Goal: Information Seeking & Learning: Check status

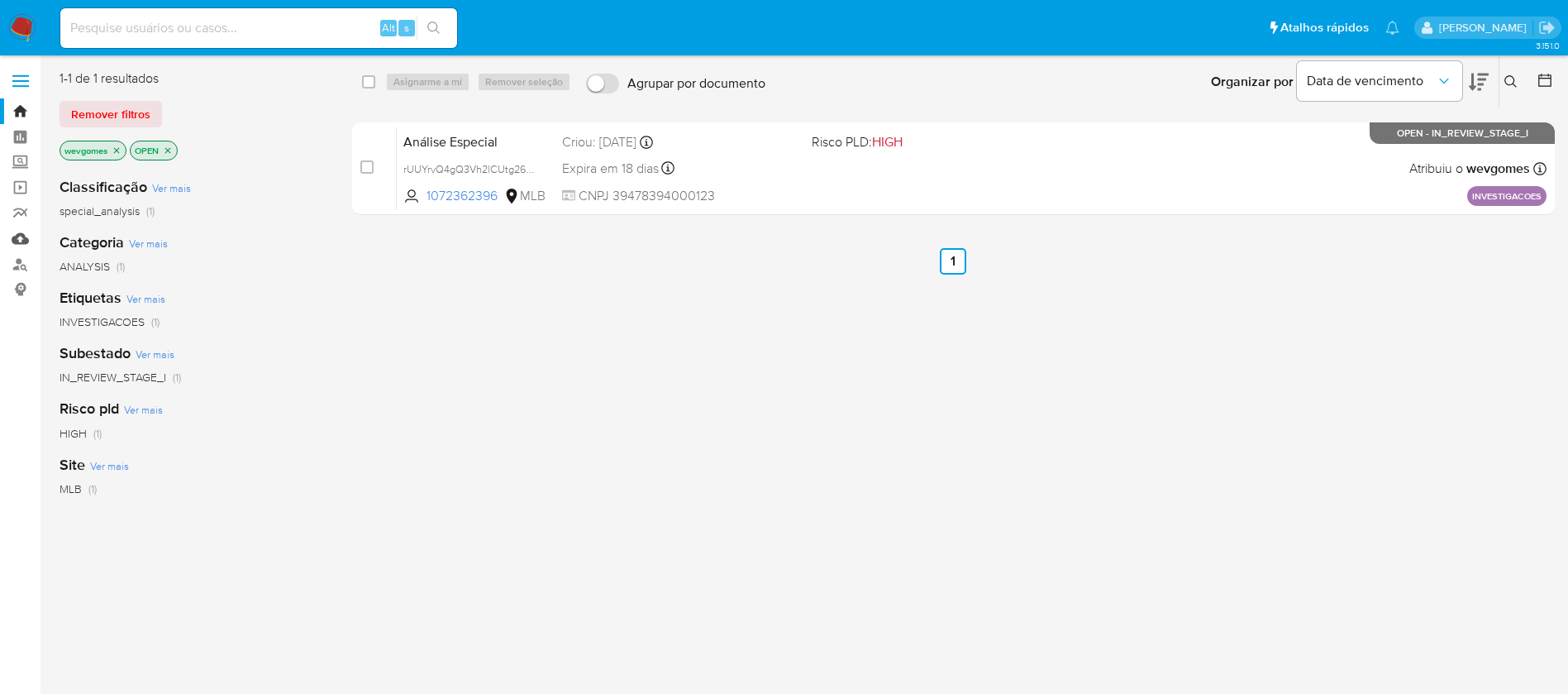
click at [17, 239] on link "Mulan" at bounding box center [98, 238] width 197 height 26
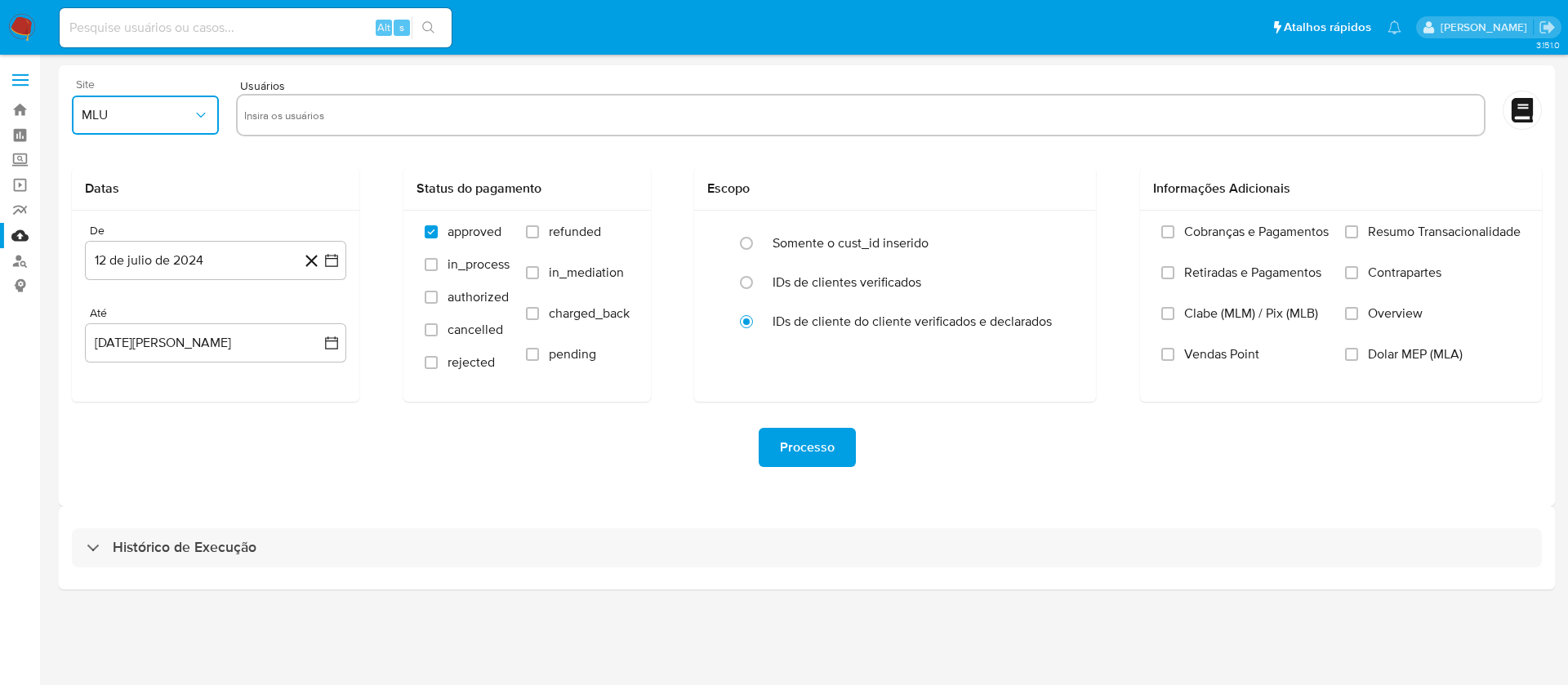
click at [193, 115] on icon "button" at bounding box center [201, 115] width 16 height 16
click at [102, 195] on span "MLB" at bounding box center [95, 198] width 25 height 16
click at [300, 123] on input "text" at bounding box center [861, 114] width 1233 height 26
type input "251918404 682968585 459016467 738836771 1748865 1936170638 466275615 614013883 …"
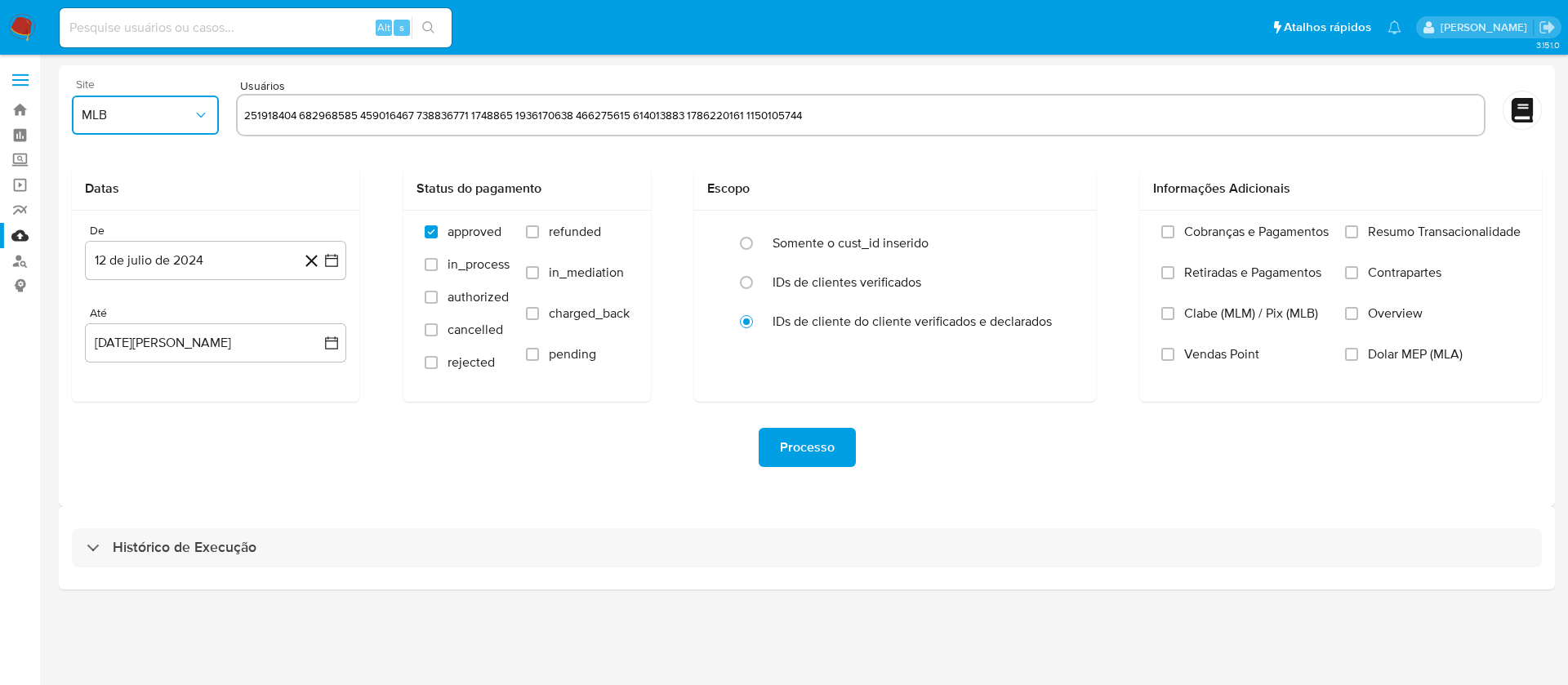
click at [295, 115] on input "251918404 682968585 459016467 738836771 1748865 1936170638 466275615 614013883 …" at bounding box center [861, 114] width 1233 height 26
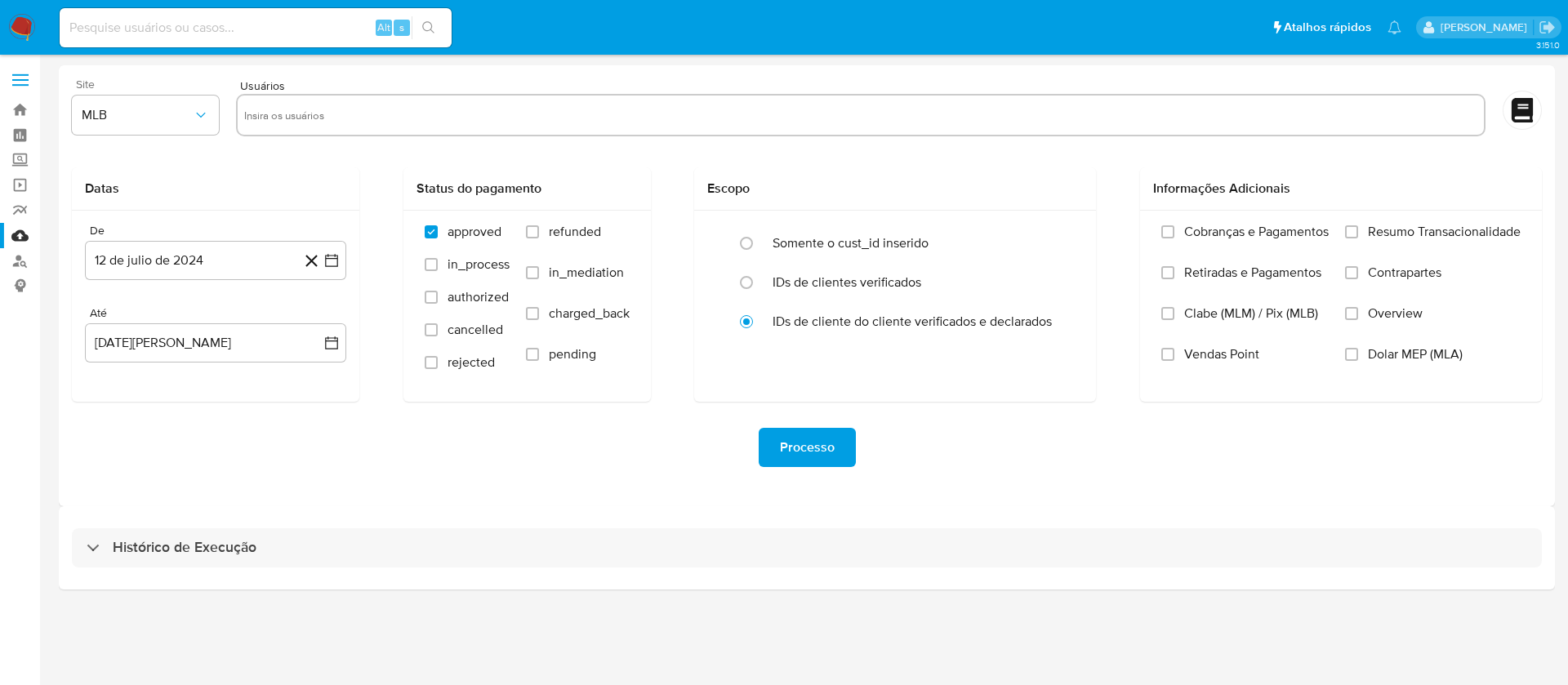
click at [345, 114] on input "text" at bounding box center [861, 114] width 1233 height 26
paste input "251918404"
type input "251918404"
click at [412, 106] on input "text" at bounding box center [910, 114] width 1134 height 26
paste input "682968585"
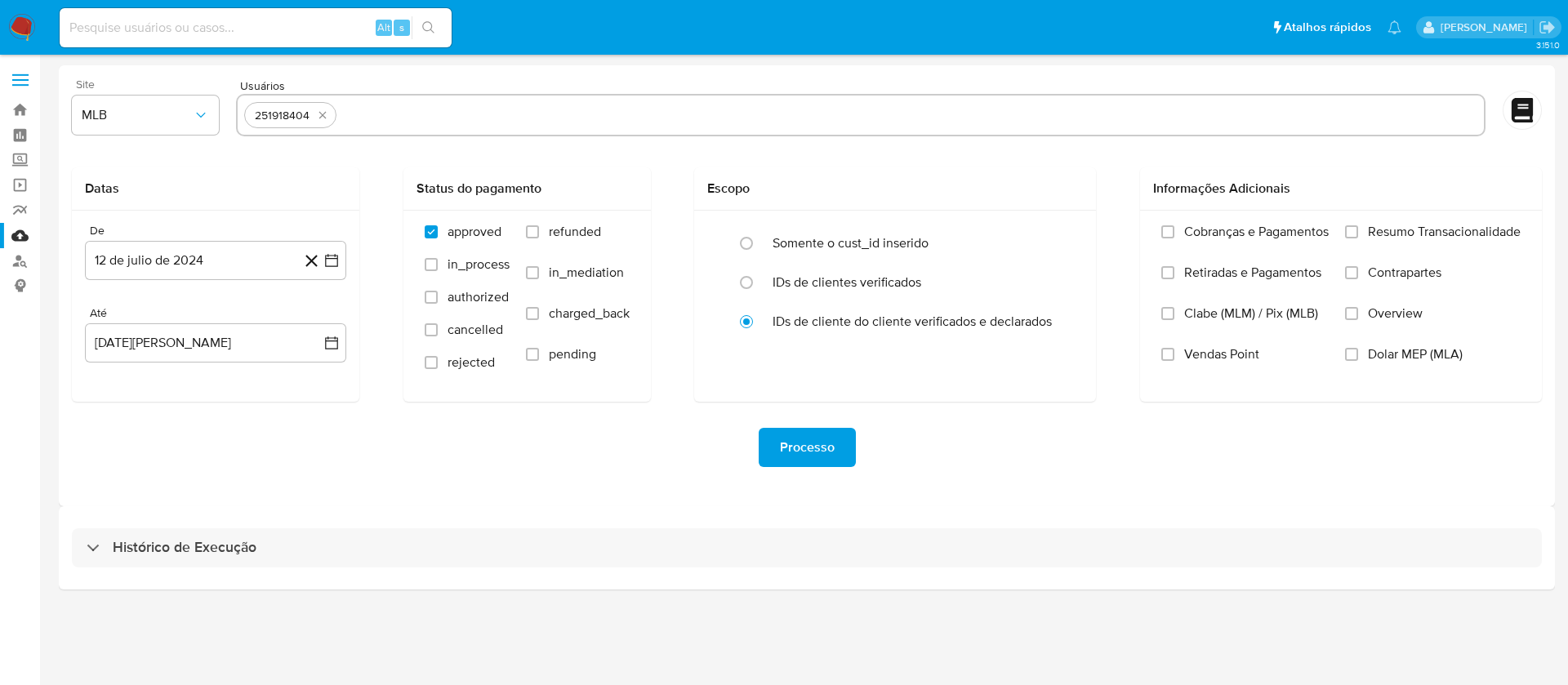
type input "682968585"
click at [480, 111] on input "text" at bounding box center [961, 114] width 1032 height 26
paste input "459016467"
type input "459016467"
click at [552, 116] on input "text" at bounding box center [1012, 114] width 931 height 26
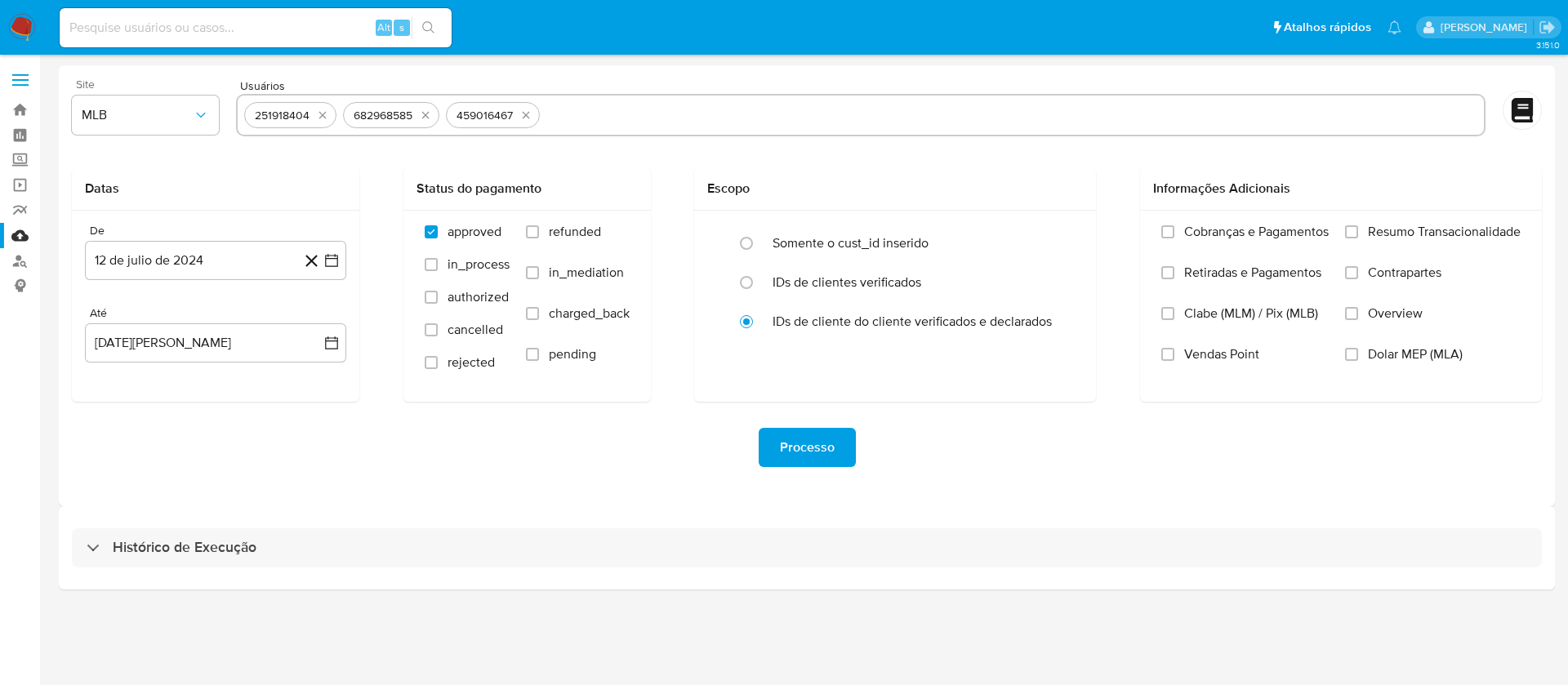
paste input "738836771"
type input "738836771"
click at [707, 111] on input "text" at bounding box center [1061, 114] width 833 height 26
paste input "1748865"
type input "1748865"
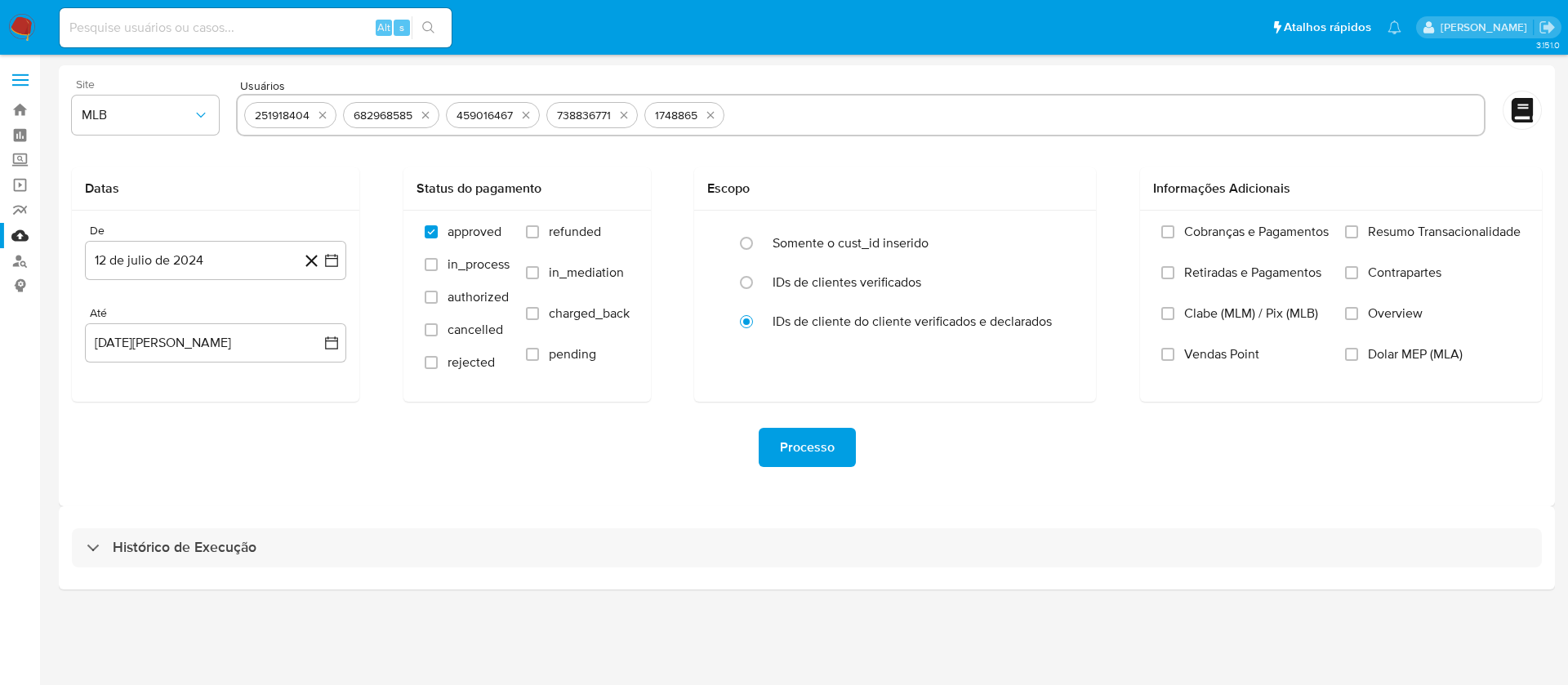
click at [790, 114] on input "text" at bounding box center [1104, 114] width 746 height 26
paste input "1936170638"
type input "1936170638"
click at [902, 117] on input "text" at bounding box center [1156, 114] width 642 height 26
paste input "466275615"
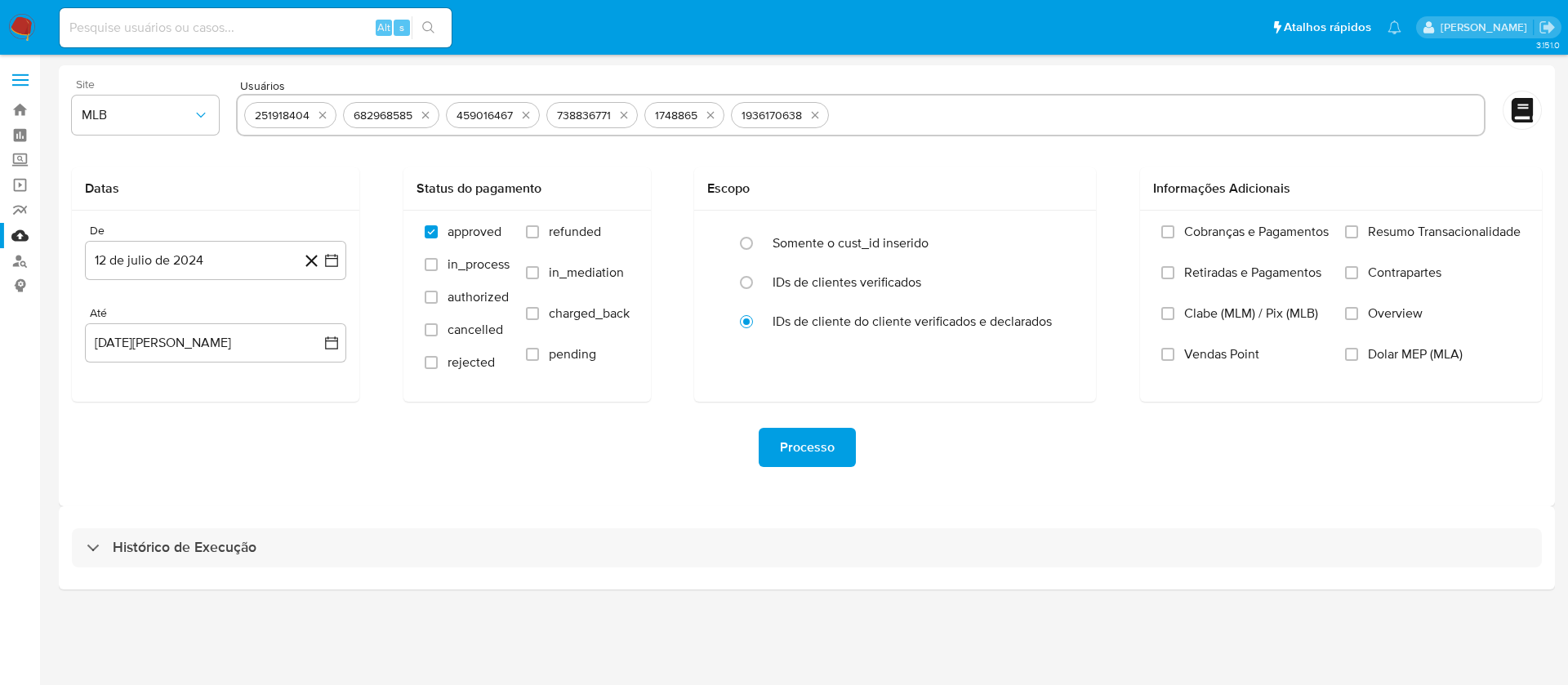
type input "466275615"
click at [976, 115] on input "text" at bounding box center [1206, 114] width 542 height 26
paste input "614013883"
type input "614013883"
click at [1051, 116] on input "text" at bounding box center [1255, 114] width 444 height 26
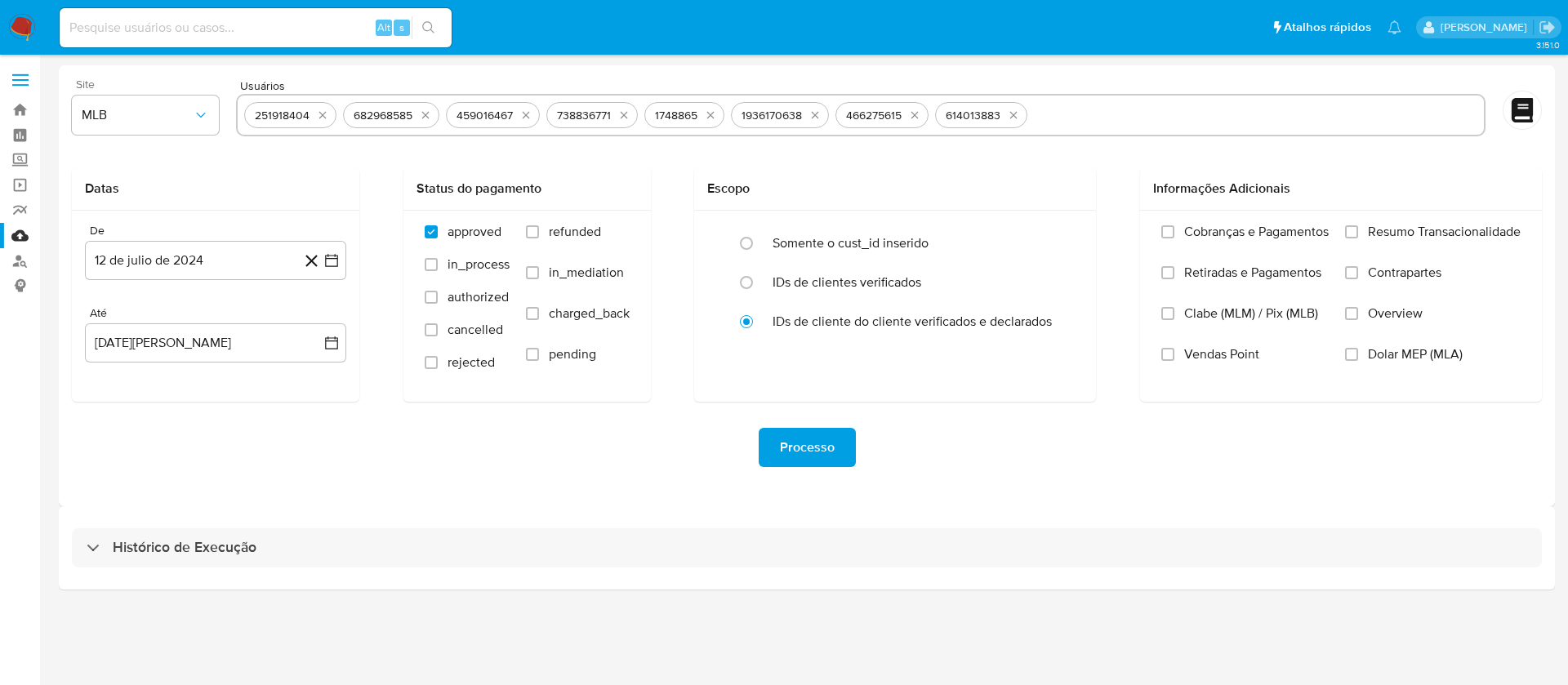
paste input "1786220161"
type input "1786220161"
click at [1146, 111] on input "text" at bounding box center [1306, 114] width 341 height 26
paste input "1150105744"
type input "1150105744"
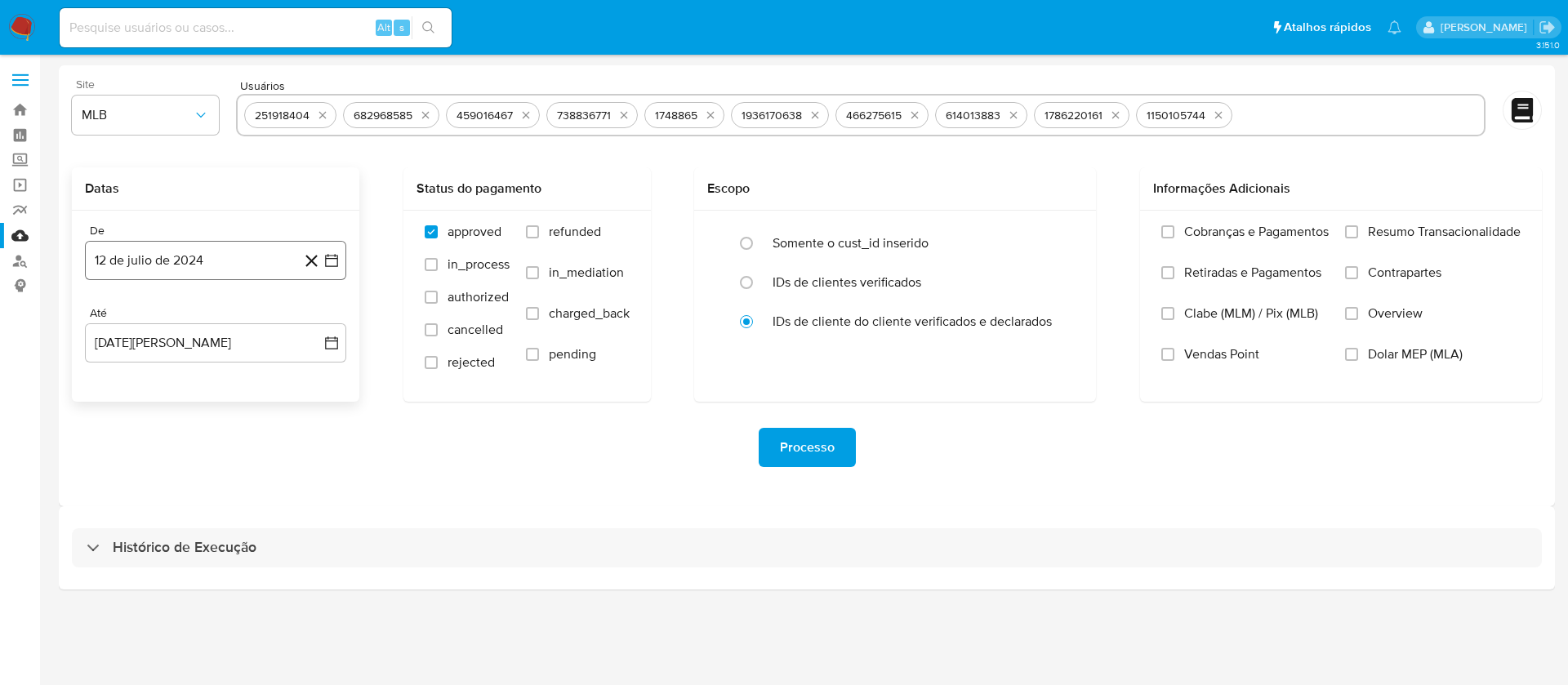
click at [141, 266] on button "12 de julio de 2024" at bounding box center [215, 260] width 261 height 39
click at [185, 320] on span "julio 2024" at bounding box center [207, 319] width 61 height 16
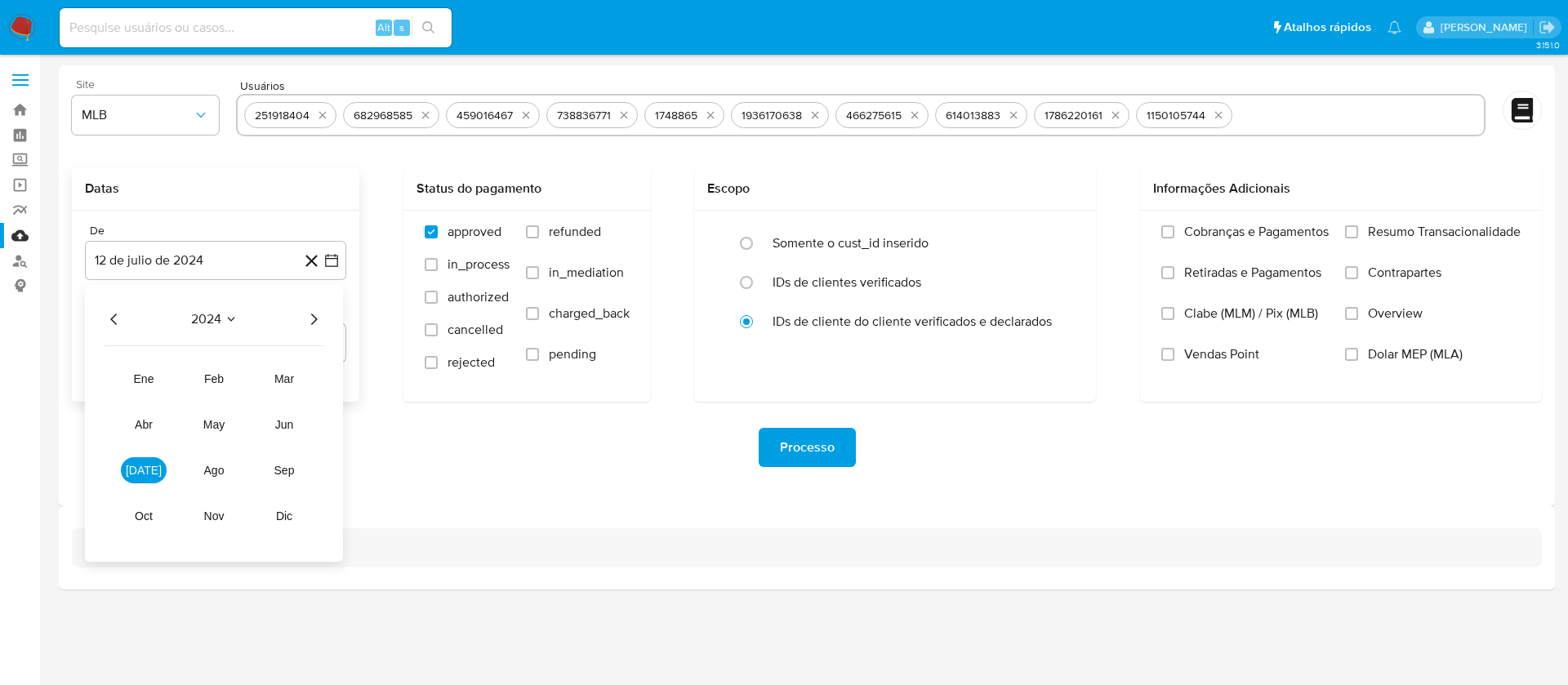
click at [311, 326] on icon "Año siguiente" at bounding box center [314, 319] width 20 height 20
click at [219, 426] on span "may" at bounding box center [214, 424] width 21 height 13
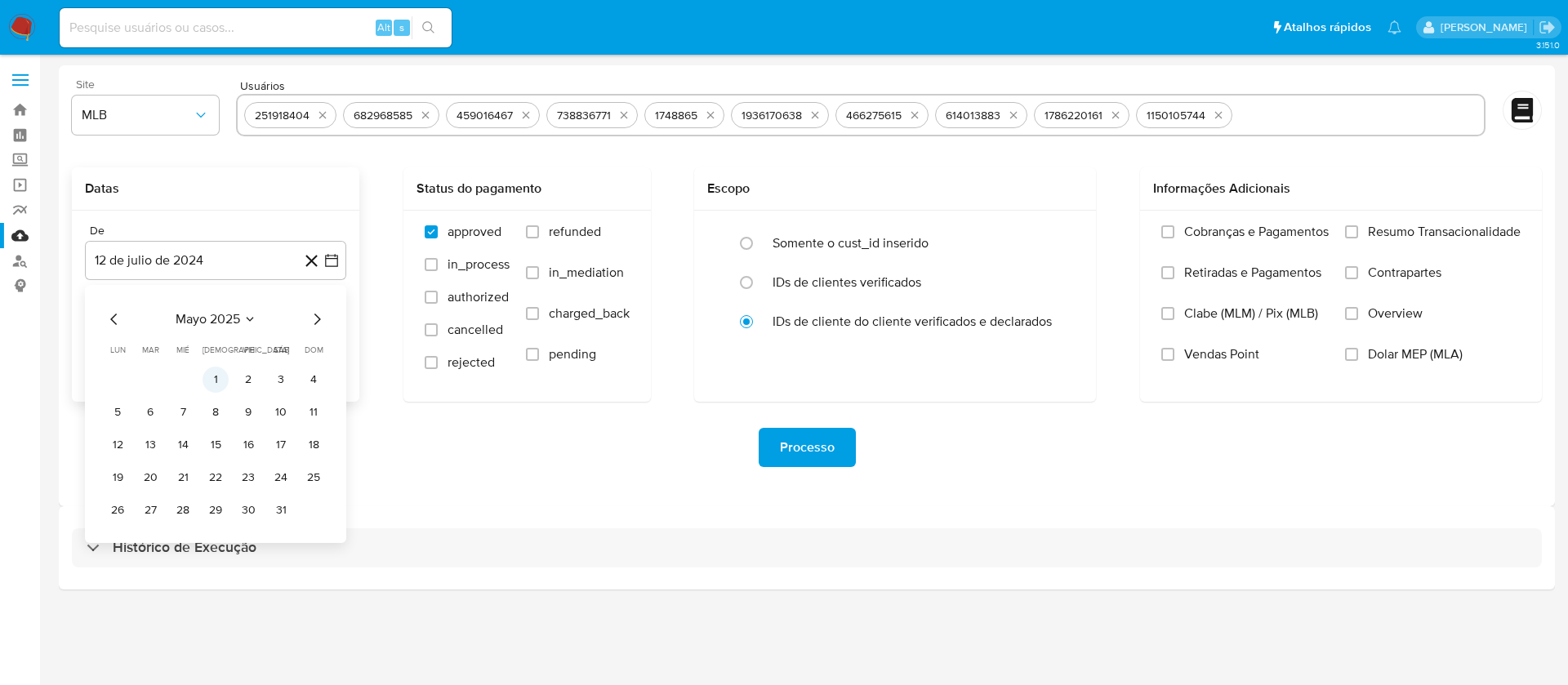
click at [215, 386] on button "1" at bounding box center [215, 379] width 26 height 26
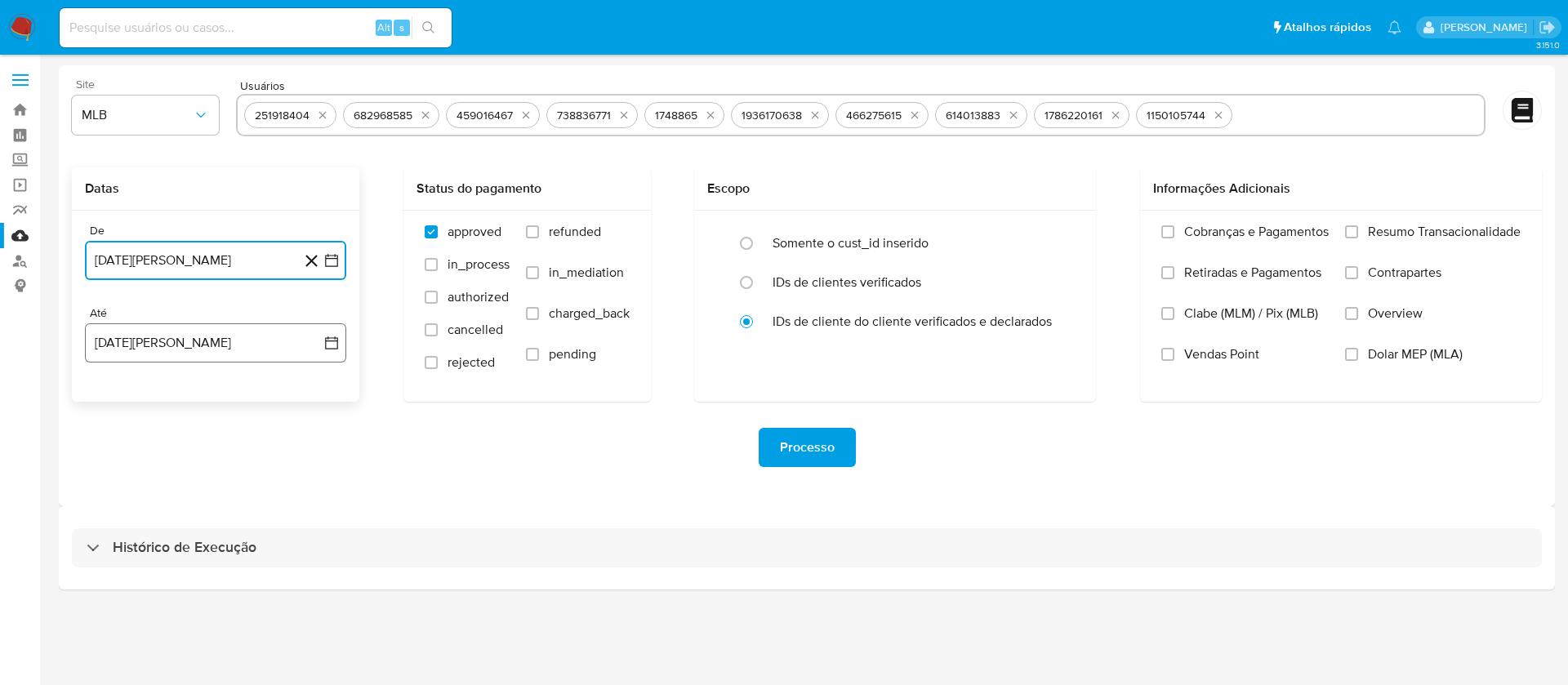
click at [195, 358] on button "12 de agosto de 2025" at bounding box center [215, 342] width 261 height 39
click at [113, 397] on icon "Mes anterior" at bounding box center [115, 402] width 20 height 20
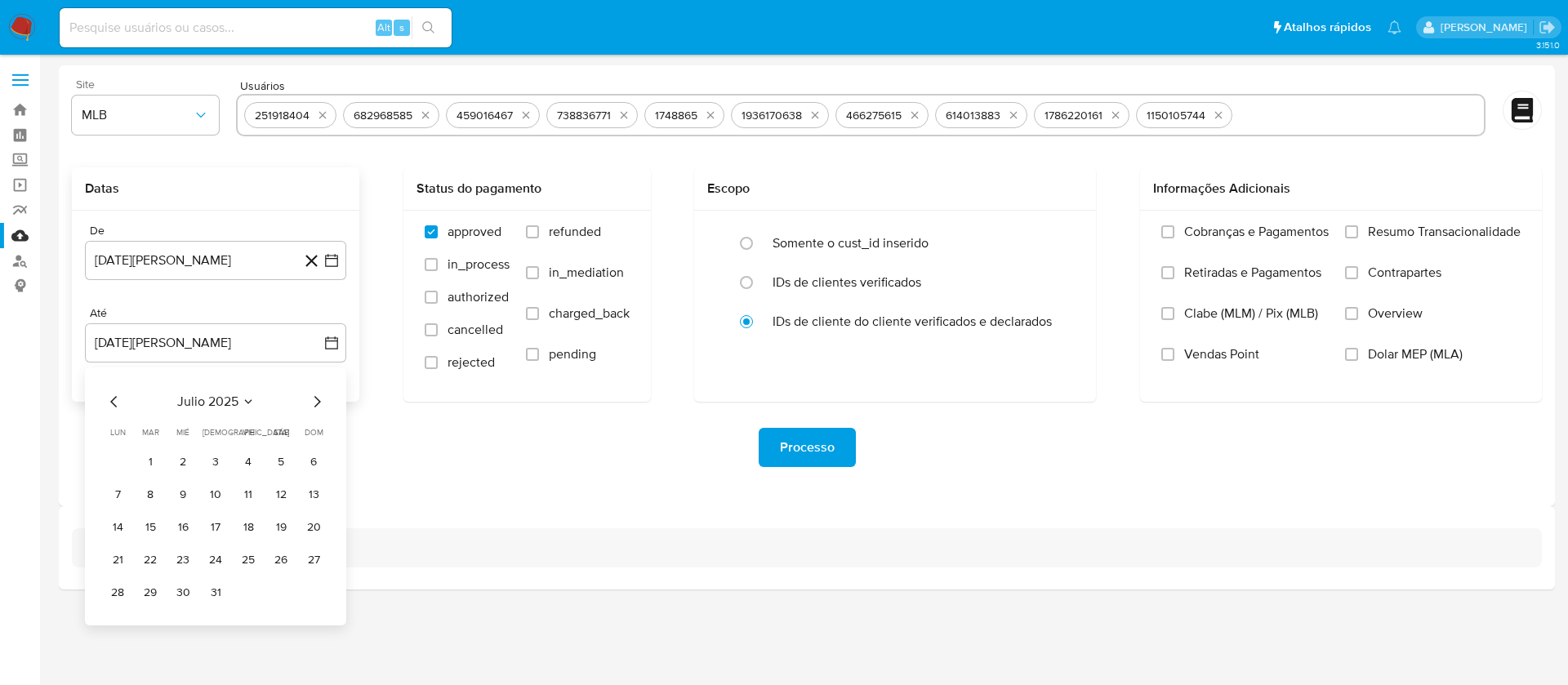
click at [100, 397] on div "julio 2025 julio 2025 lun lunes mar martes mié miércoles jue jueves vie viernes…" at bounding box center [215, 496] width 261 height 258
click at [112, 399] on icon "Mes anterior" at bounding box center [115, 402] width 20 height 20
click at [109, 406] on icon "Mes anterior" at bounding box center [115, 402] width 20 height 20
click at [285, 588] on button "31" at bounding box center [281, 592] width 26 height 26
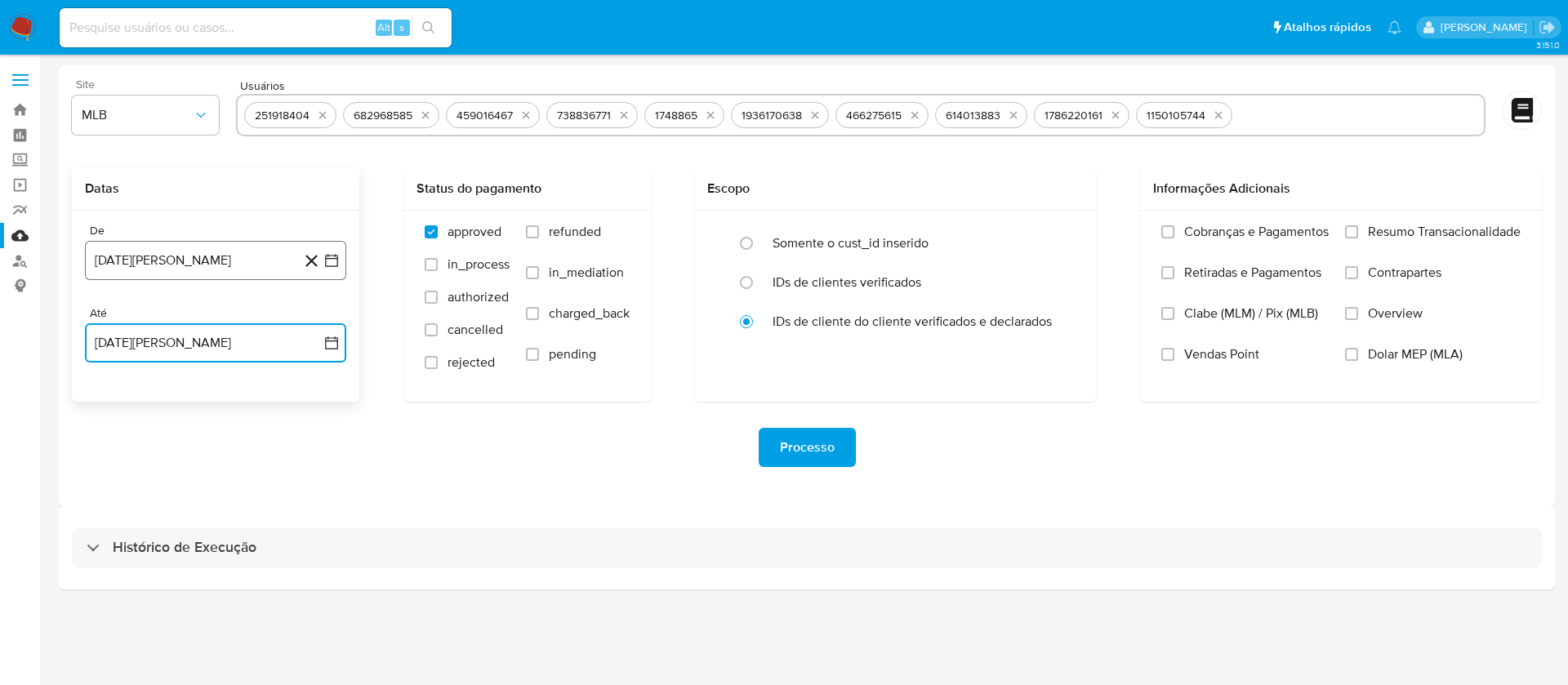
click at [188, 261] on button "1 de mayo de 2025" at bounding box center [215, 260] width 261 height 39
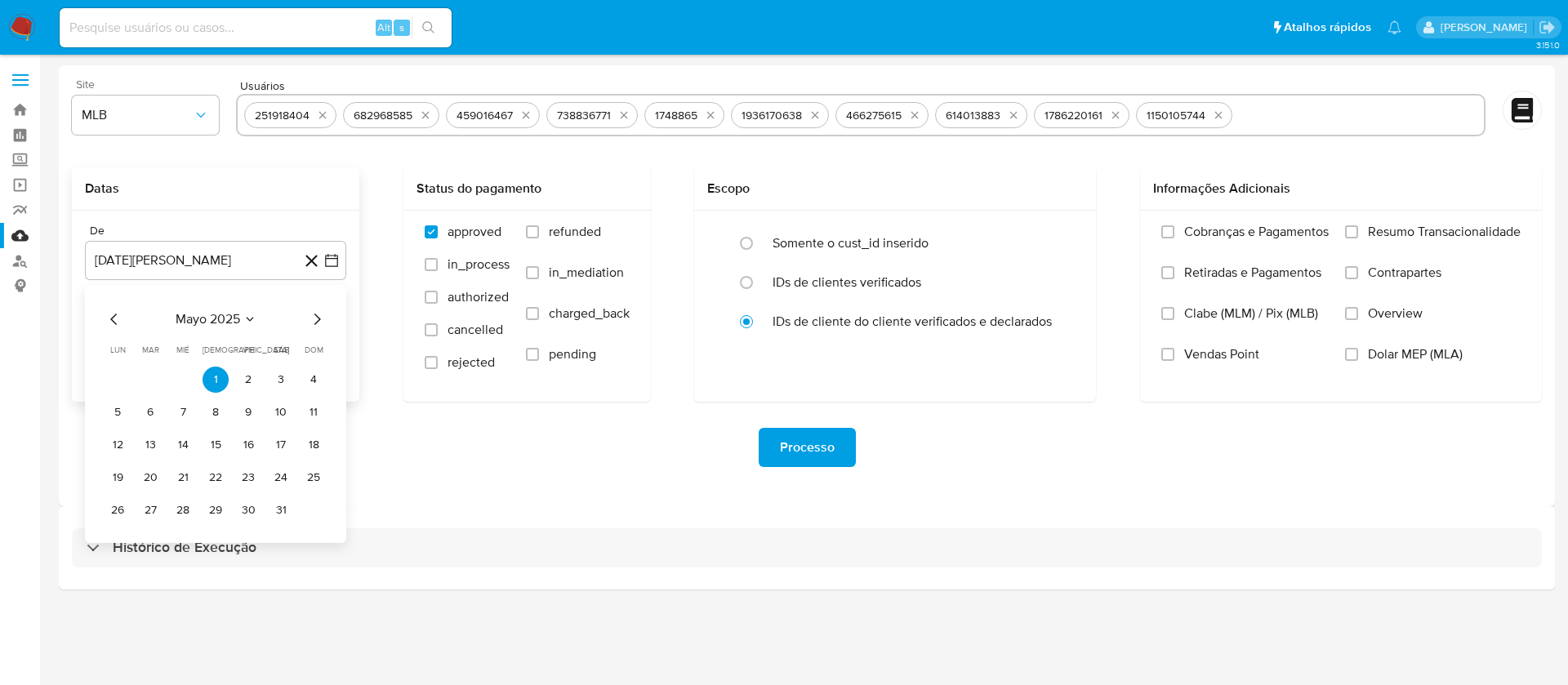
click at [189, 311] on span "mayo 2025" at bounding box center [207, 319] width 65 height 16
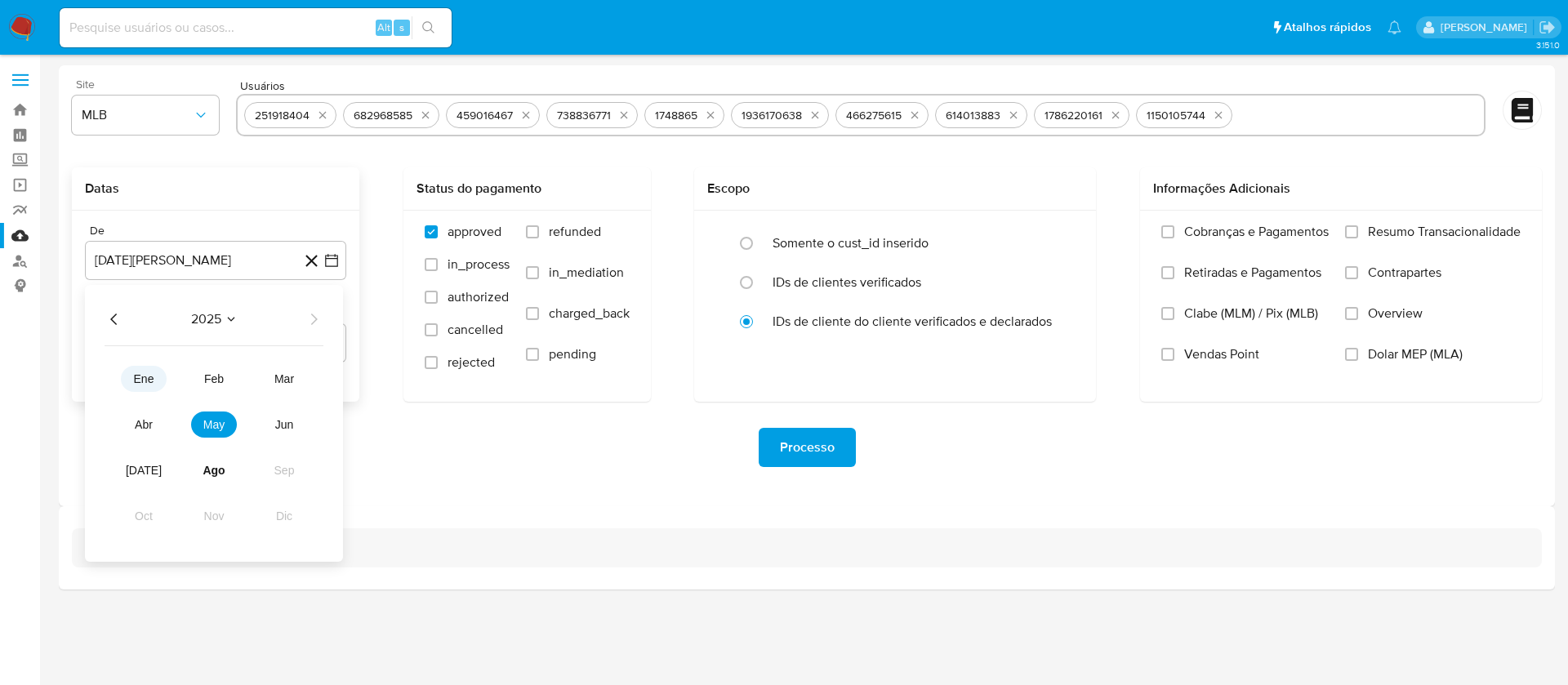
click at [148, 372] on span "ene" at bounding box center [144, 379] width 20 height 13
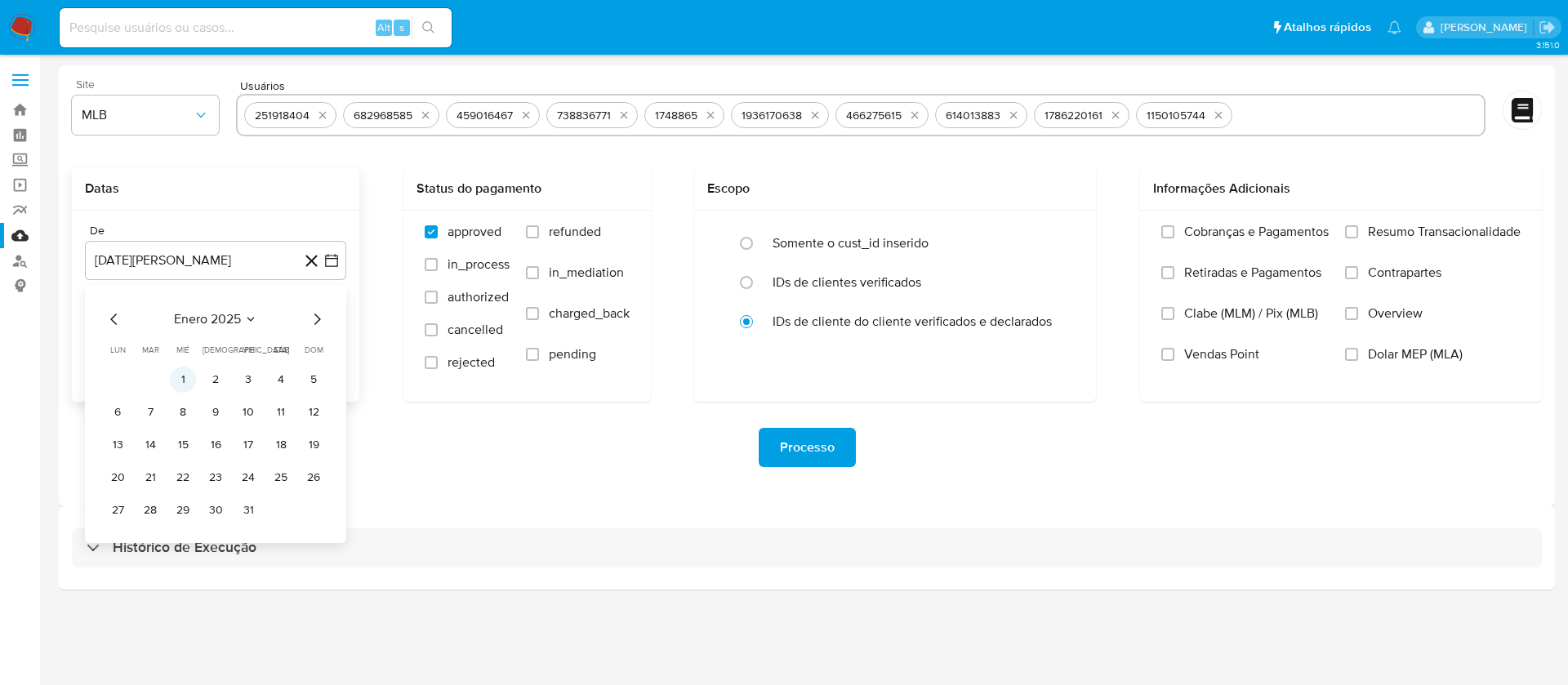
click at [192, 382] on button "1" at bounding box center [183, 379] width 26 height 26
click at [407, 478] on div "Processo" at bounding box center [806, 447] width 1470 height 92
click at [1363, 236] on label "Resumo Transacionalidade" at bounding box center [1433, 243] width 175 height 41
click at [1358, 236] on input "Resumo Transacionalidade" at bounding box center [1352, 232] width 13 height 13
click at [783, 452] on span "Processo" at bounding box center [807, 448] width 55 height 36
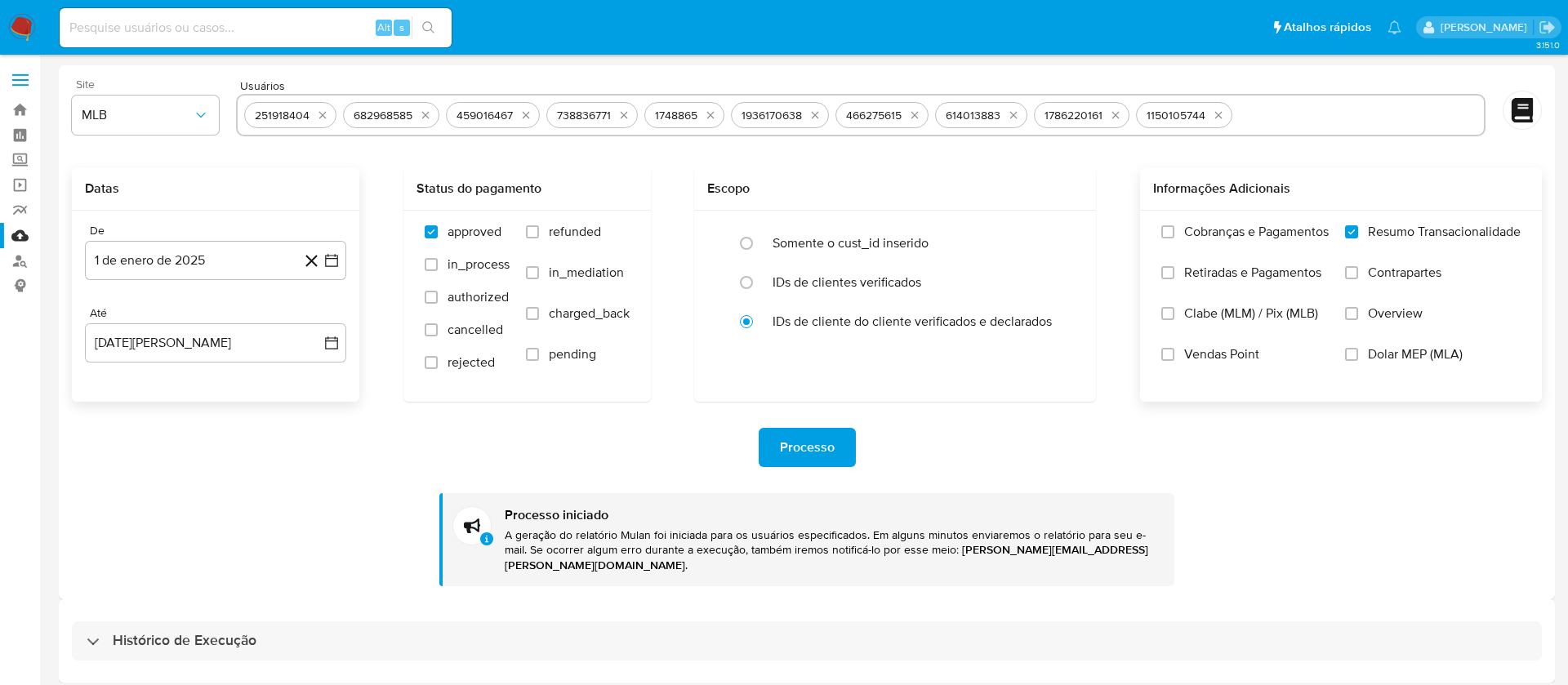
click at [27, 21] on img at bounding box center [22, 27] width 28 height 28
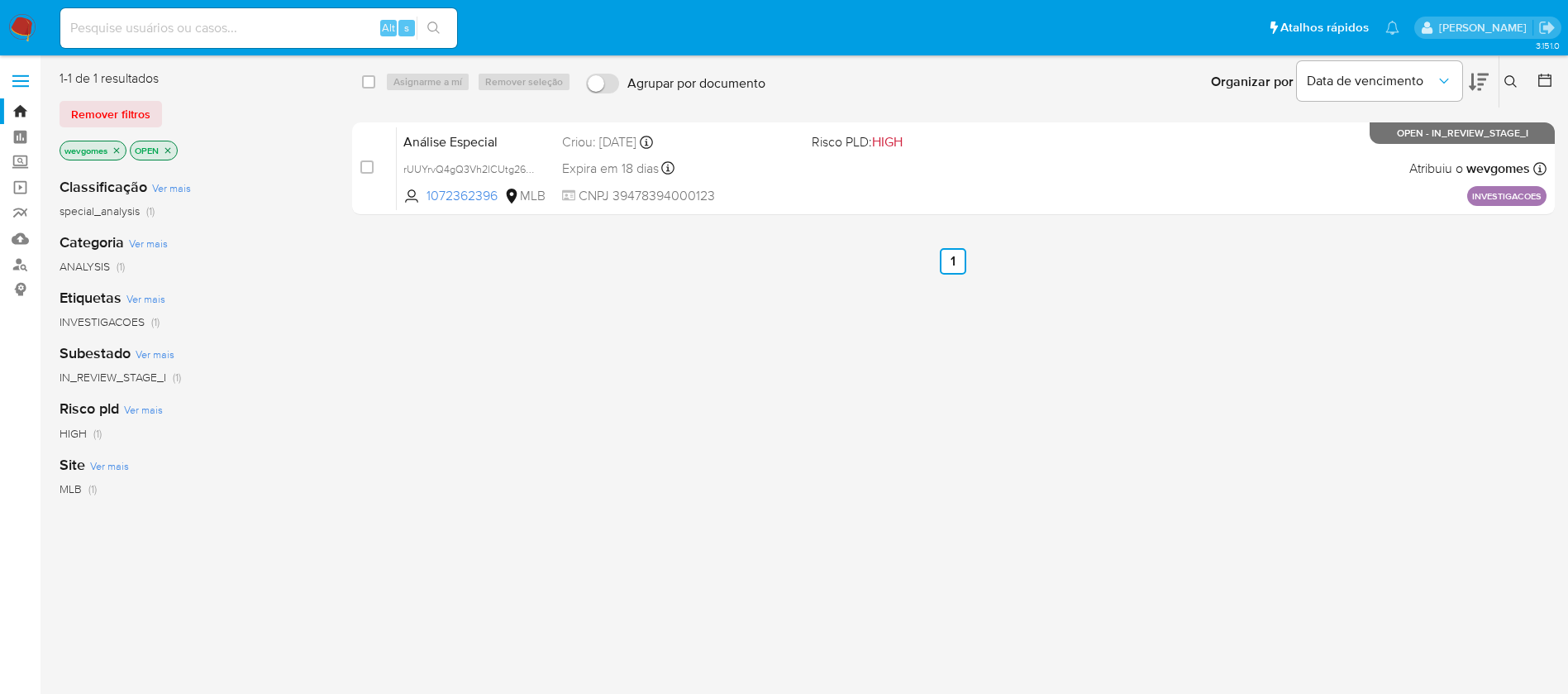
click at [570, 334] on div "select-all-cases-checkbox Asignarme a mí Remover seleção Agrupar por documento …" at bounding box center [953, 436] width 1203 height 735
click at [154, 34] on input at bounding box center [259, 28] width 397 height 21
paste input "251918404"
type input "251918404"
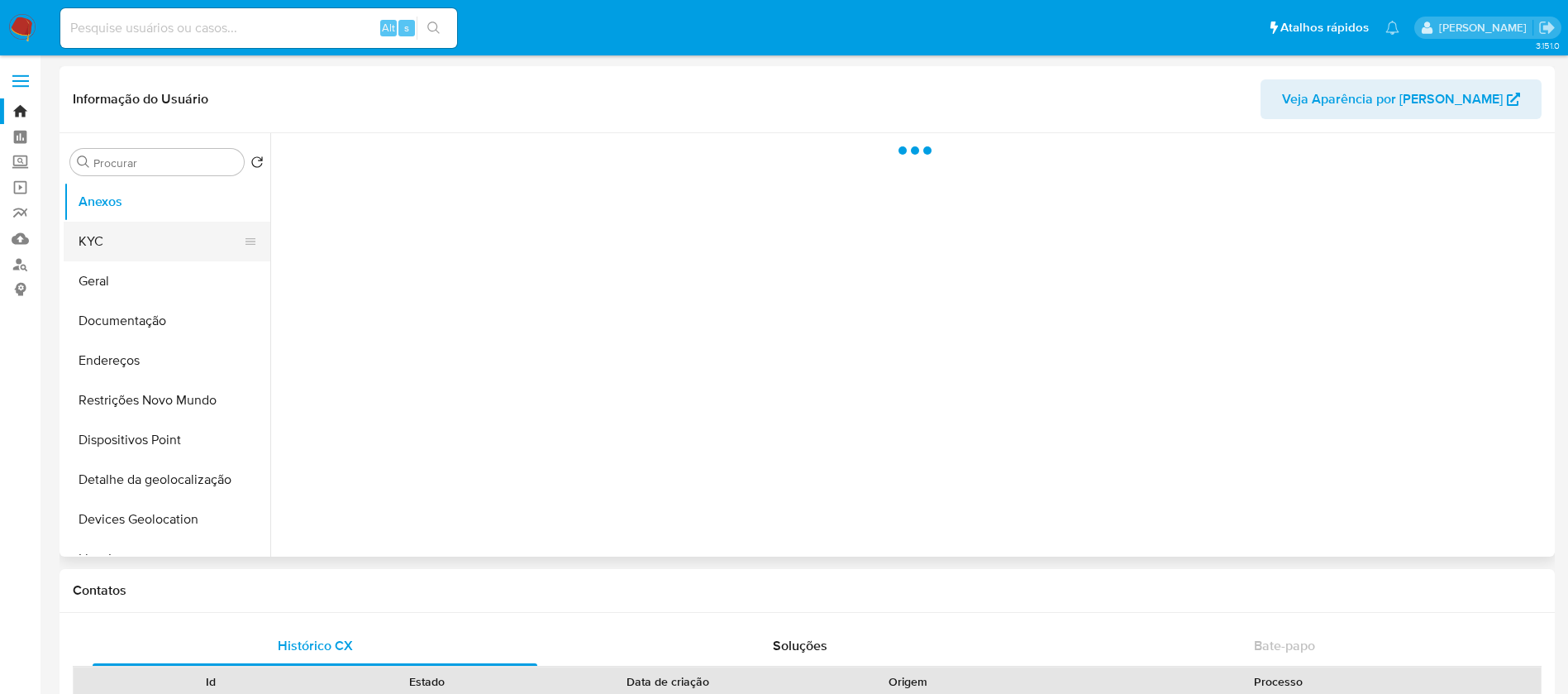
click at [103, 243] on button "KYC" at bounding box center [160, 241] width 193 height 40
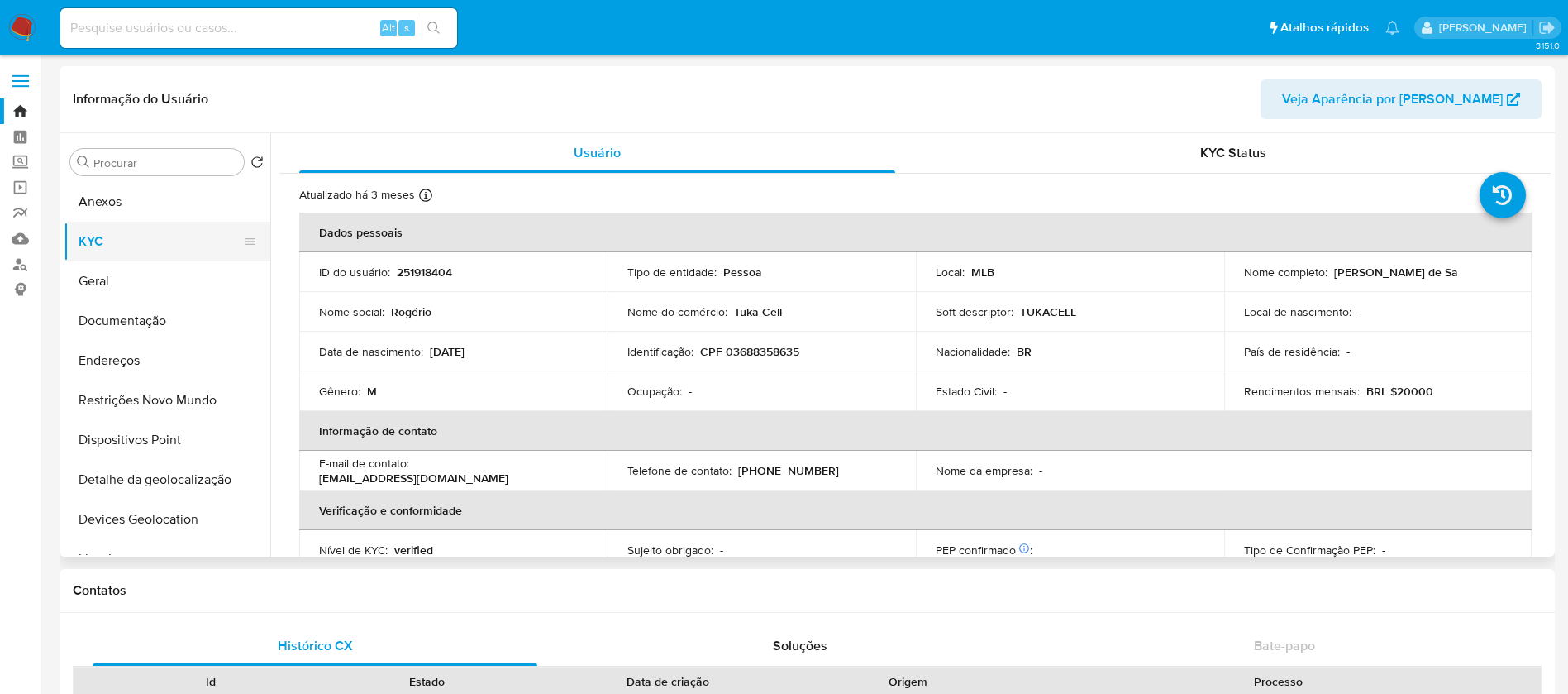
select select "10"
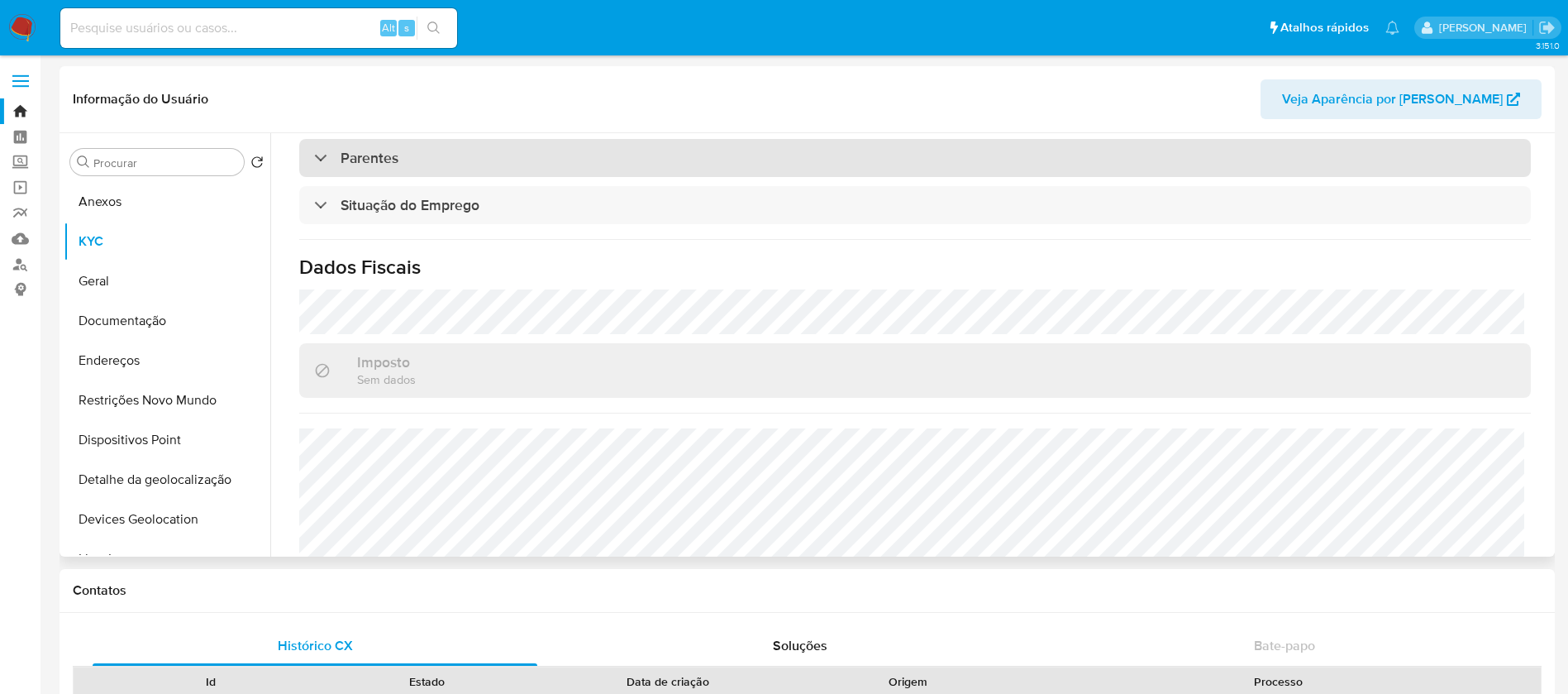
scroll to position [704, 0]
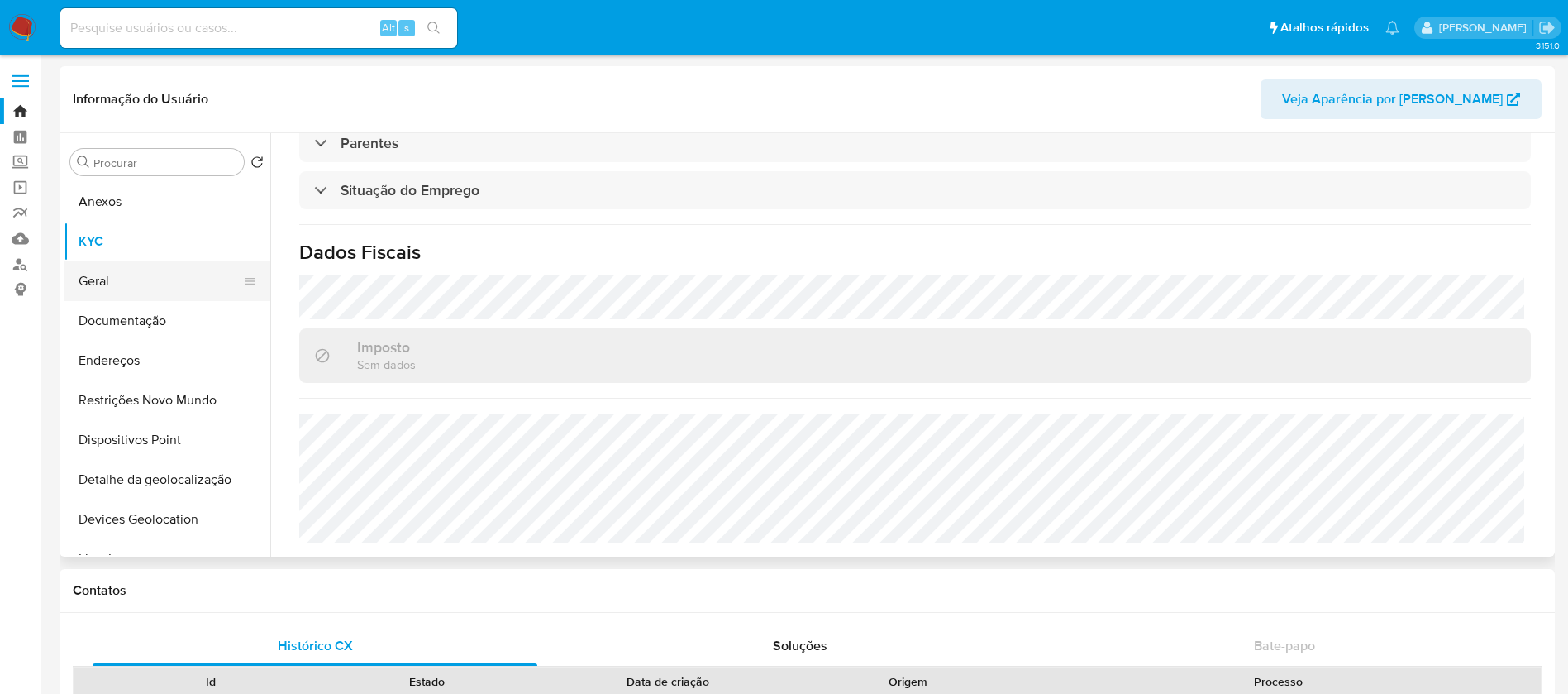
click at [105, 281] on button "Geral" at bounding box center [160, 281] width 193 height 40
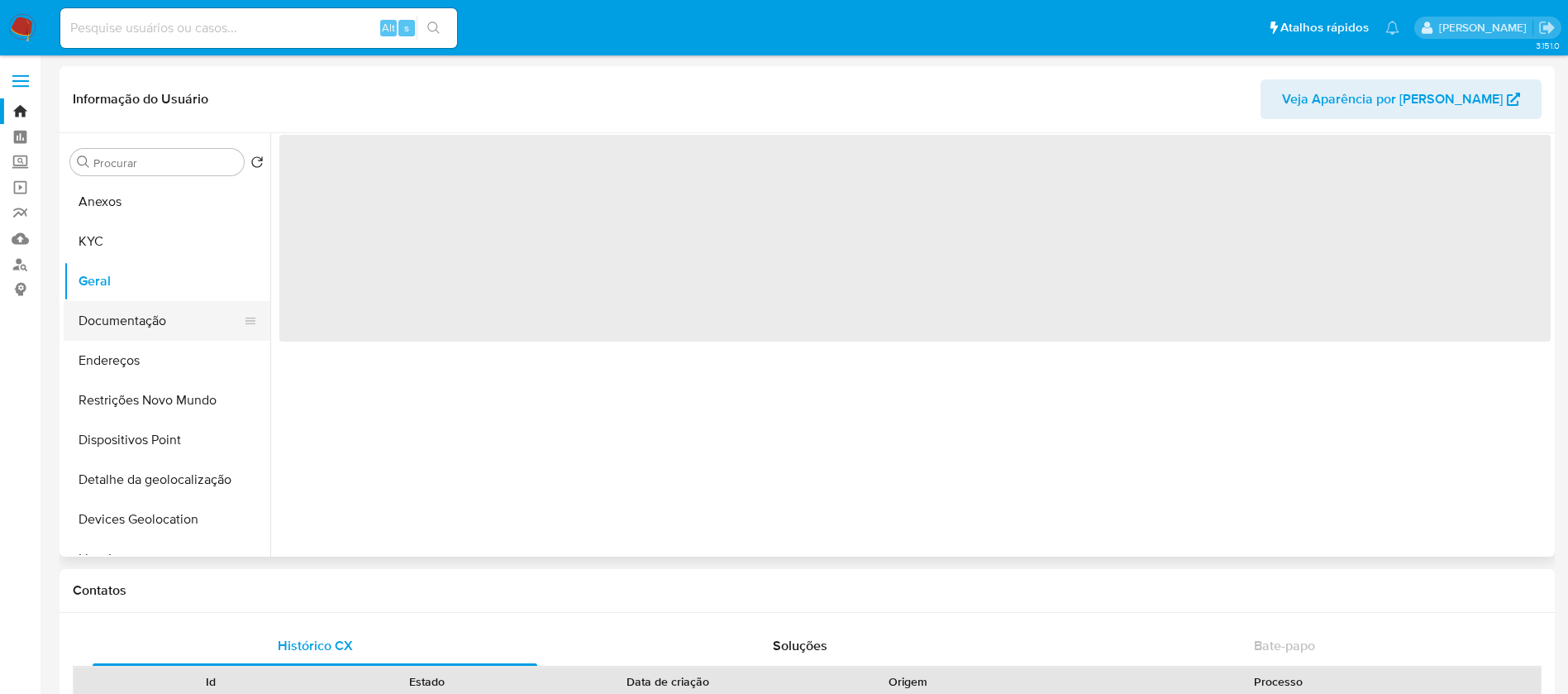
scroll to position [0, 0]
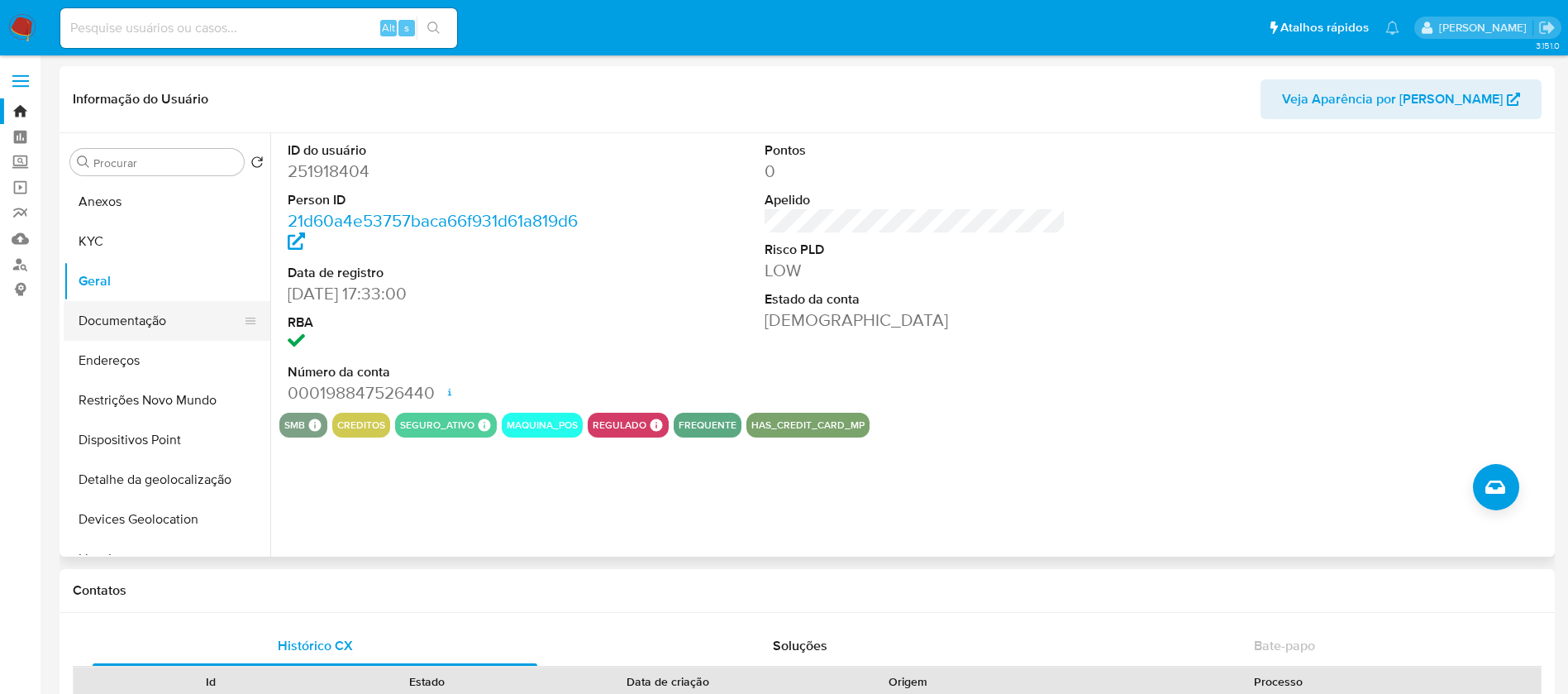
click at [103, 325] on button "Documentação" at bounding box center [160, 320] width 193 height 40
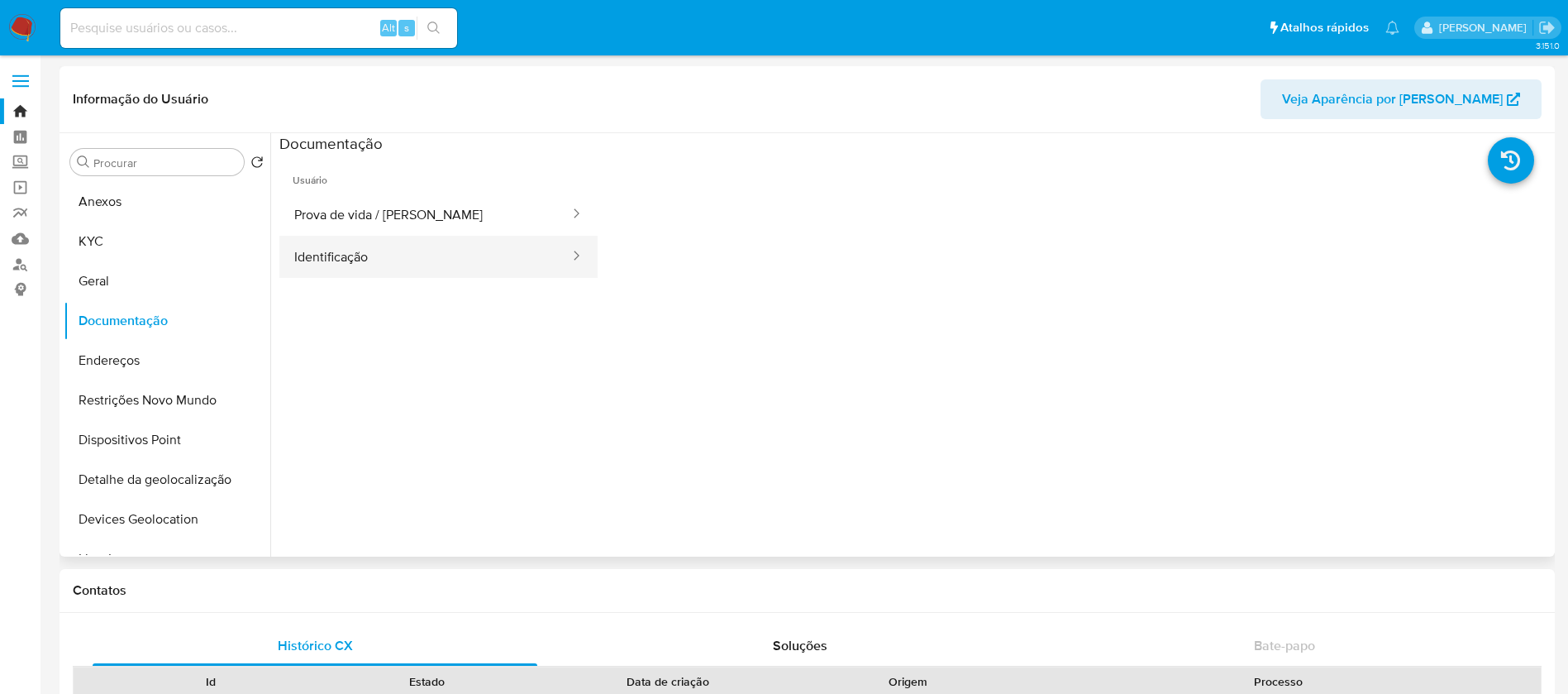
click at [305, 272] on button "Identificação" at bounding box center [425, 257] width 292 height 42
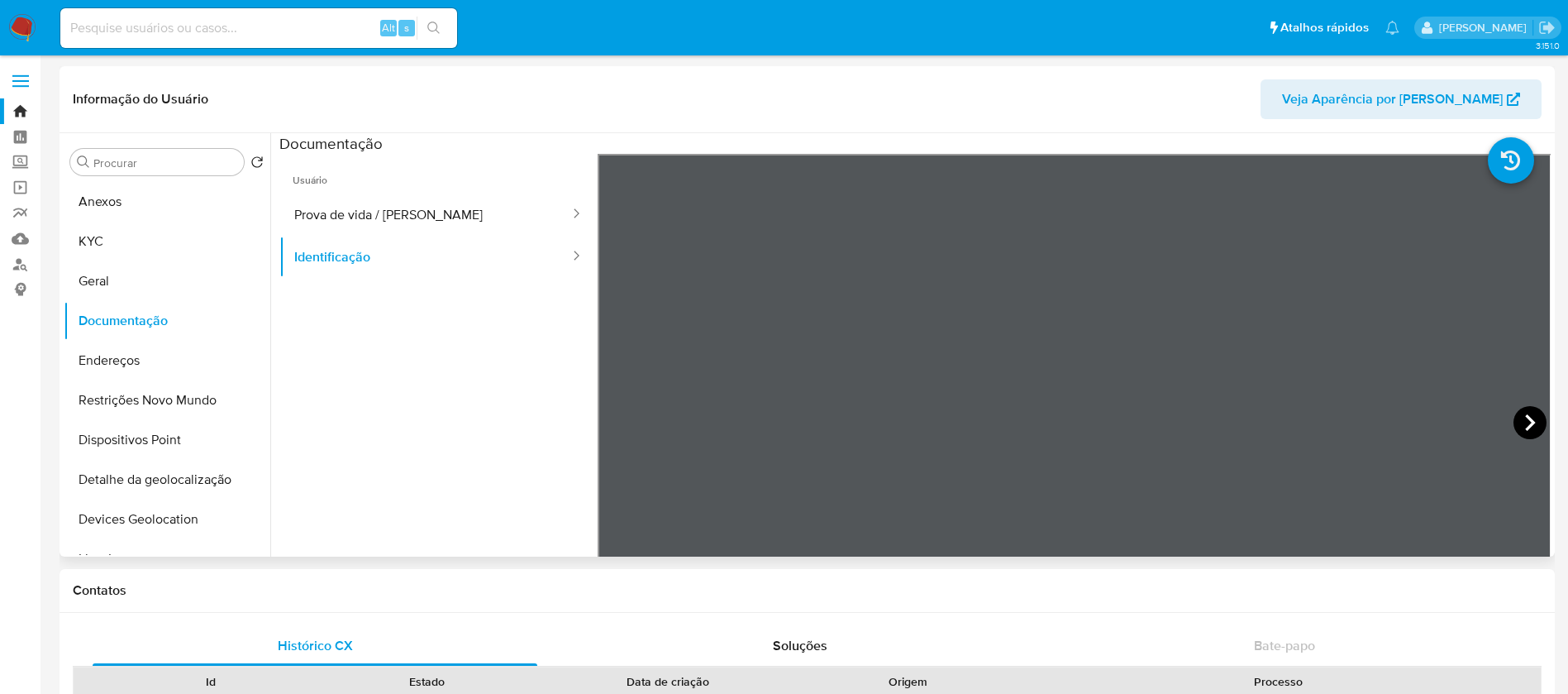
click at [1522, 411] on icon at bounding box center [1530, 422] width 33 height 33
click at [384, 222] on button "Prova de vida / Selfie" at bounding box center [425, 214] width 292 height 42
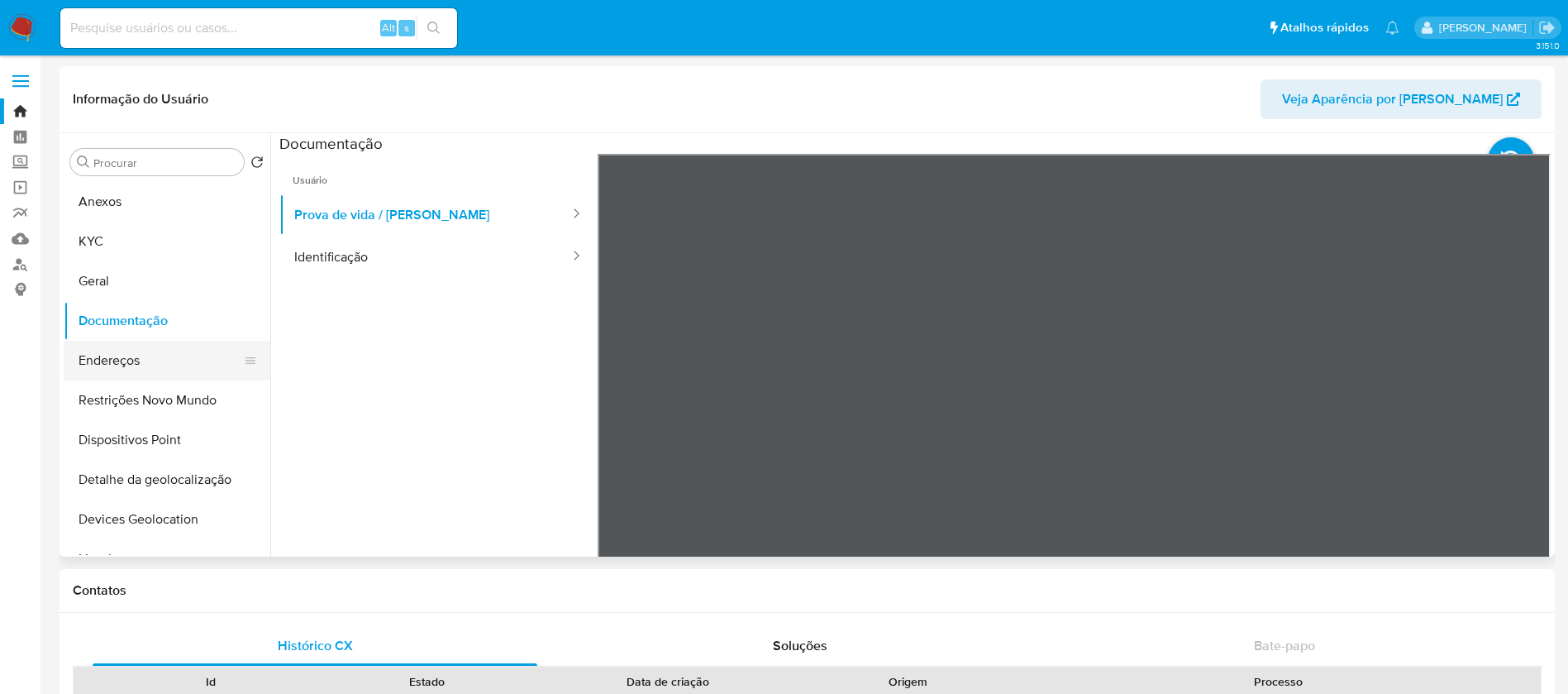
click at [134, 367] on button "Endereços" at bounding box center [160, 360] width 193 height 40
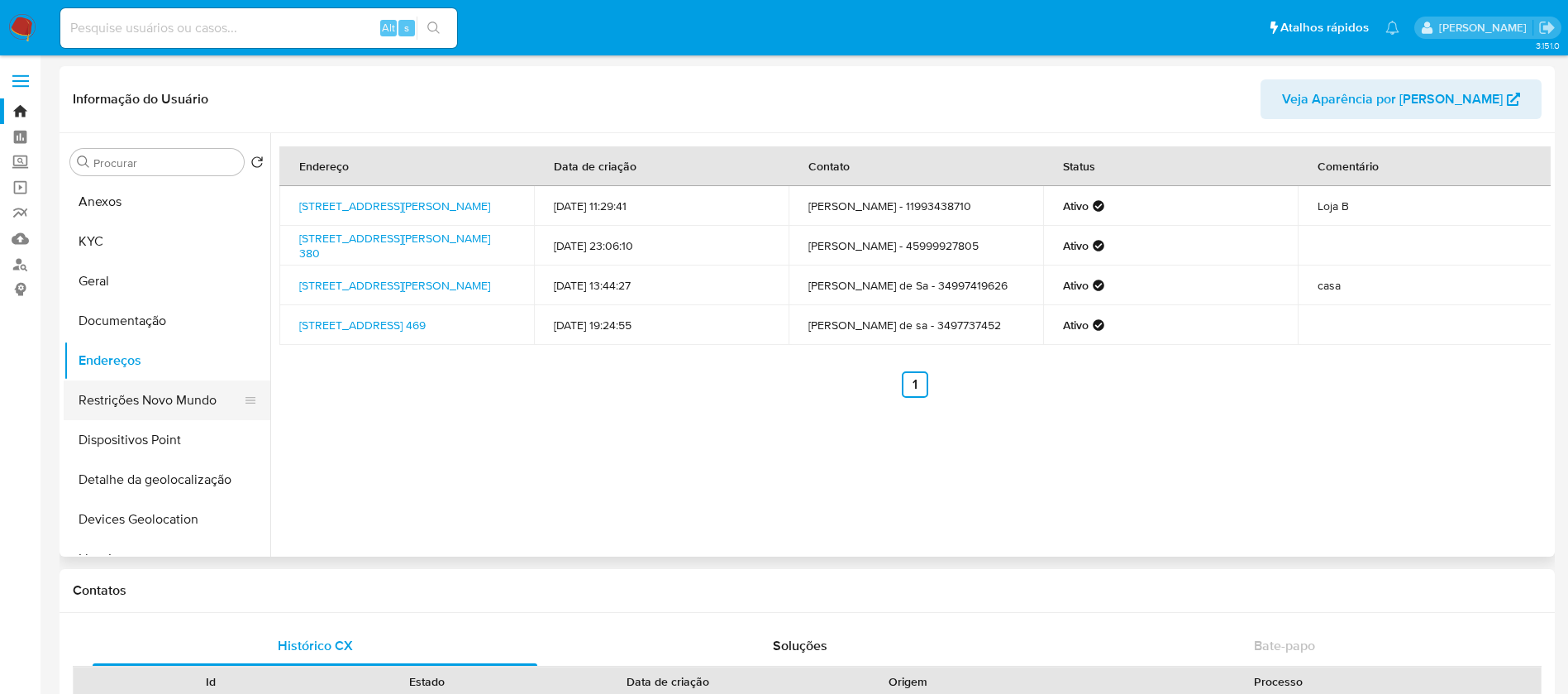
click at [110, 410] on button "Restrições Novo Mundo" at bounding box center [160, 399] width 193 height 40
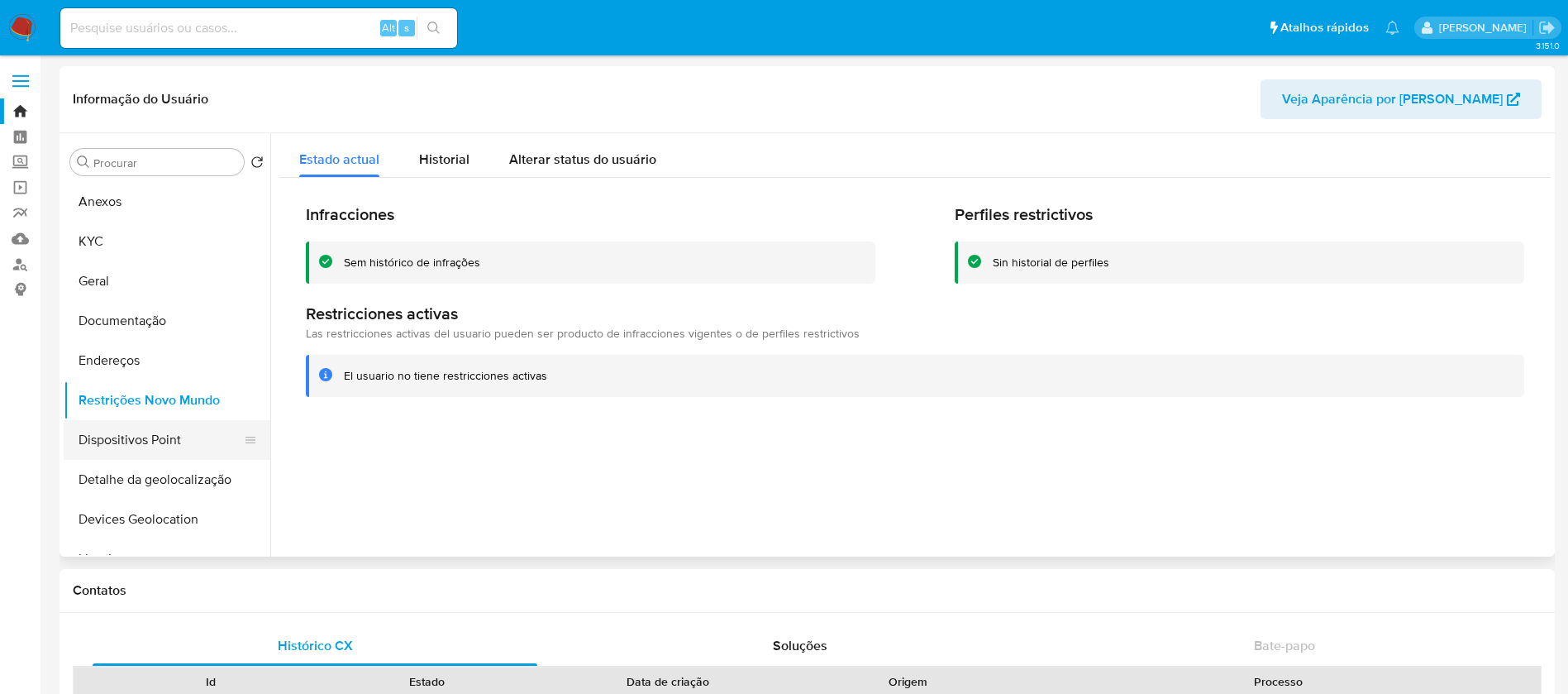
click at [116, 442] on button "Dispositivos Point" at bounding box center [160, 439] width 193 height 40
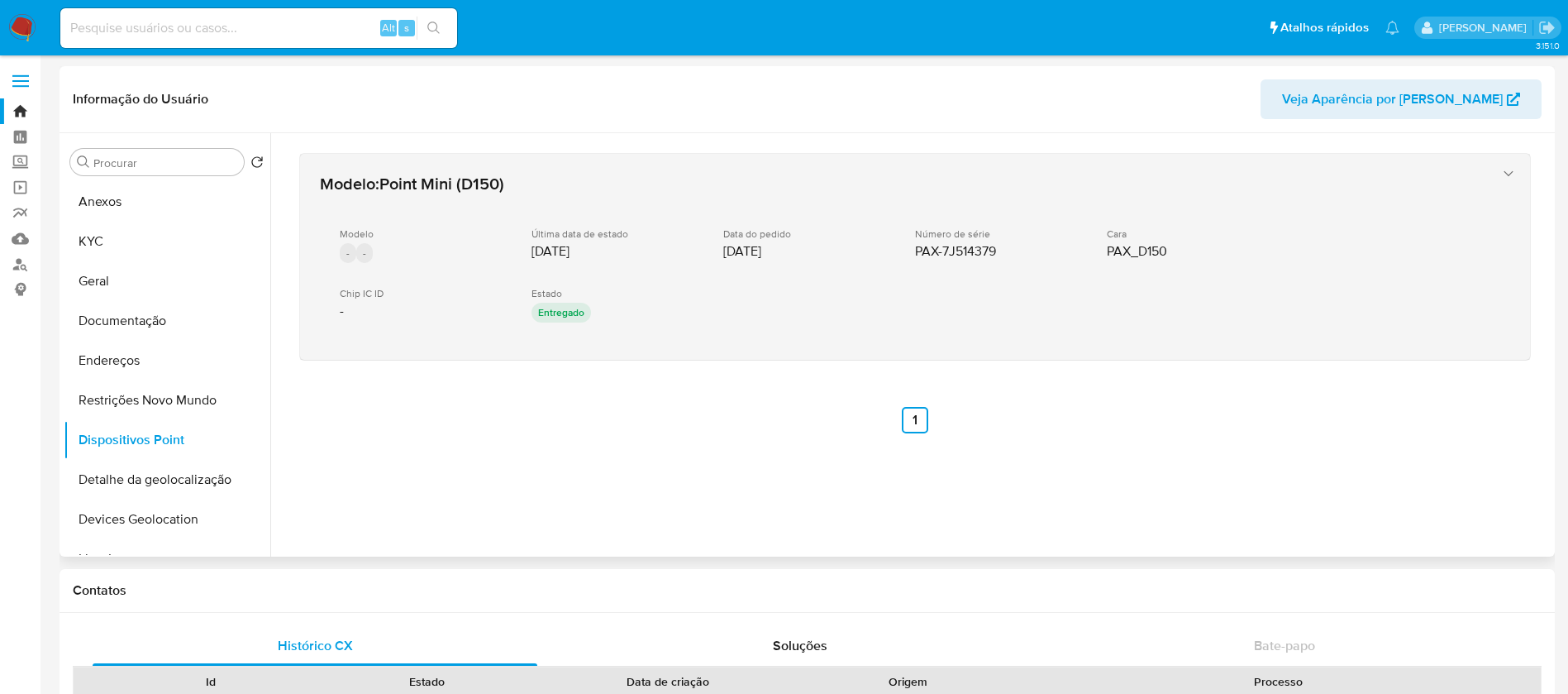
click at [1505, 174] on icon "button" at bounding box center [1508, 174] width 17 height 17
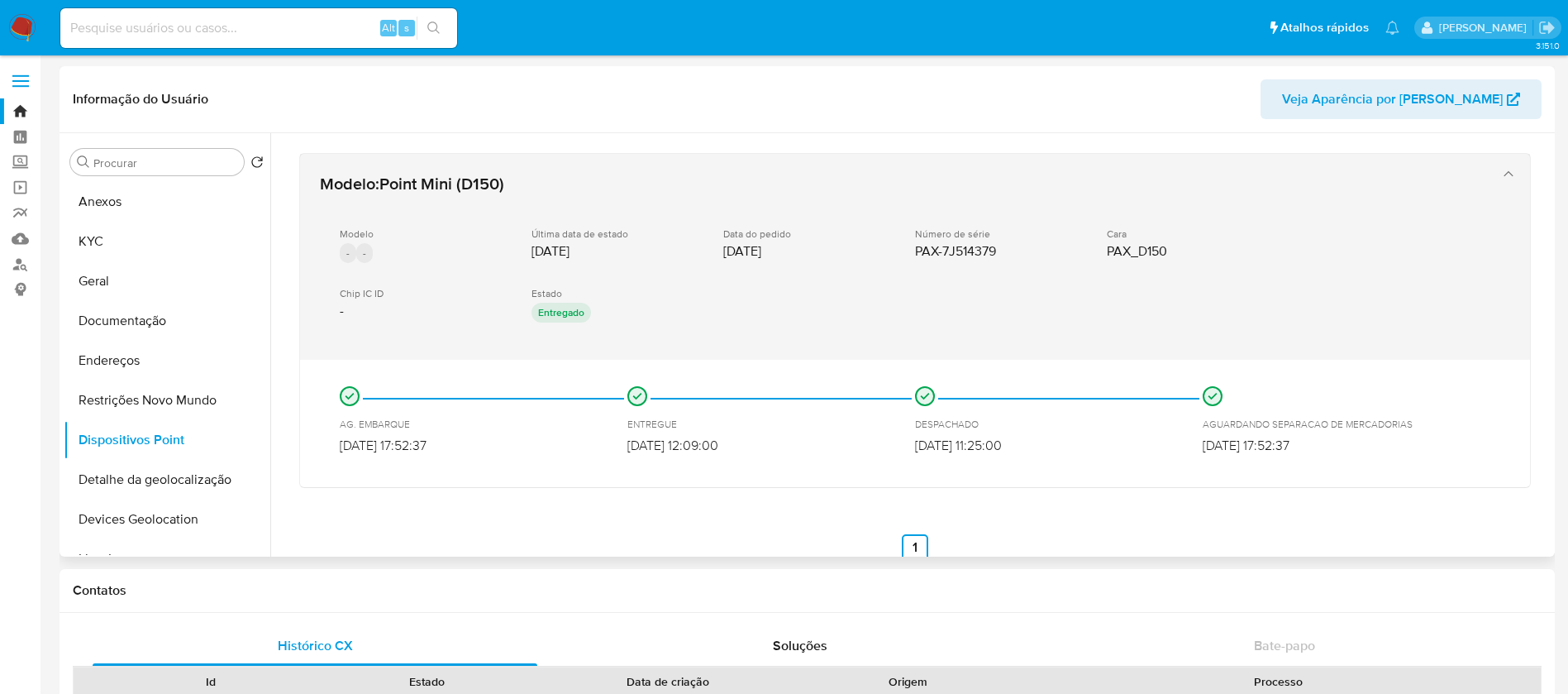
click at [917, 250] on span "PAX-7J514379" at bounding box center [955, 251] width 81 height 17
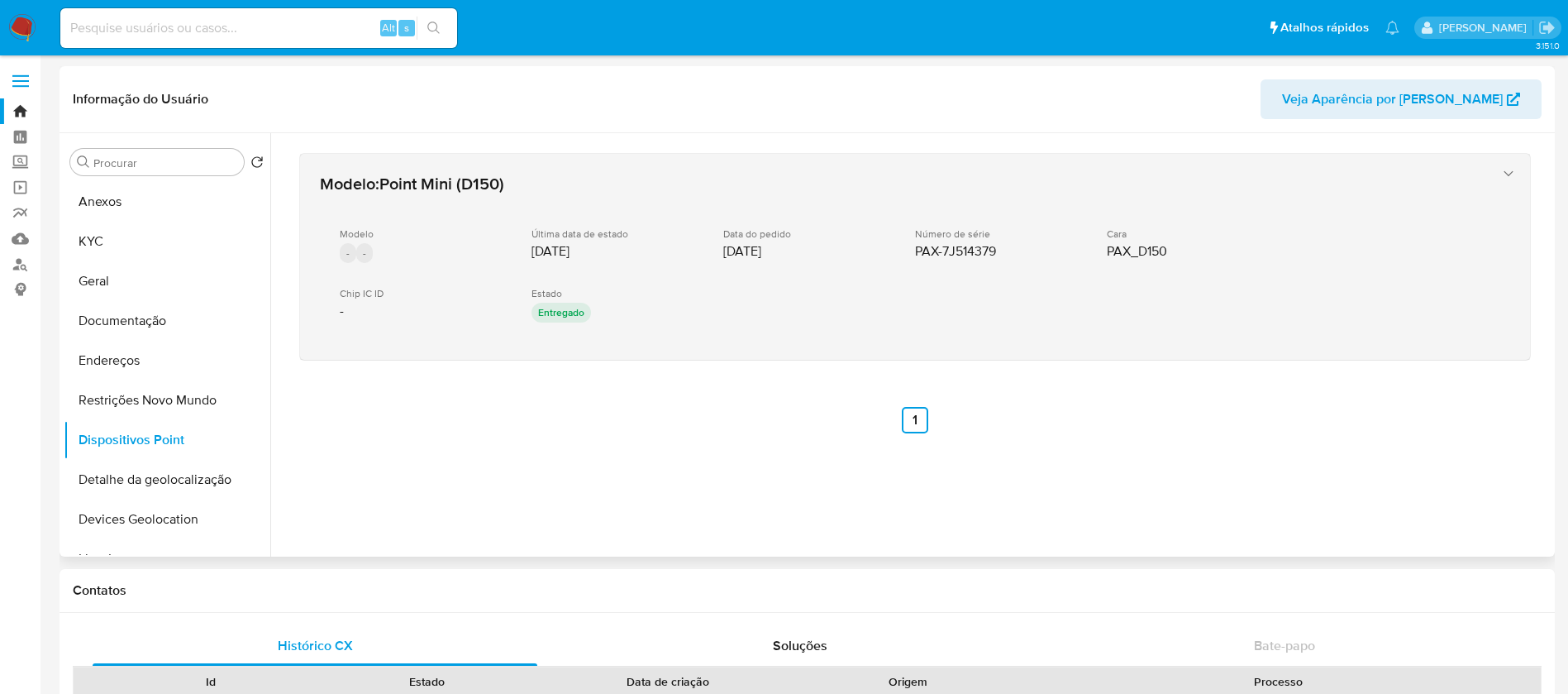
click at [917, 250] on span "PAX-7J514379" at bounding box center [955, 251] width 81 height 17
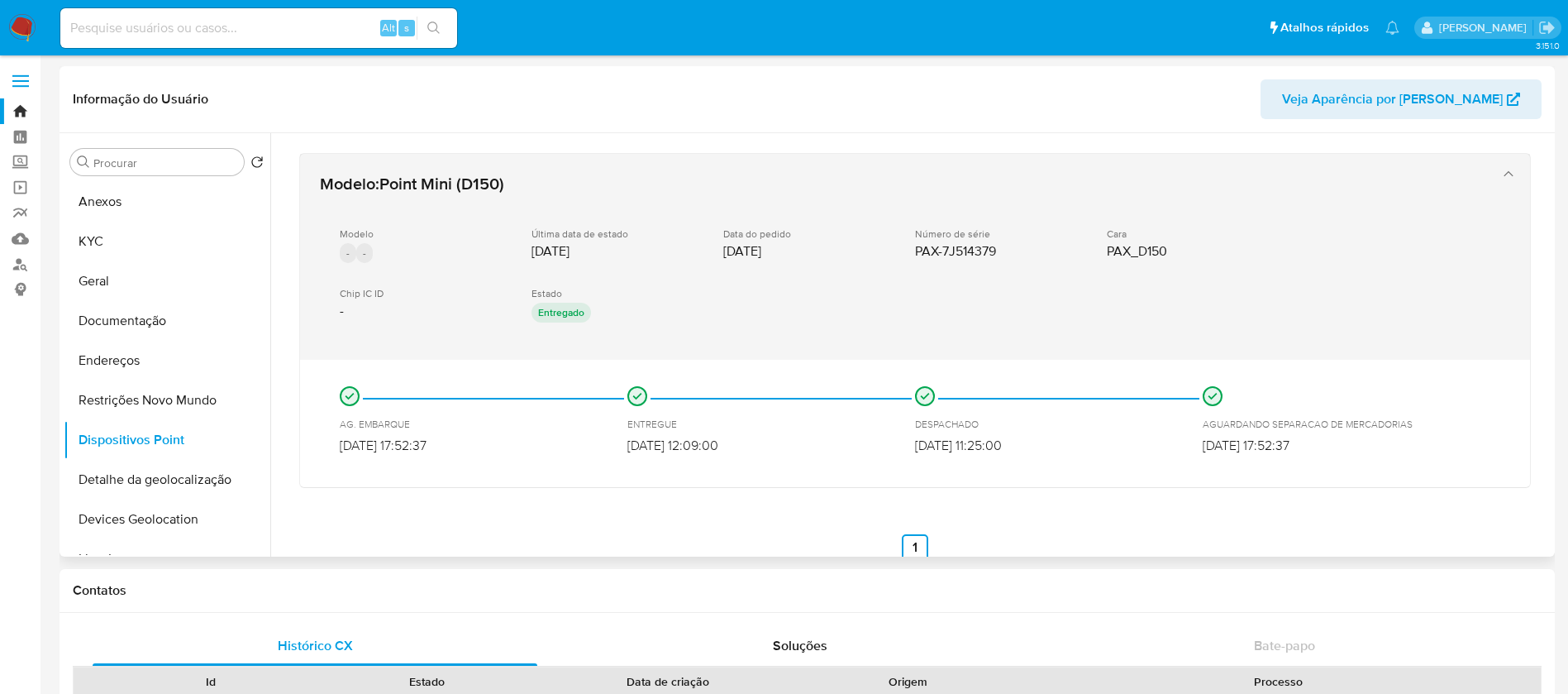
click at [946, 254] on span "PAX-7J514379" at bounding box center [955, 251] width 81 height 17
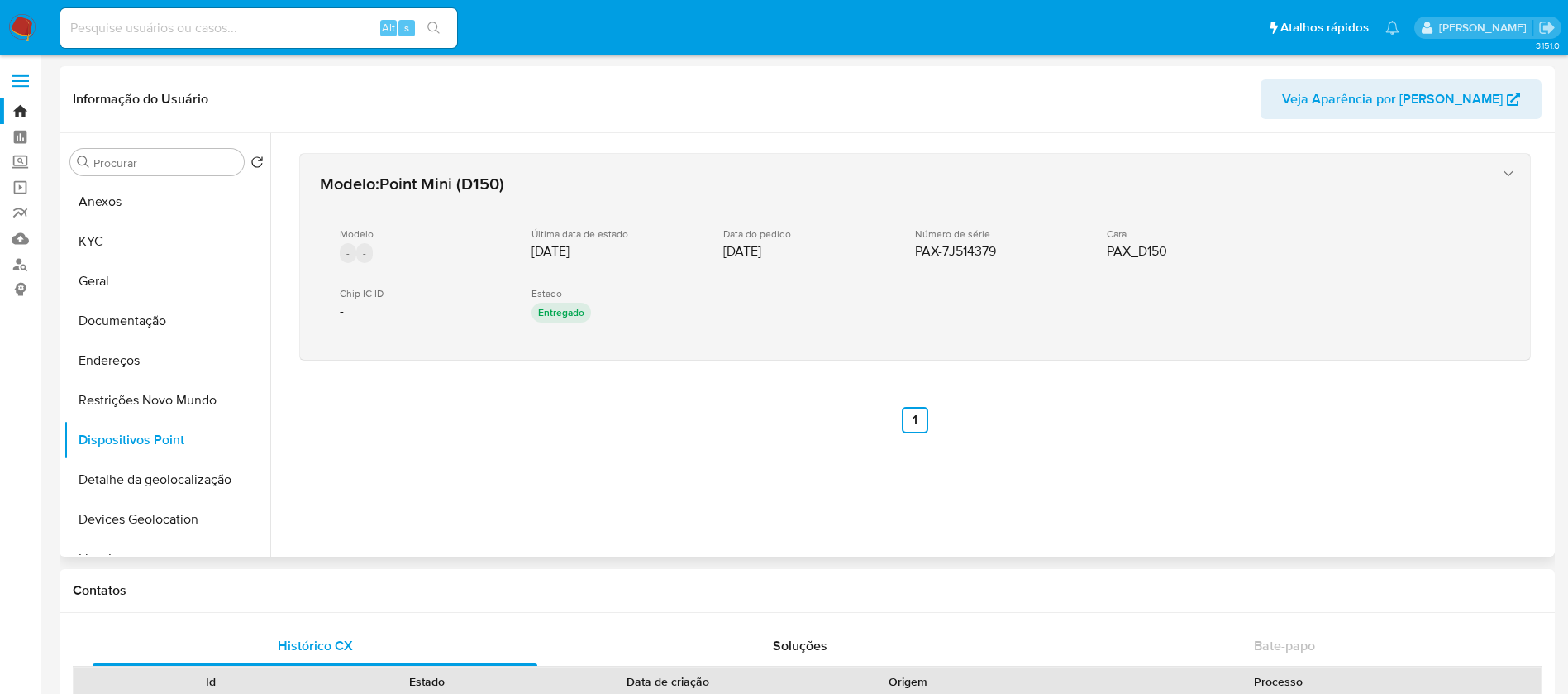
click at [946, 254] on span "PAX-7J514379" at bounding box center [955, 251] width 81 height 17
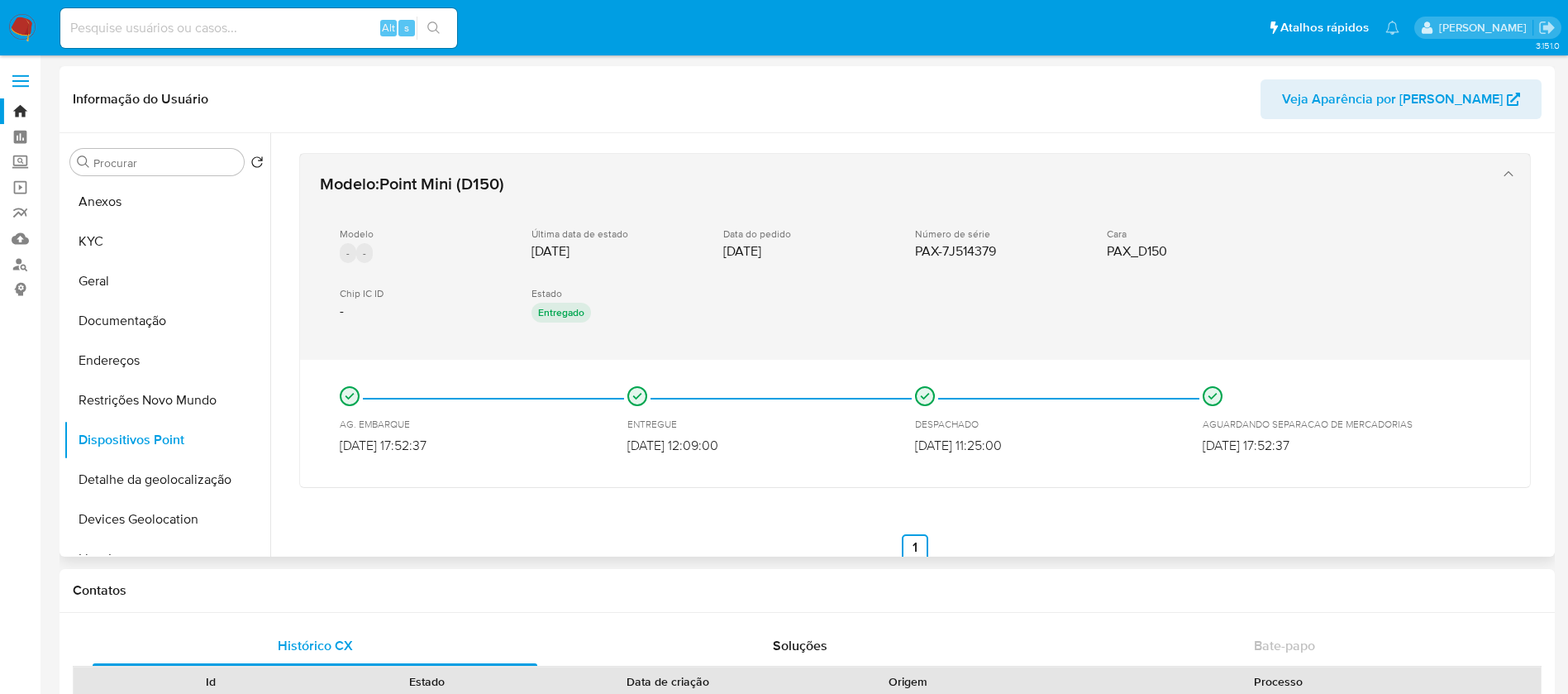
drag, startPoint x: 908, startPoint y: 249, endPoint x: 994, endPoint y: 253, distance: 86.1
click at [994, 253] on div "Modelo - - Última data de estado 30/03/2020 Data do pedido 16/03/2020 Número de…" at bounding box center [899, 277] width 1158 height 126
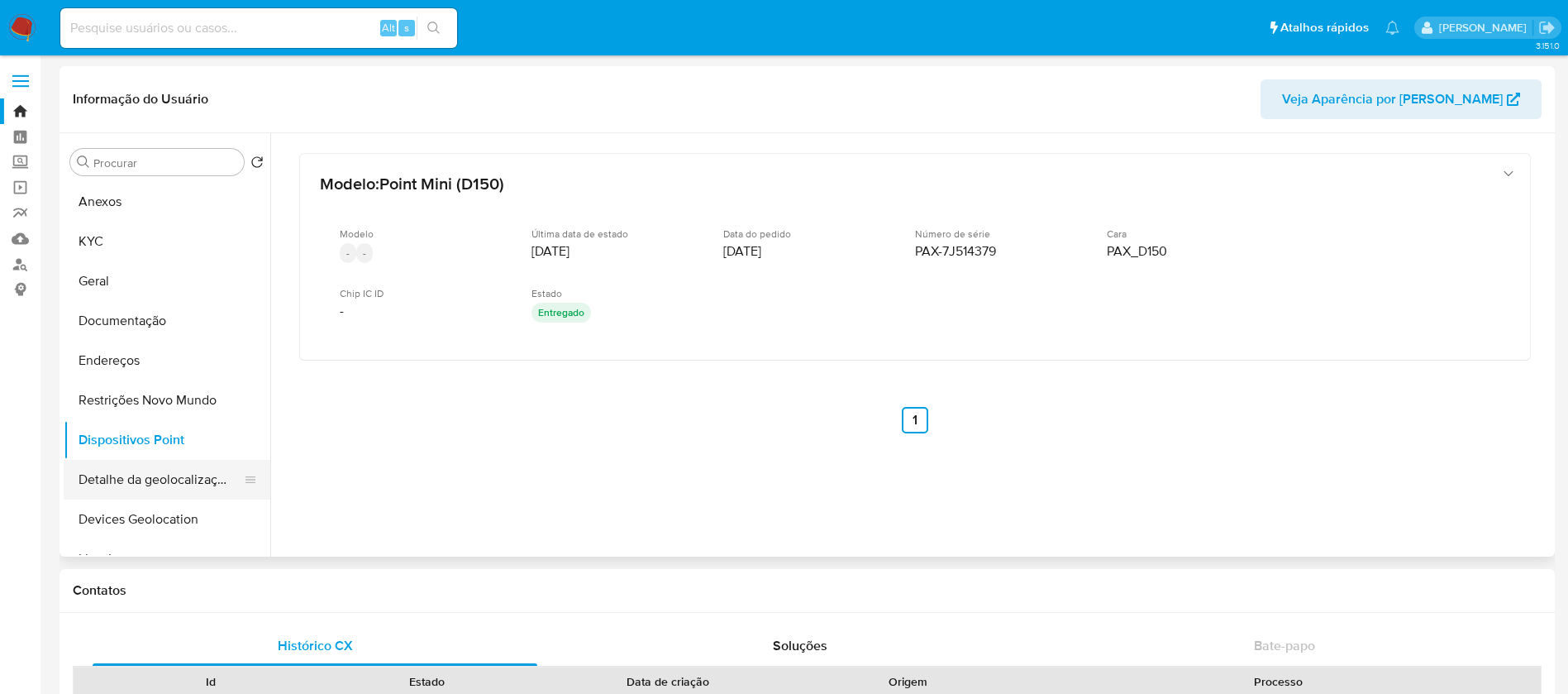
click at [119, 476] on button "Detalhe da geolocalização" at bounding box center [160, 479] width 193 height 40
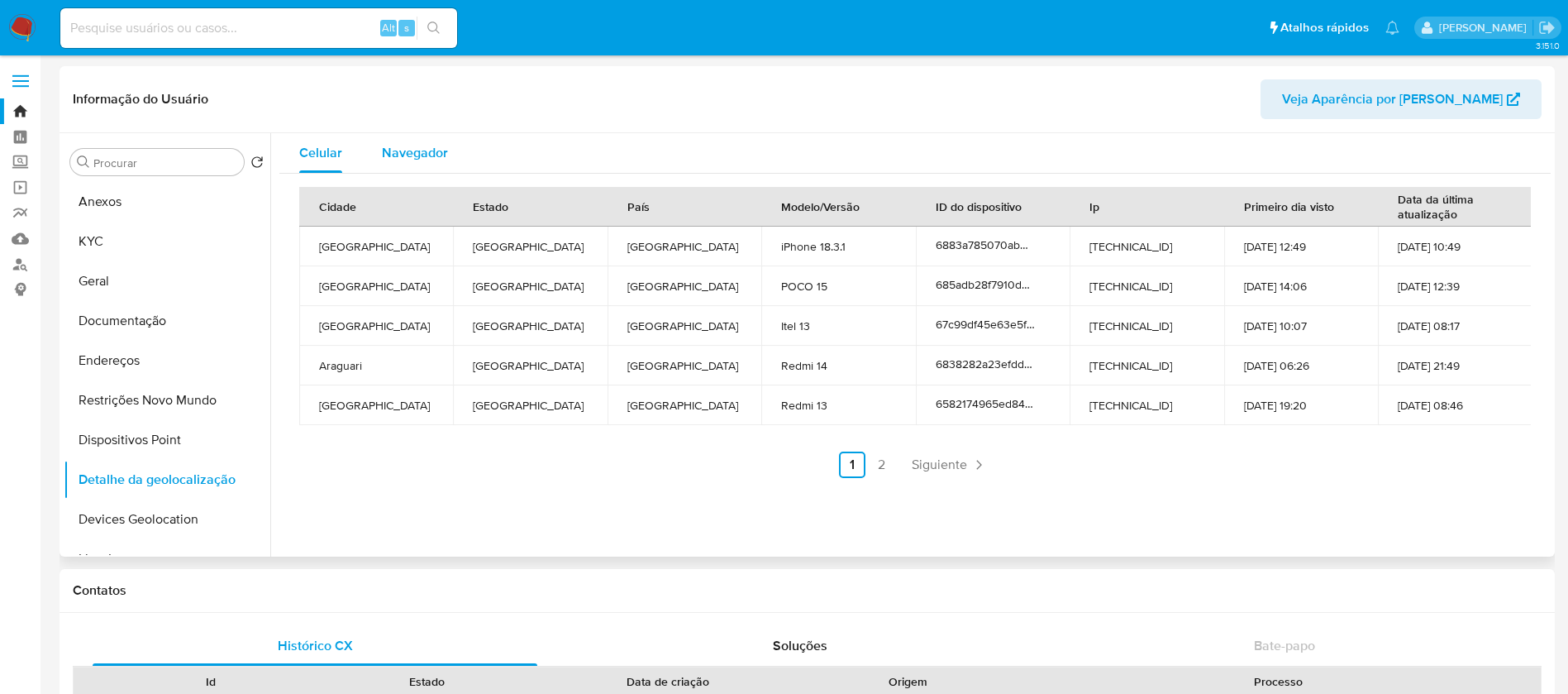
click at [409, 155] on span "Navegador" at bounding box center [415, 152] width 66 height 19
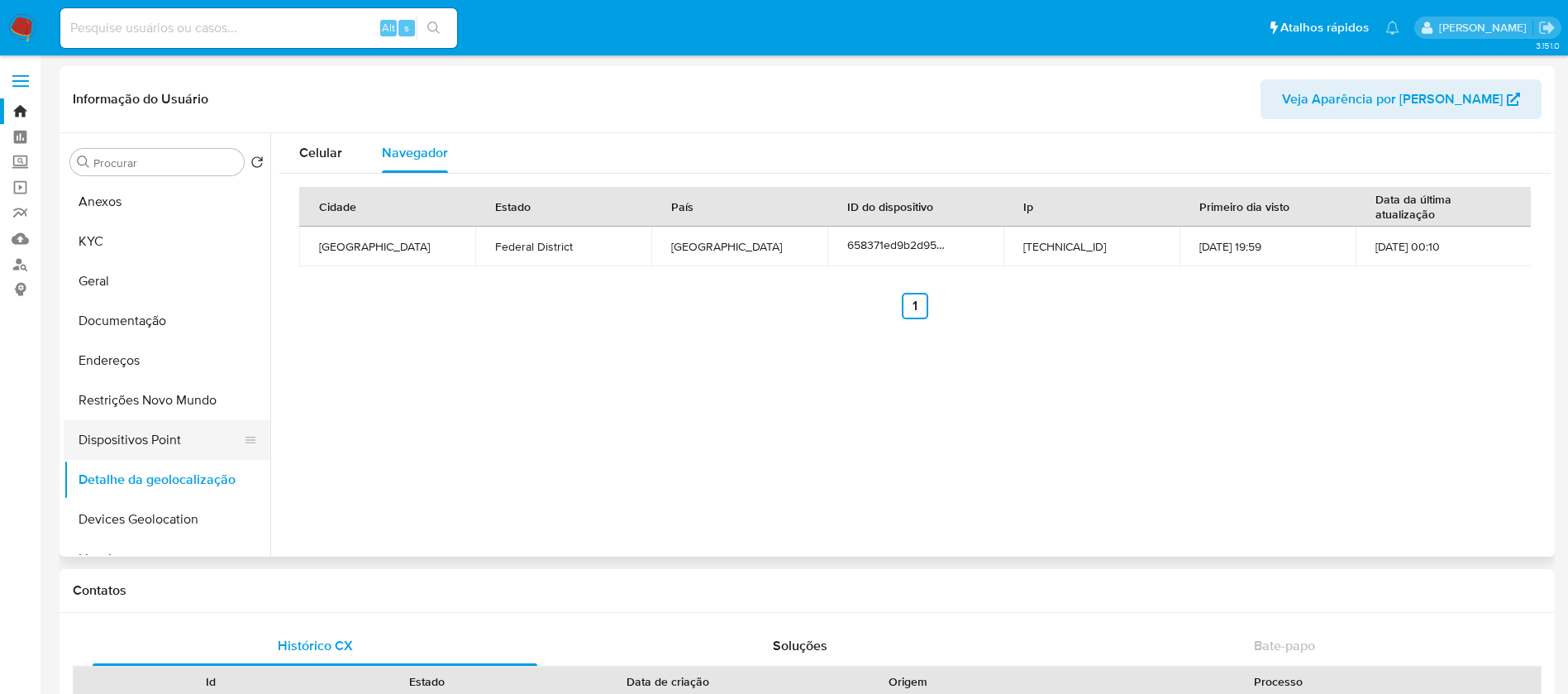
scroll to position [166, 0]
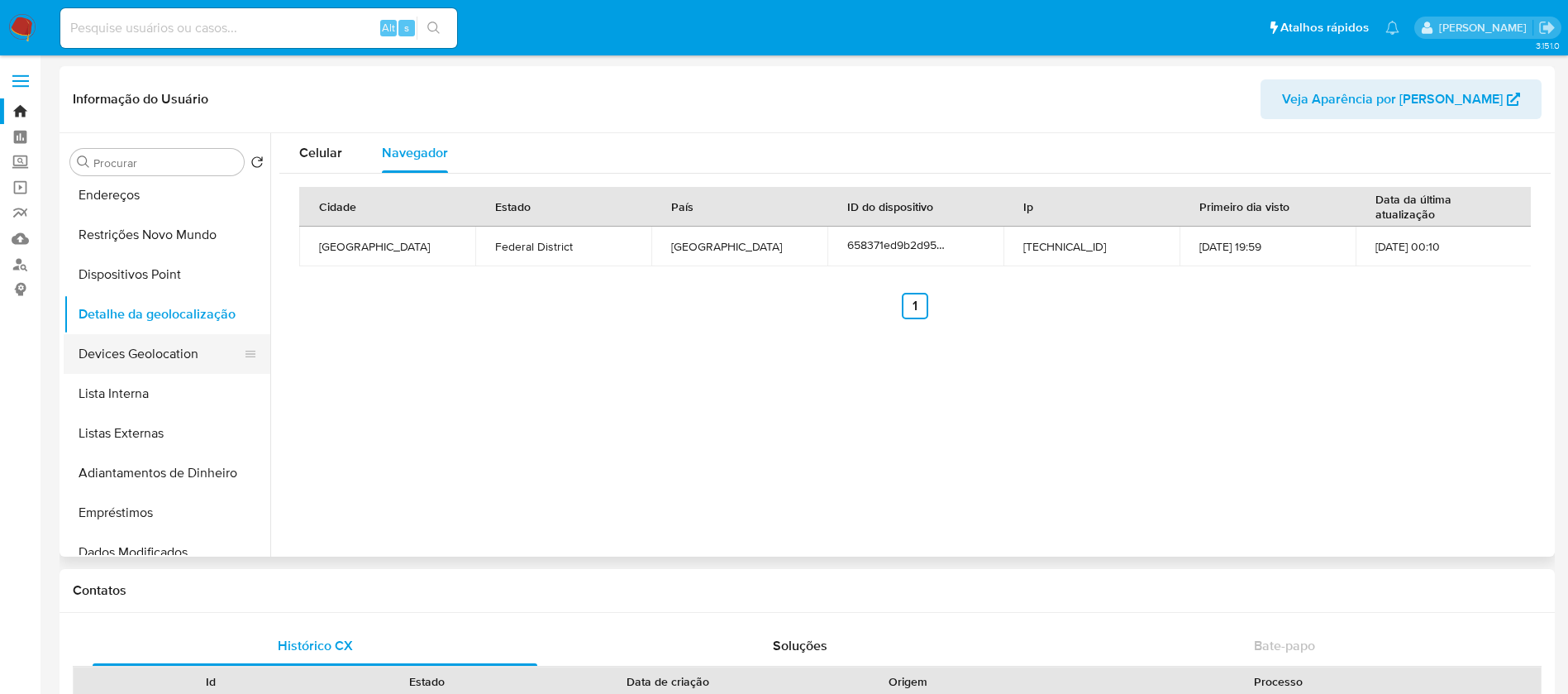
click at [118, 359] on button "Devices Geolocation" at bounding box center [160, 353] width 193 height 40
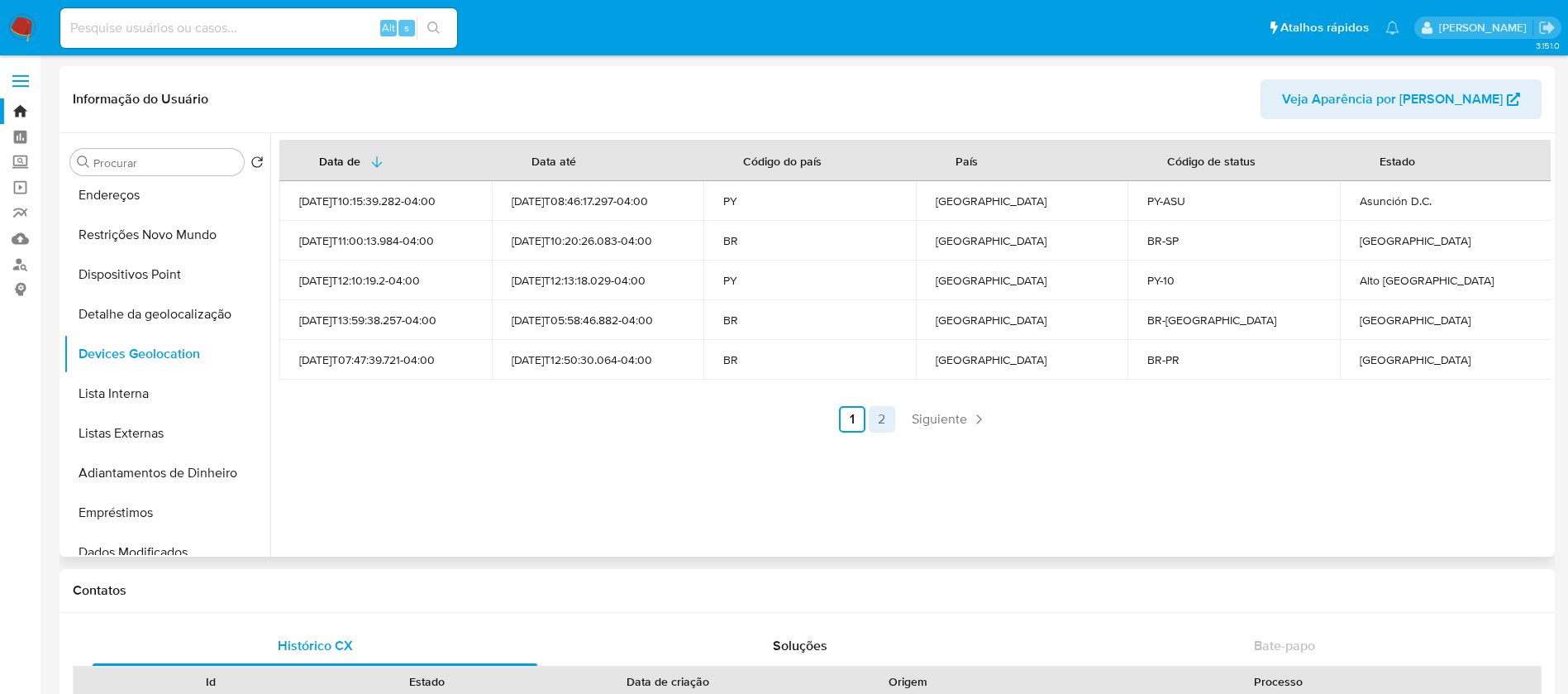
click at [884, 419] on link "2" at bounding box center [882, 419] width 27 height 27
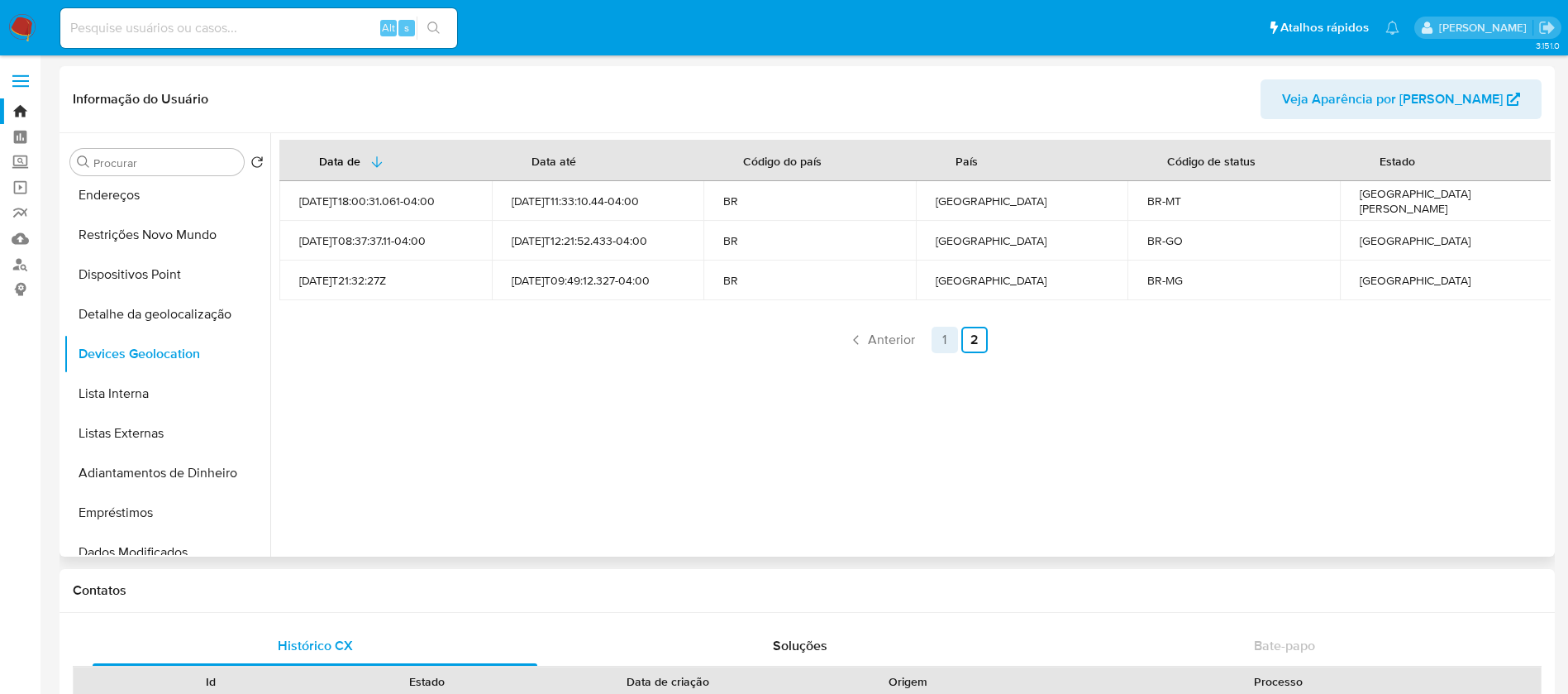
click at [939, 343] on link "1" at bounding box center [944, 340] width 27 height 27
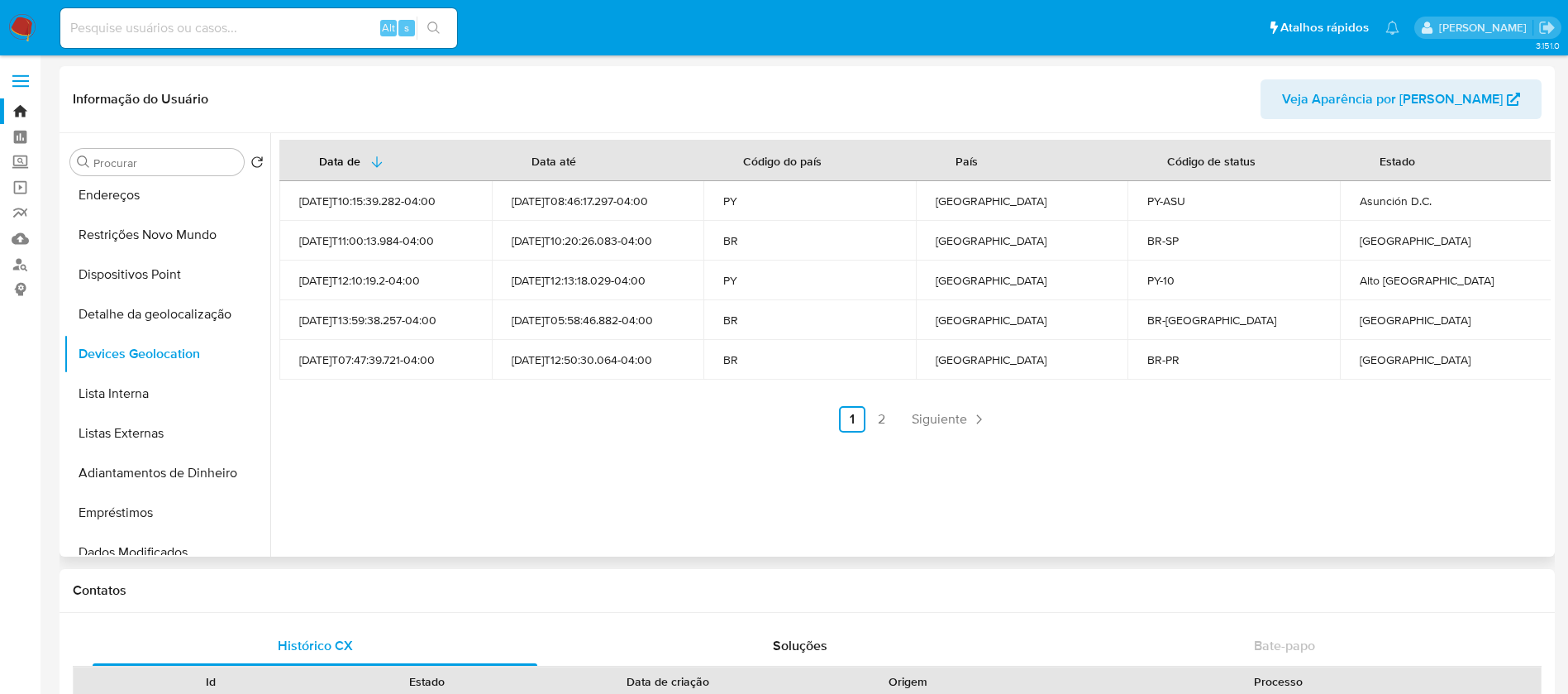
click at [1418, 98] on span "Veja Aparência por Pessoa" at bounding box center [1392, 98] width 221 height 40
click at [120, 402] on button "Lista Interna" at bounding box center [160, 393] width 193 height 40
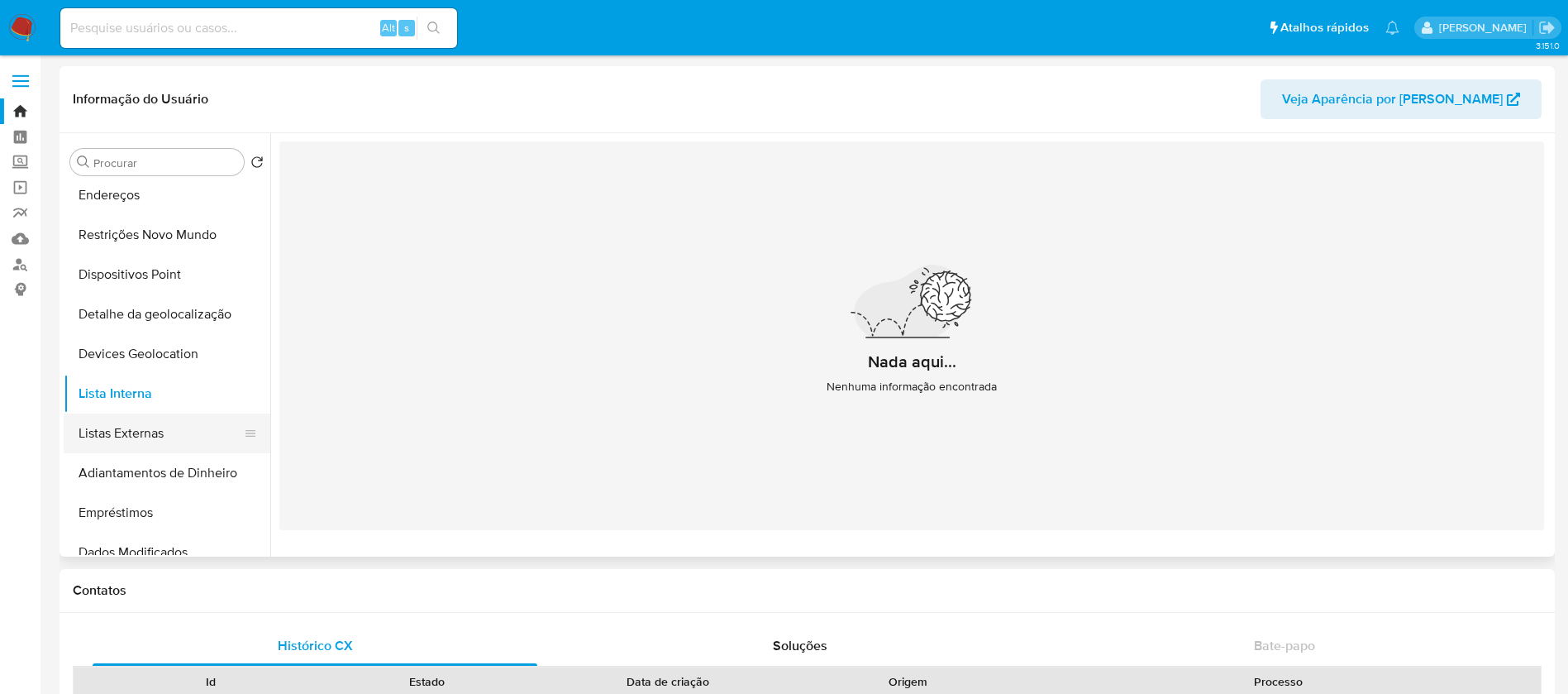
click at [116, 442] on button "Listas Externas" at bounding box center [160, 433] width 193 height 40
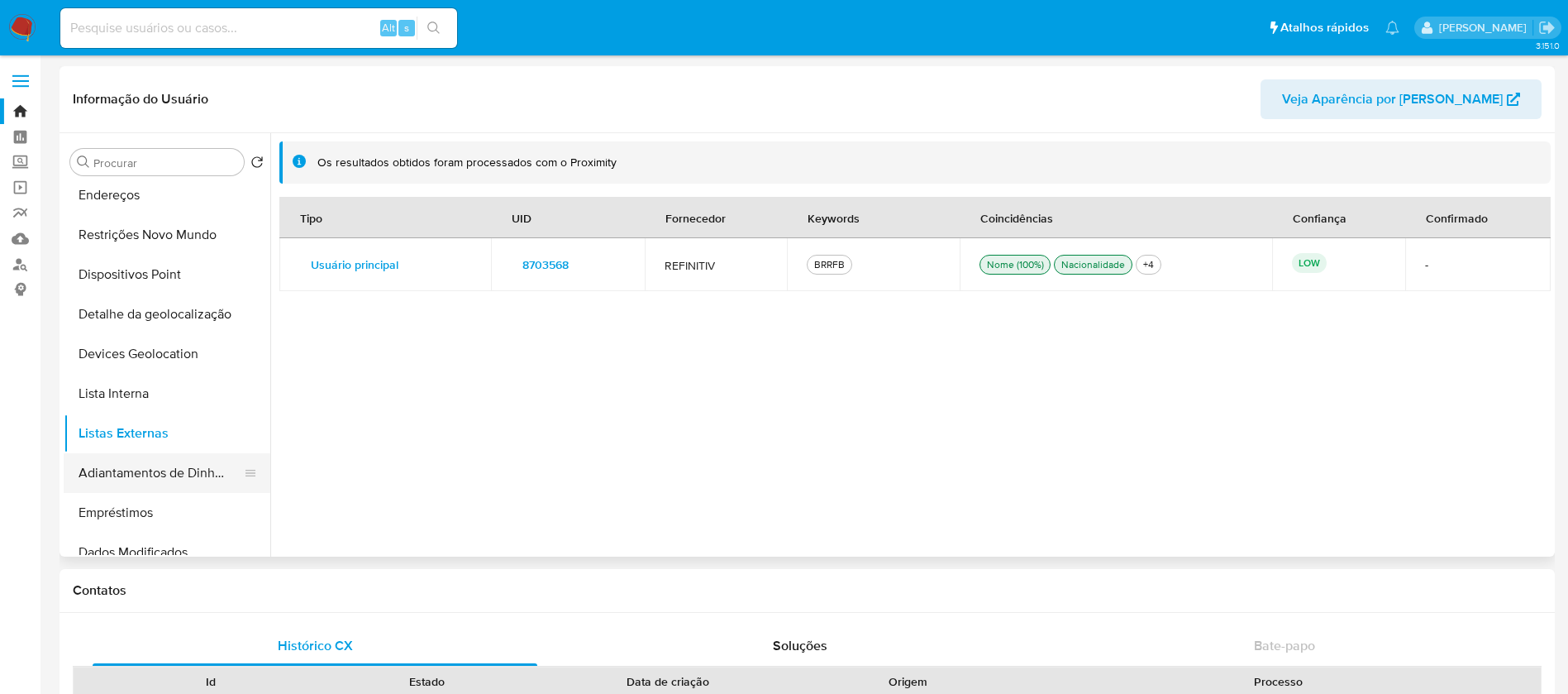
click at [134, 480] on button "Adiantamentos de Dinheiro" at bounding box center [160, 472] width 193 height 40
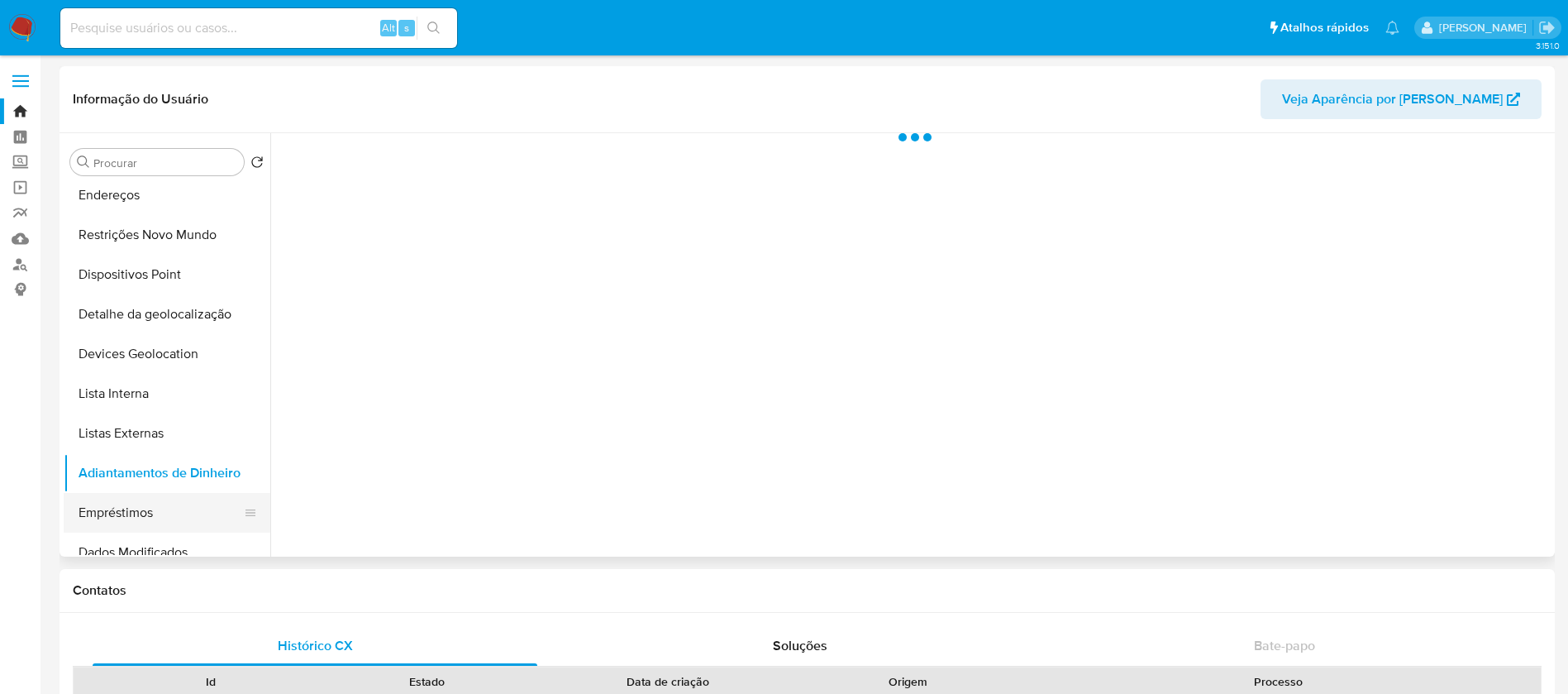
click at [108, 515] on button "Empréstimos" at bounding box center [160, 512] width 193 height 40
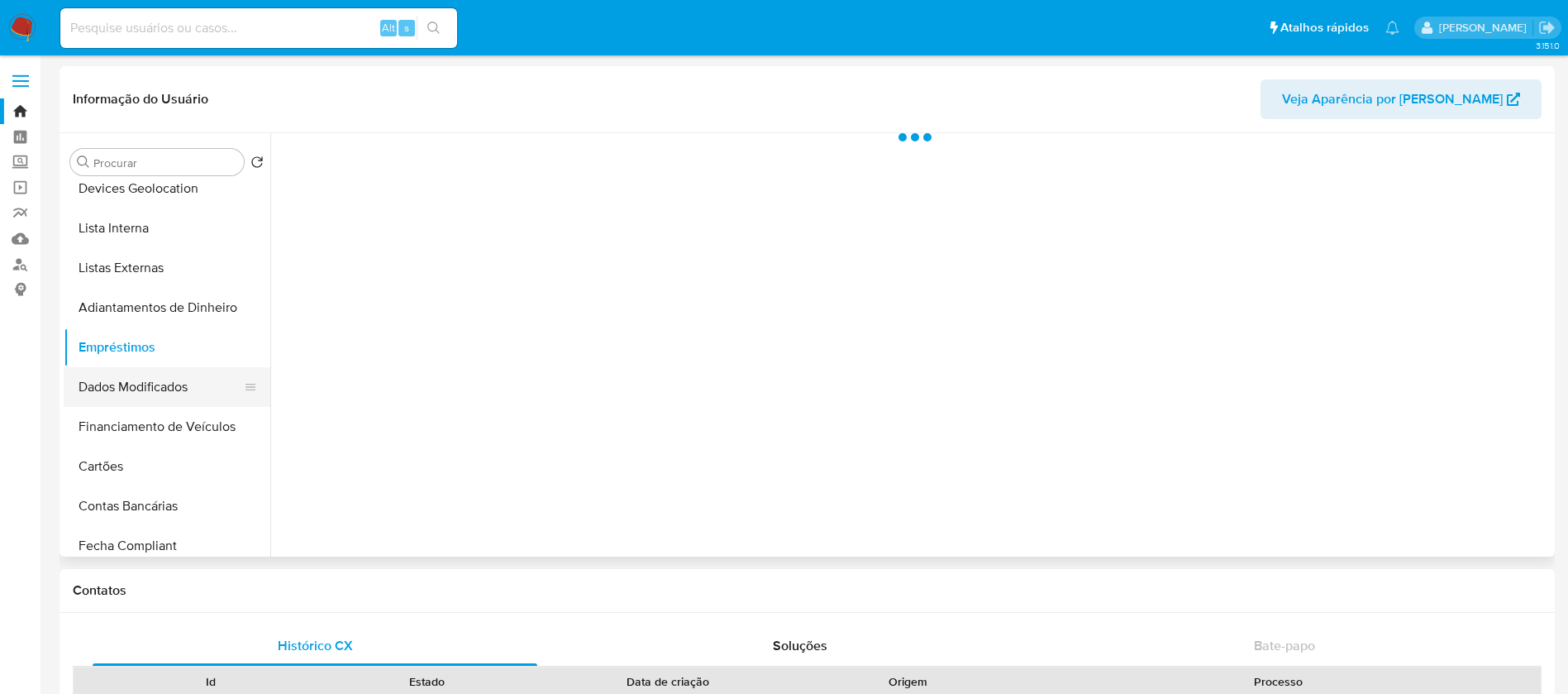
click at [119, 394] on button "Dados Modificados" at bounding box center [160, 387] width 193 height 40
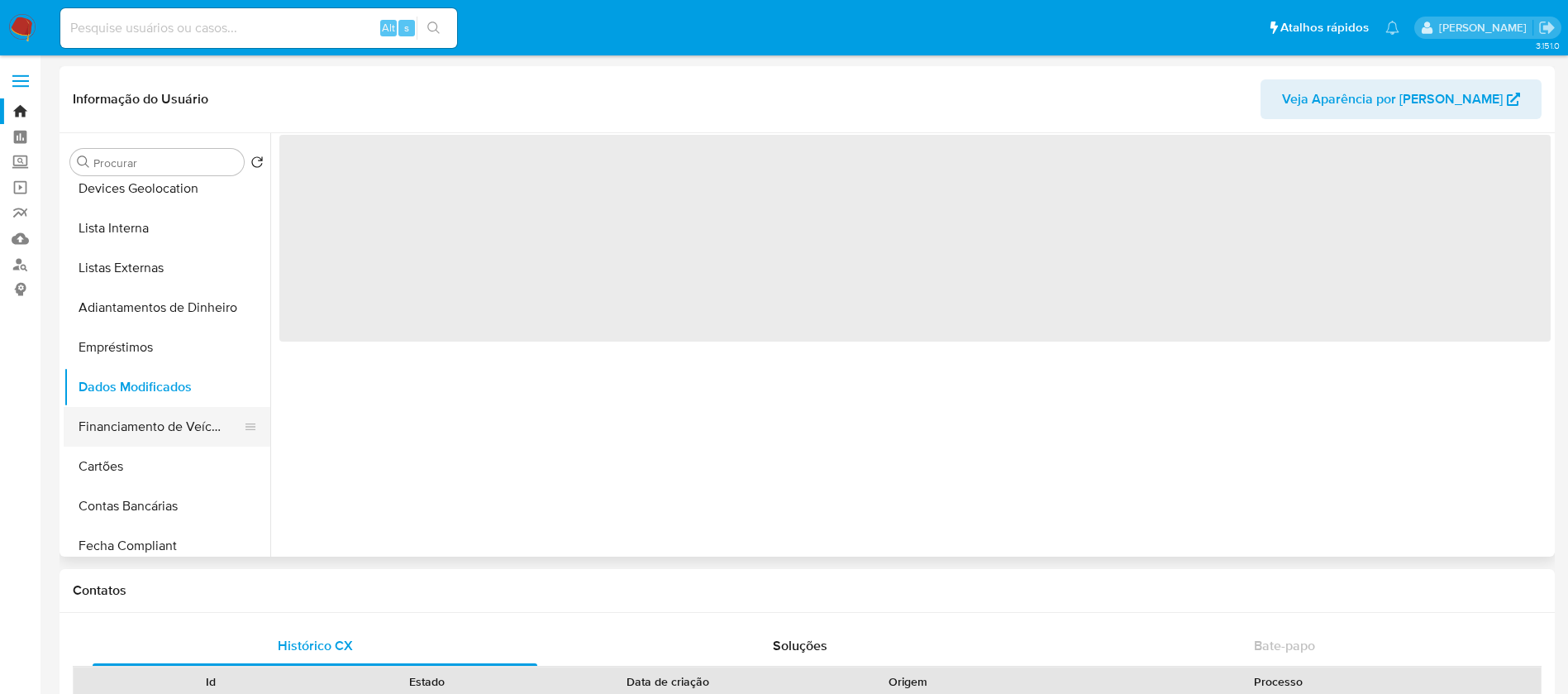
click at [117, 434] on button "Financiamento de Veículos" at bounding box center [160, 426] width 193 height 40
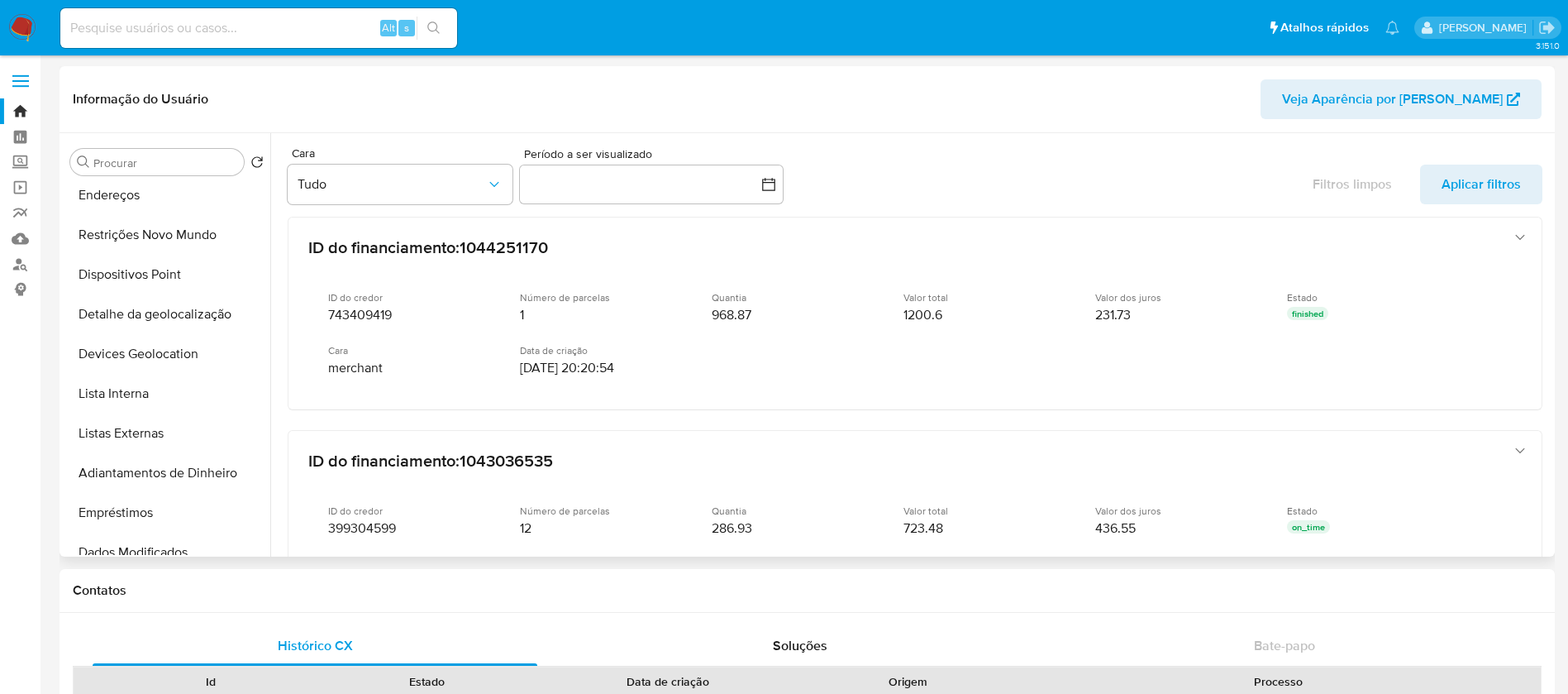
scroll to position [0, 0]
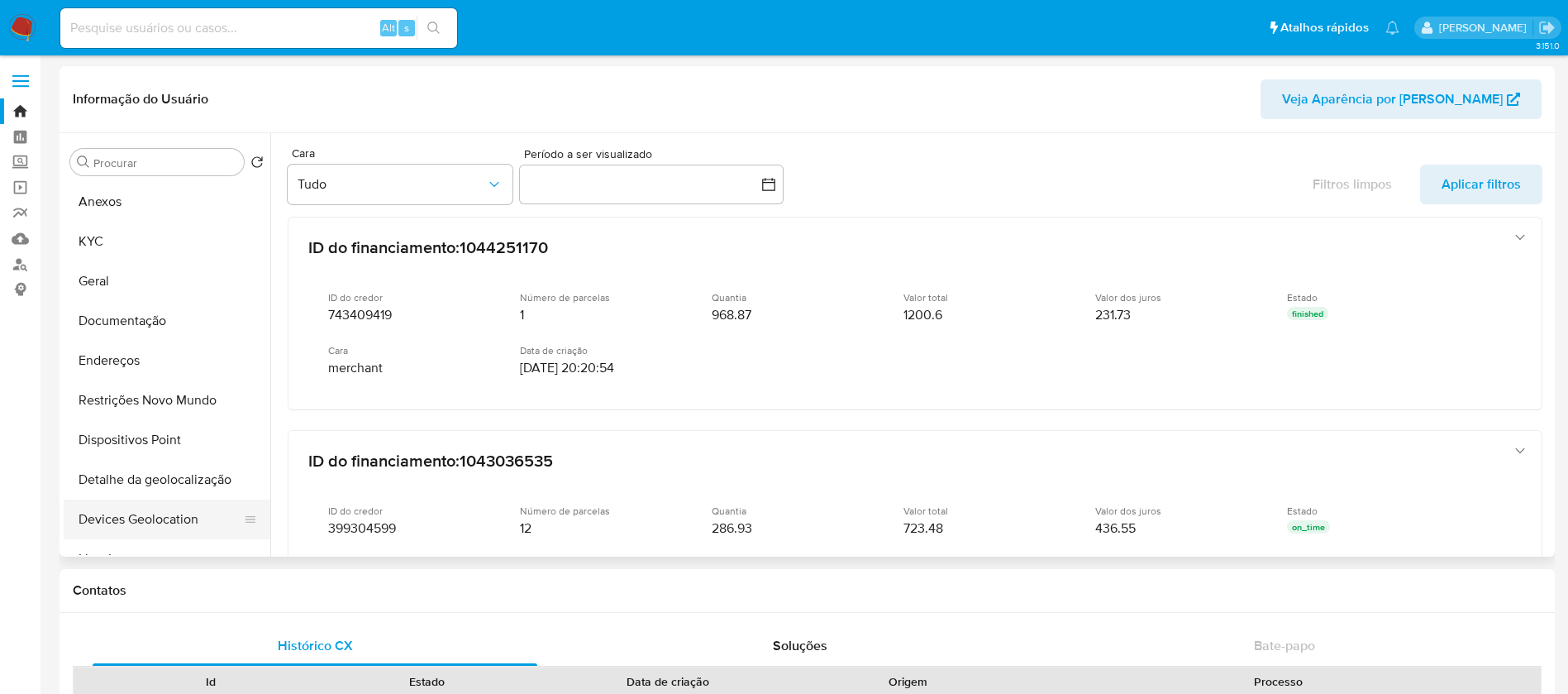
click at [122, 517] on button "Devices Geolocation" at bounding box center [160, 519] width 193 height 40
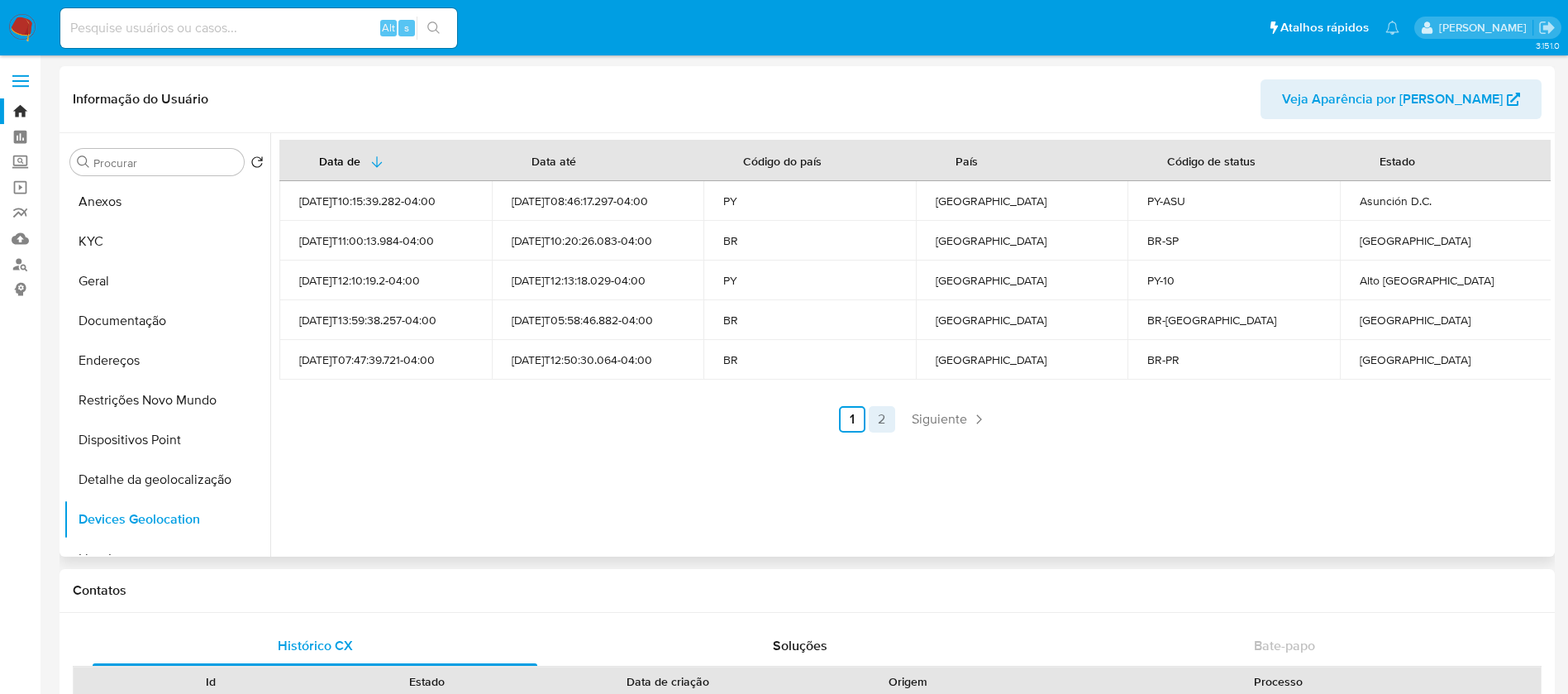
click at [882, 417] on link "2" at bounding box center [882, 419] width 27 height 27
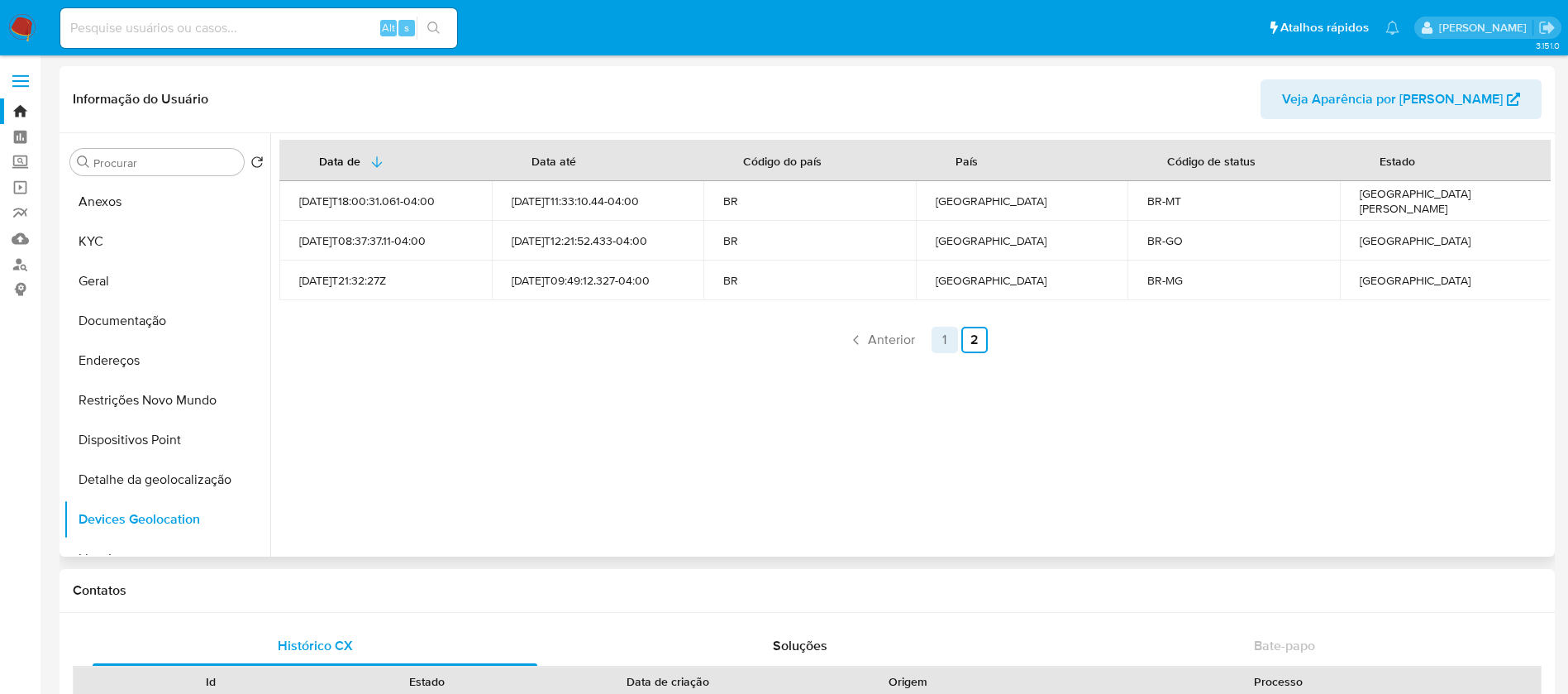
click at [940, 340] on link "1" at bounding box center [944, 340] width 27 height 27
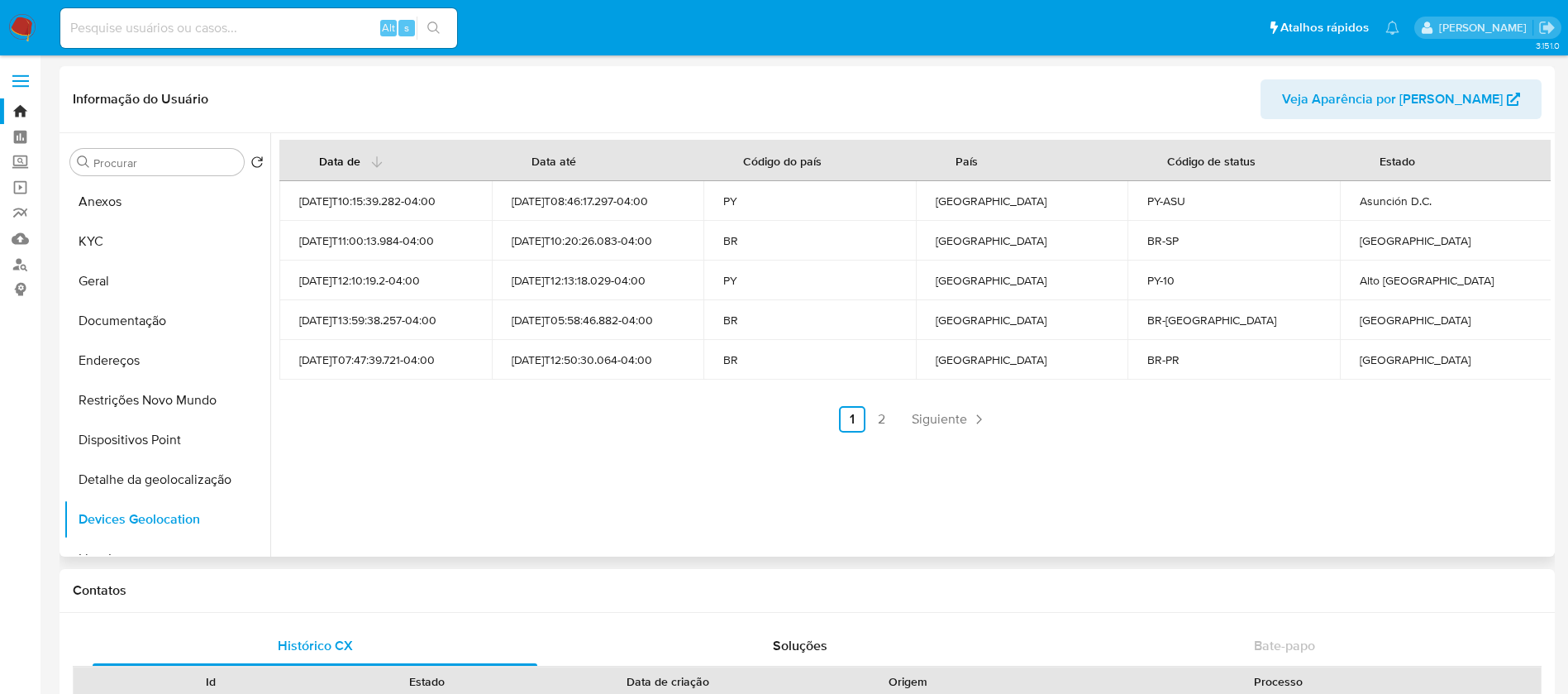
click at [375, 167] on icon "button" at bounding box center [376, 162] width 13 height 13
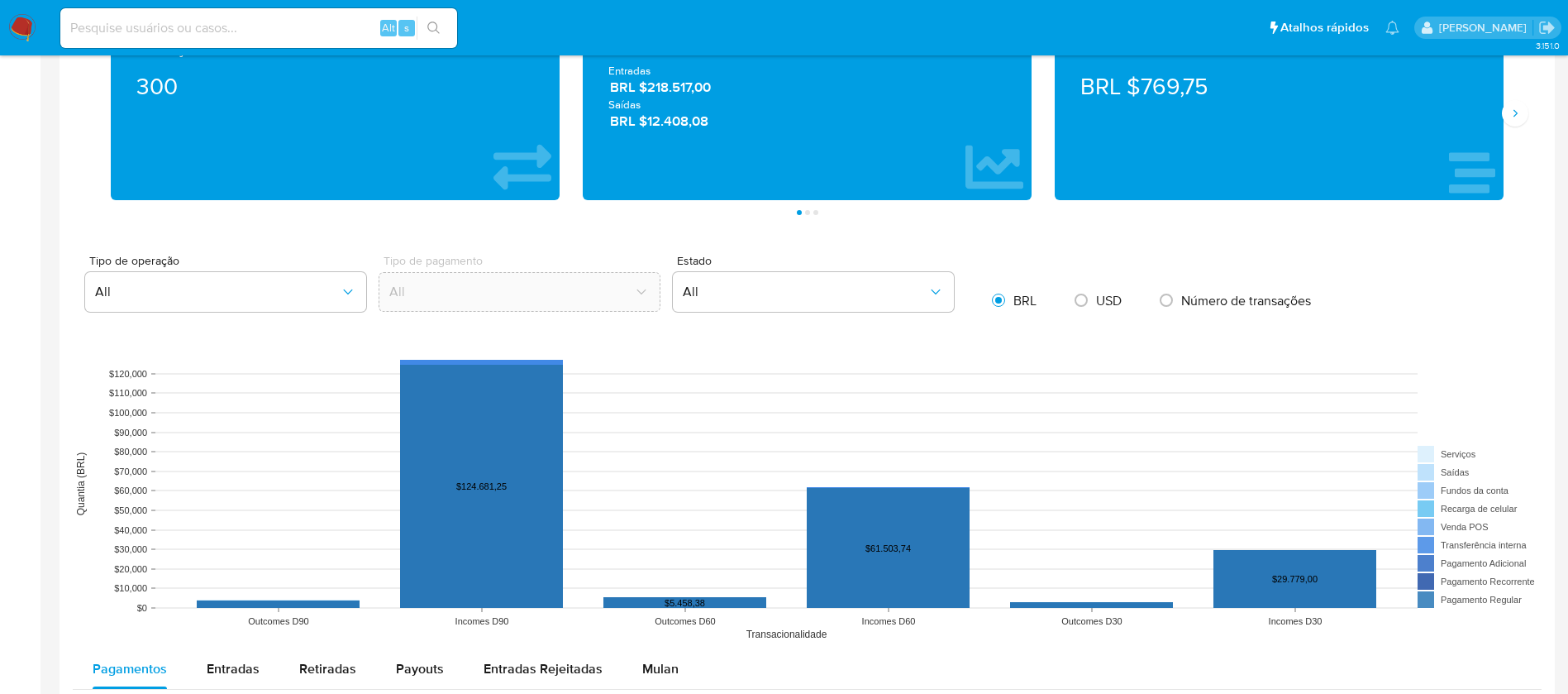
scroll to position [1158, 0]
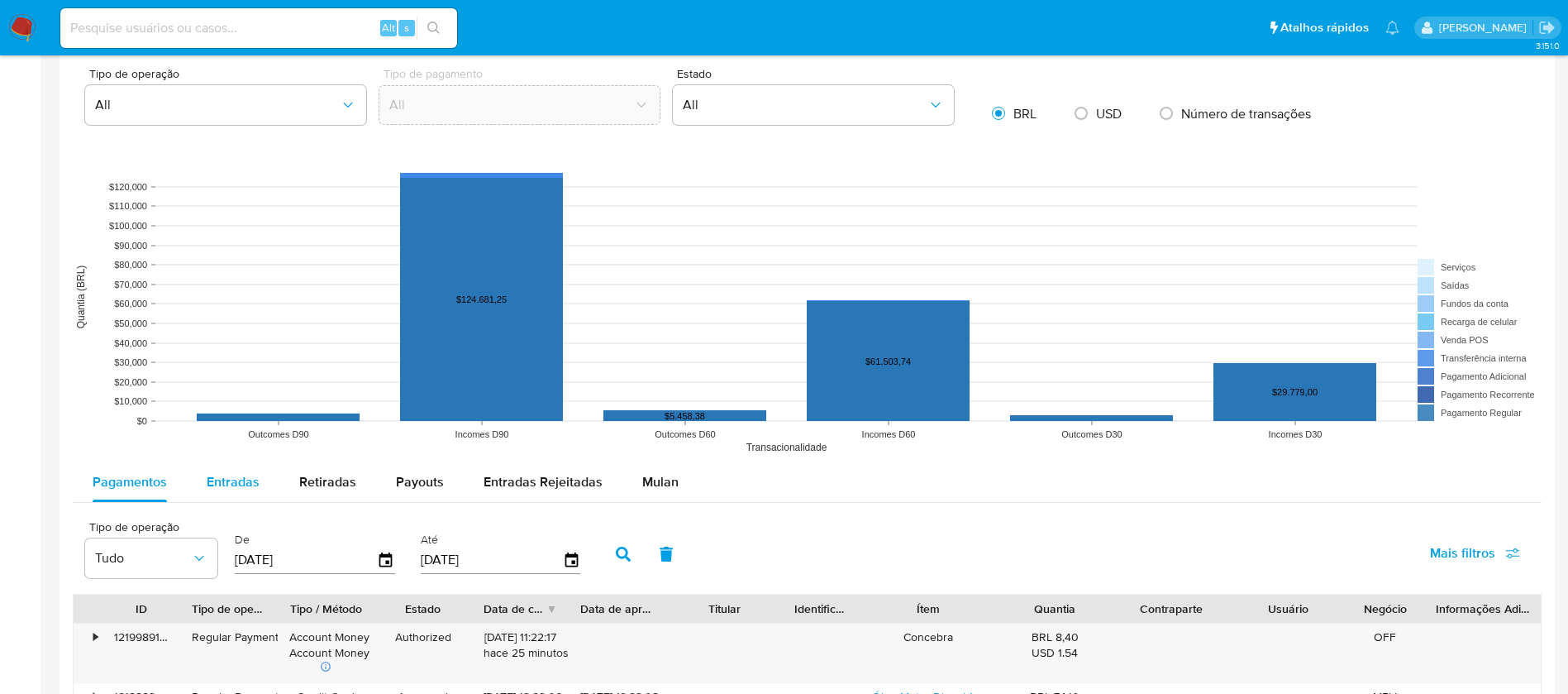
click at [210, 481] on span "Entradas" at bounding box center [233, 481] width 52 height 19
select select "10"
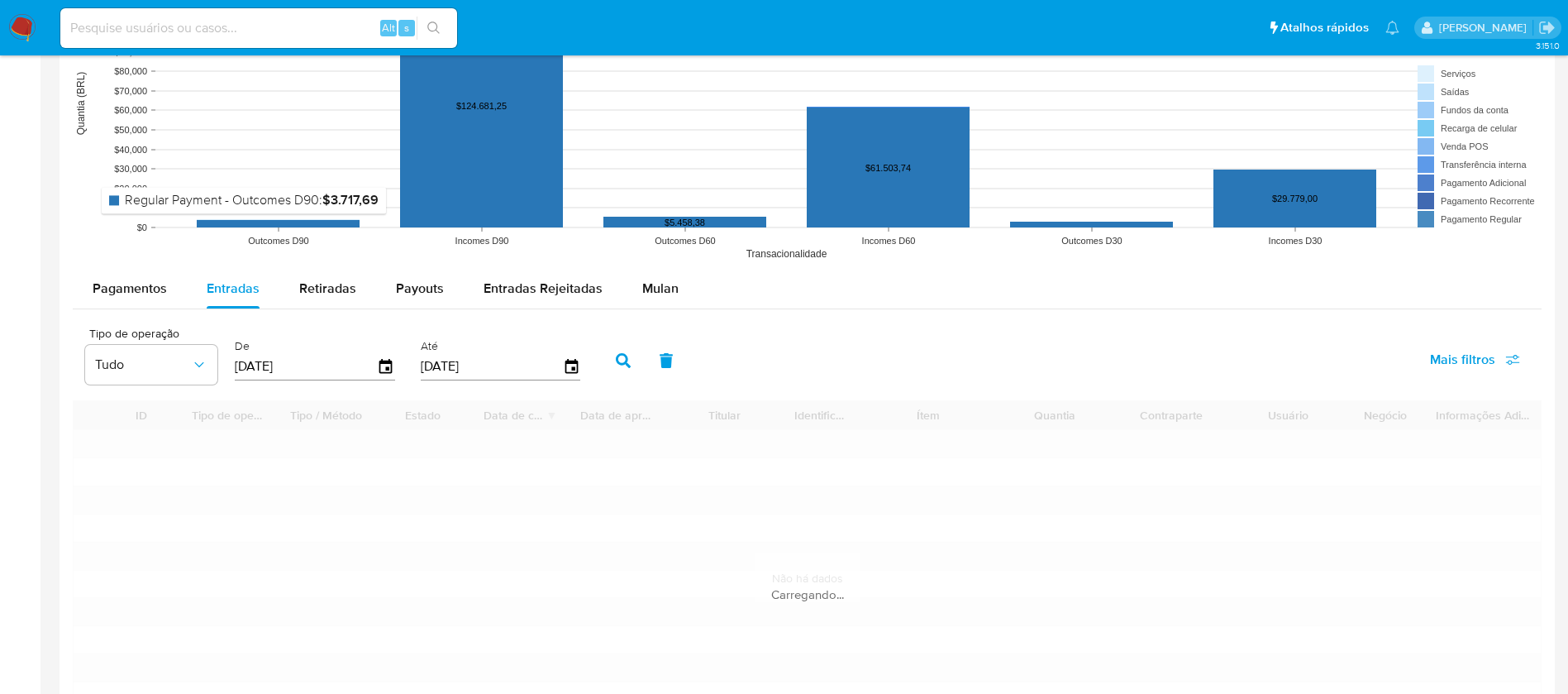
scroll to position [1488, 0]
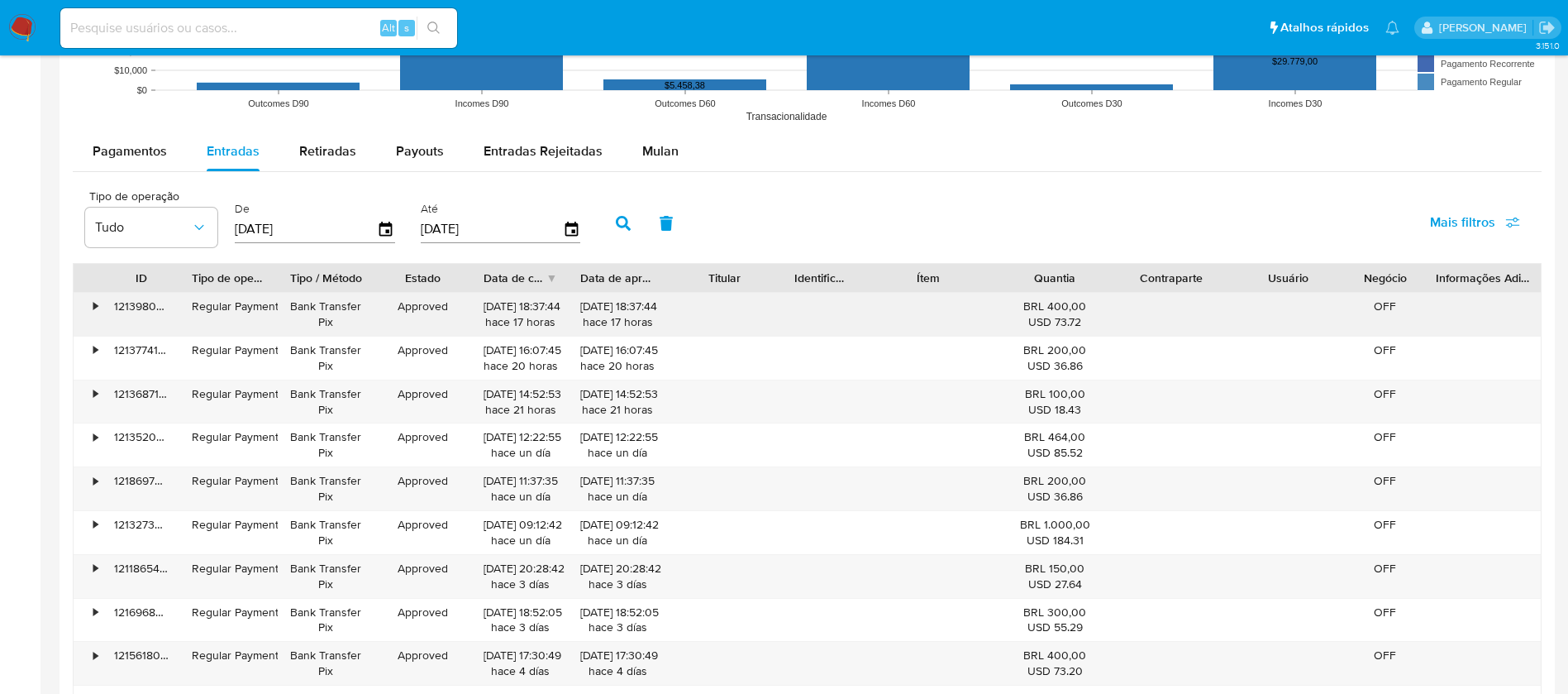
click at [90, 305] on div "•" at bounding box center [87, 314] width 29 height 43
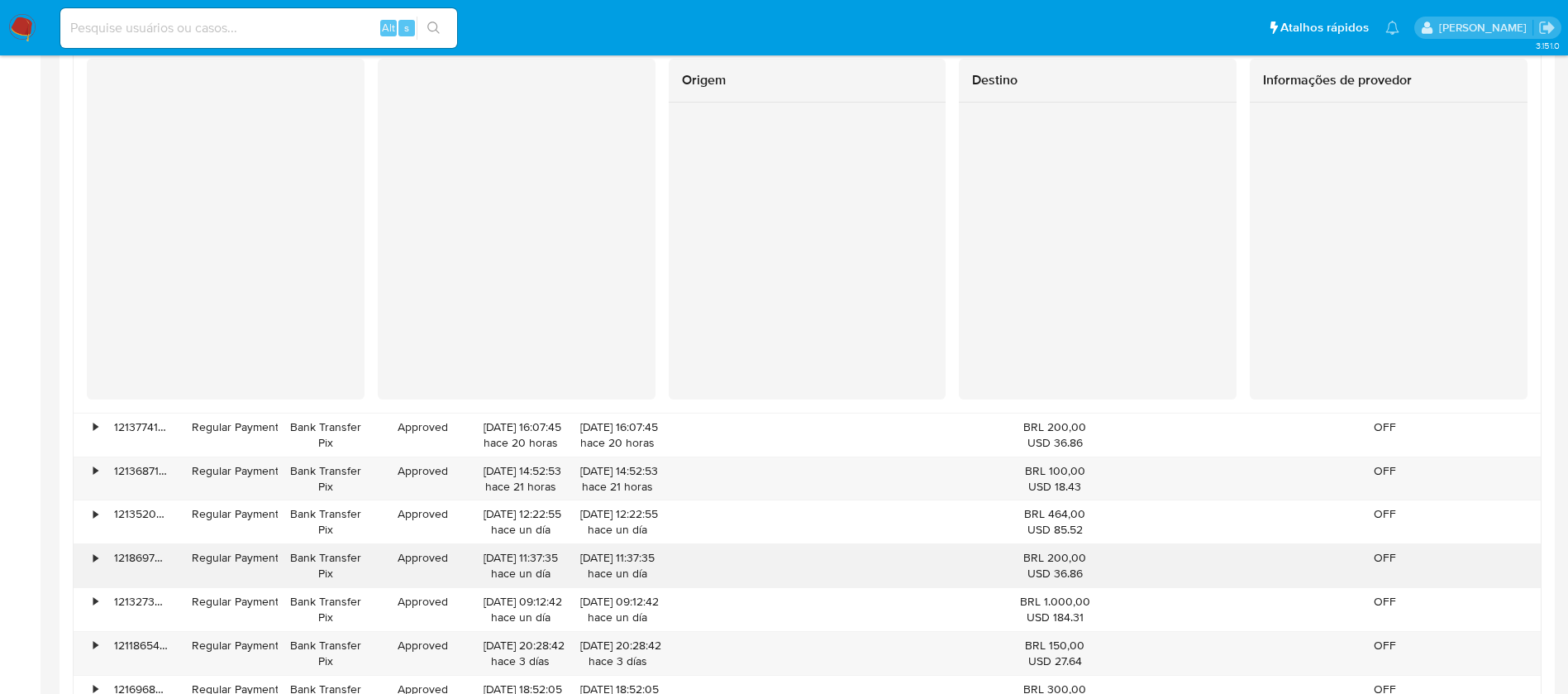
scroll to position [1819, 0]
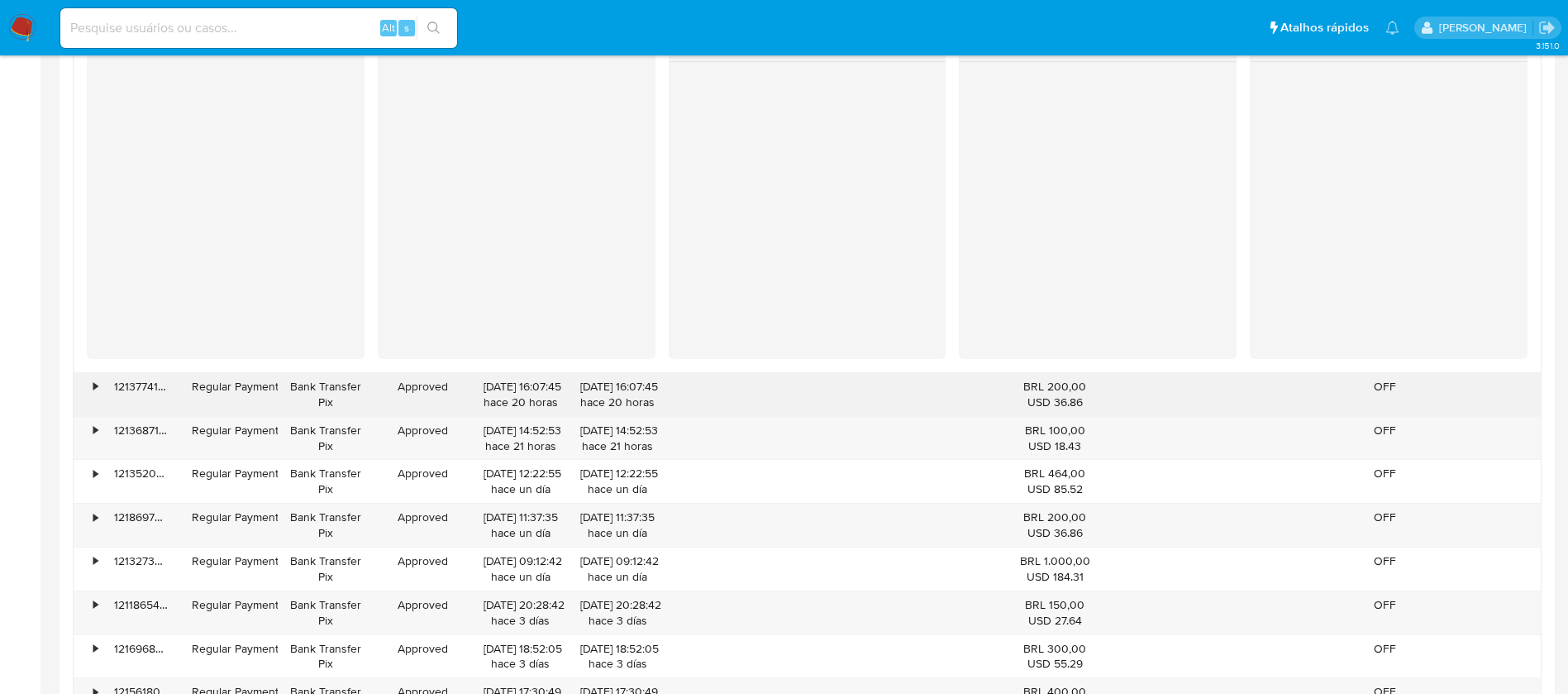
click at [96, 388] on div "•" at bounding box center [96, 386] width 4 height 16
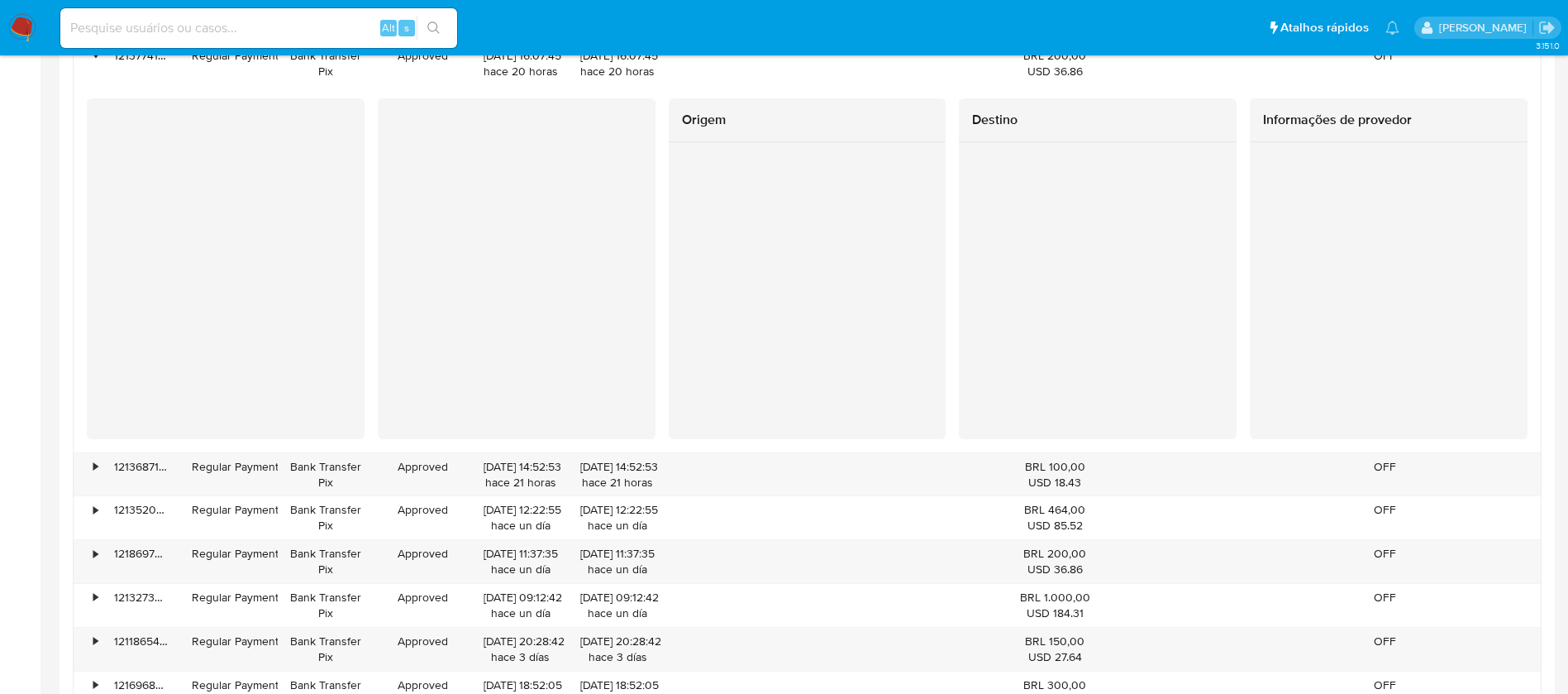
scroll to position [2315, 0]
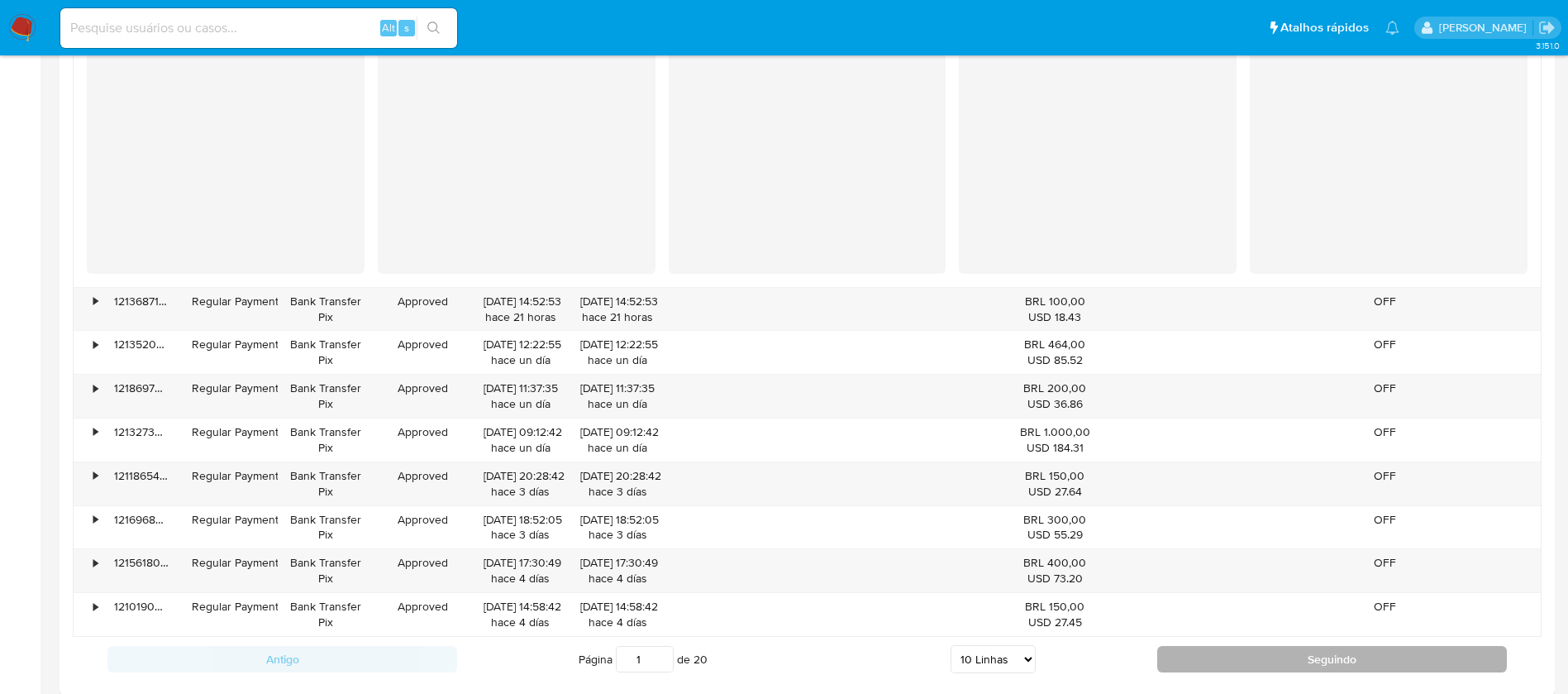
click at [1209, 660] on button "Seguindo" at bounding box center [1332, 659] width 350 height 27
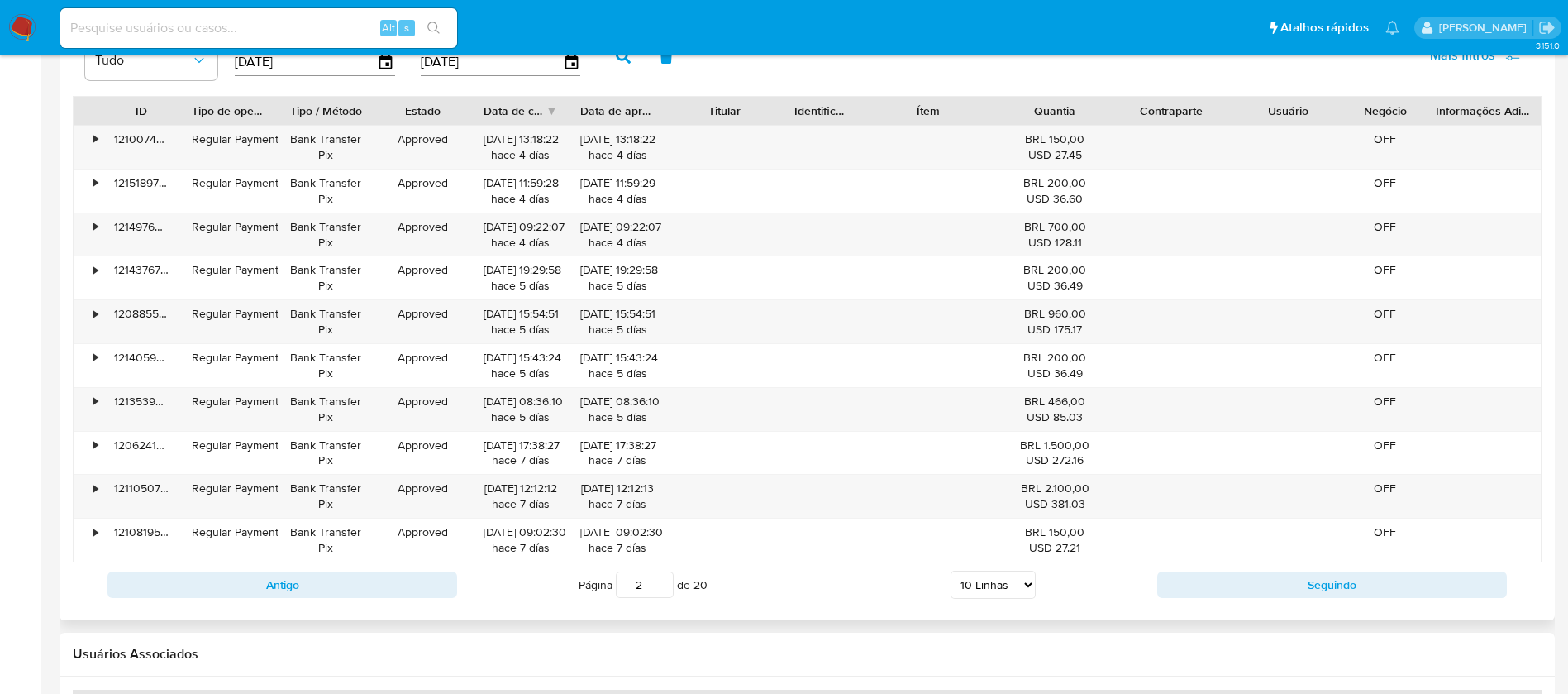
scroll to position [1614, 0]
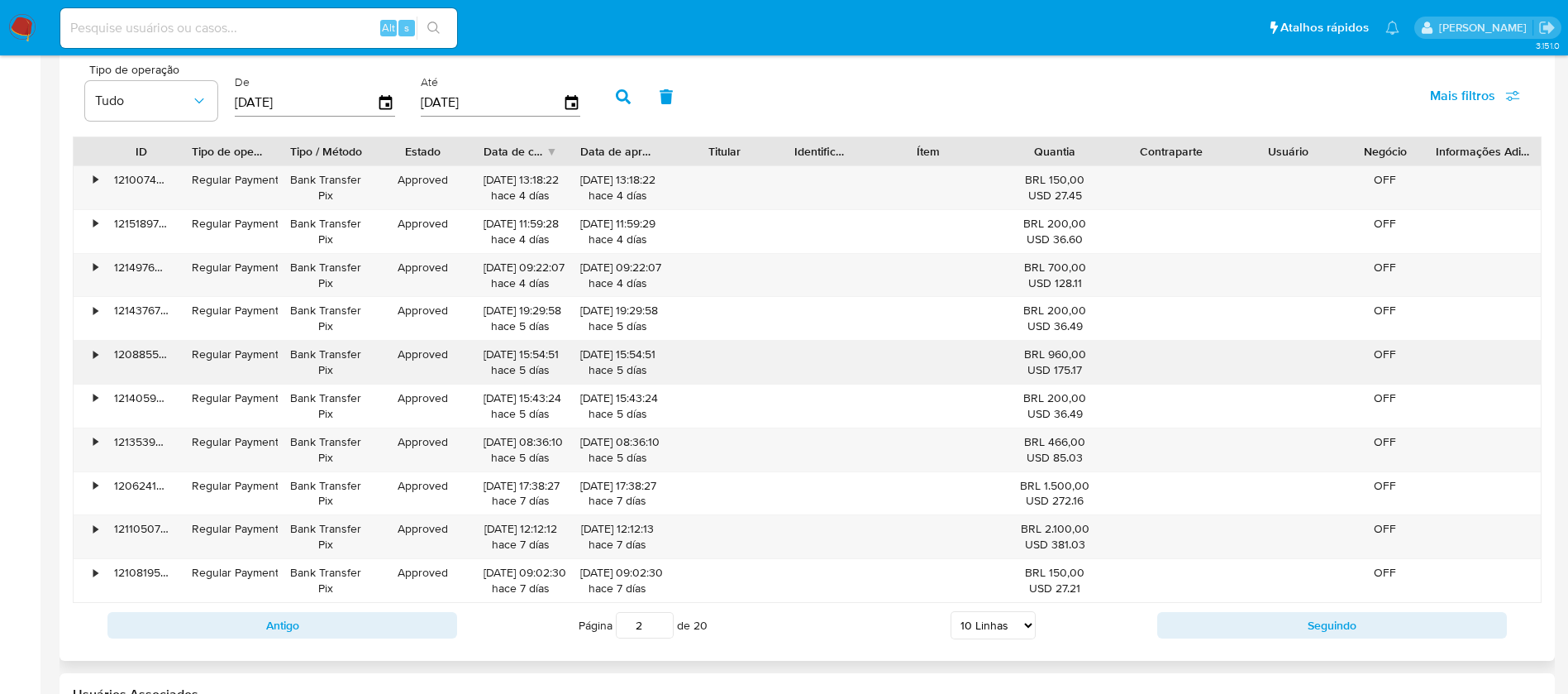
click at [101, 353] on div "•" at bounding box center [87, 362] width 29 height 43
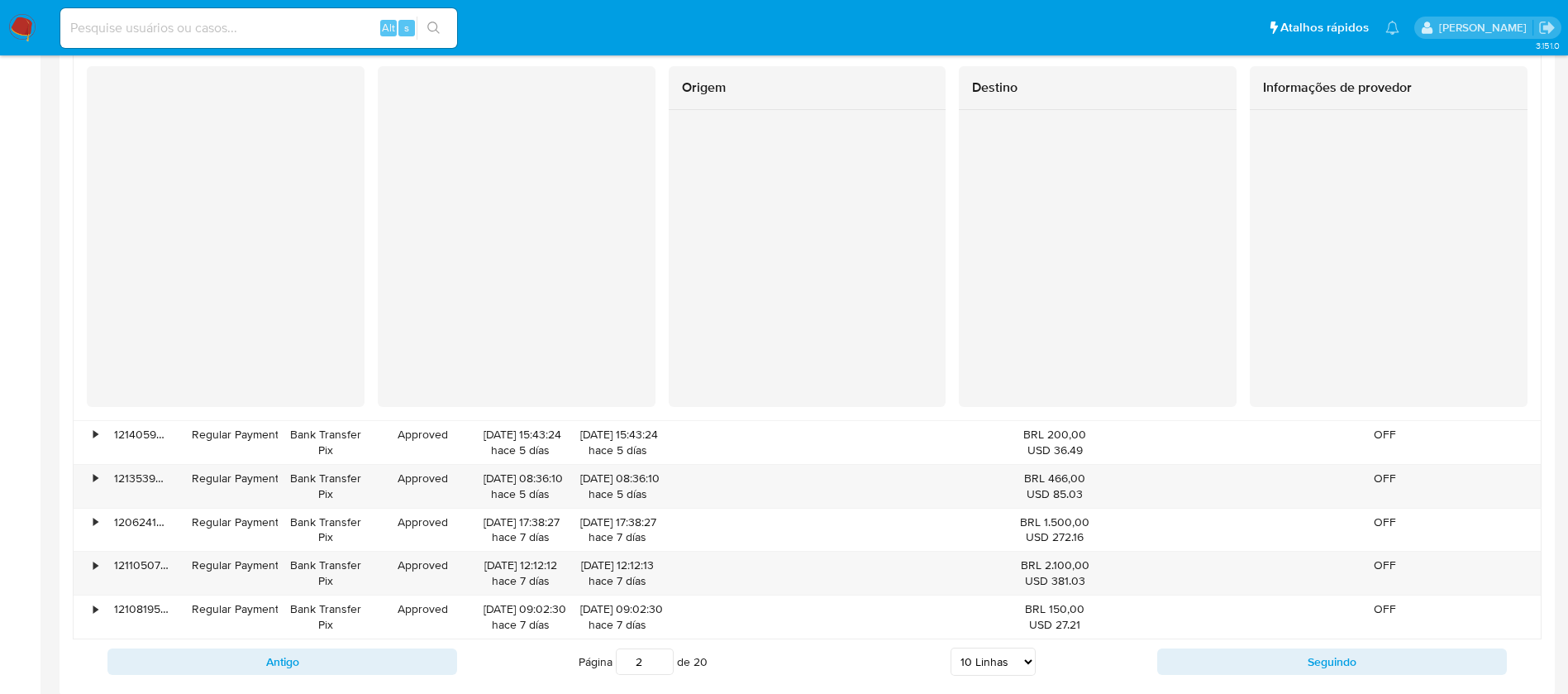
scroll to position [2276, 0]
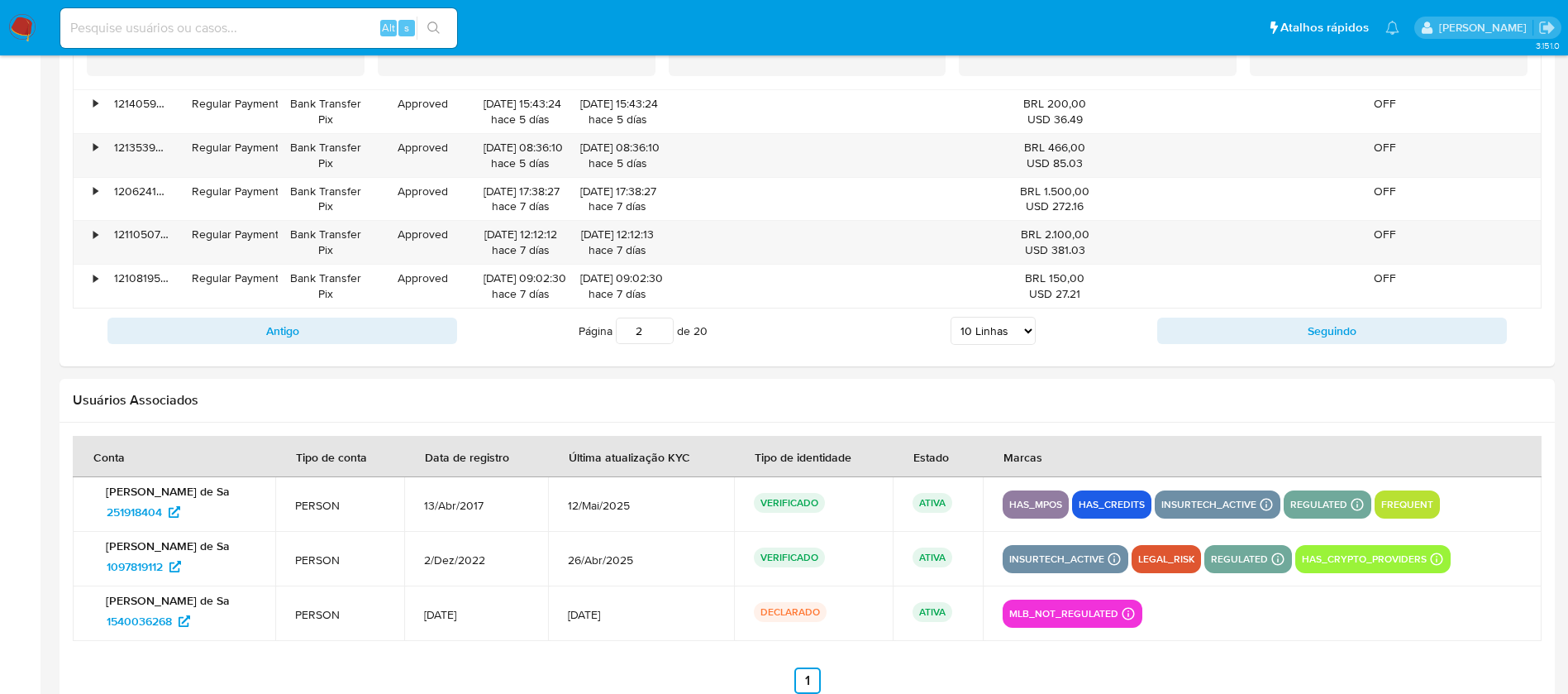
click at [1204, 331] on button "Seguindo" at bounding box center [1332, 330] width 350 height 27
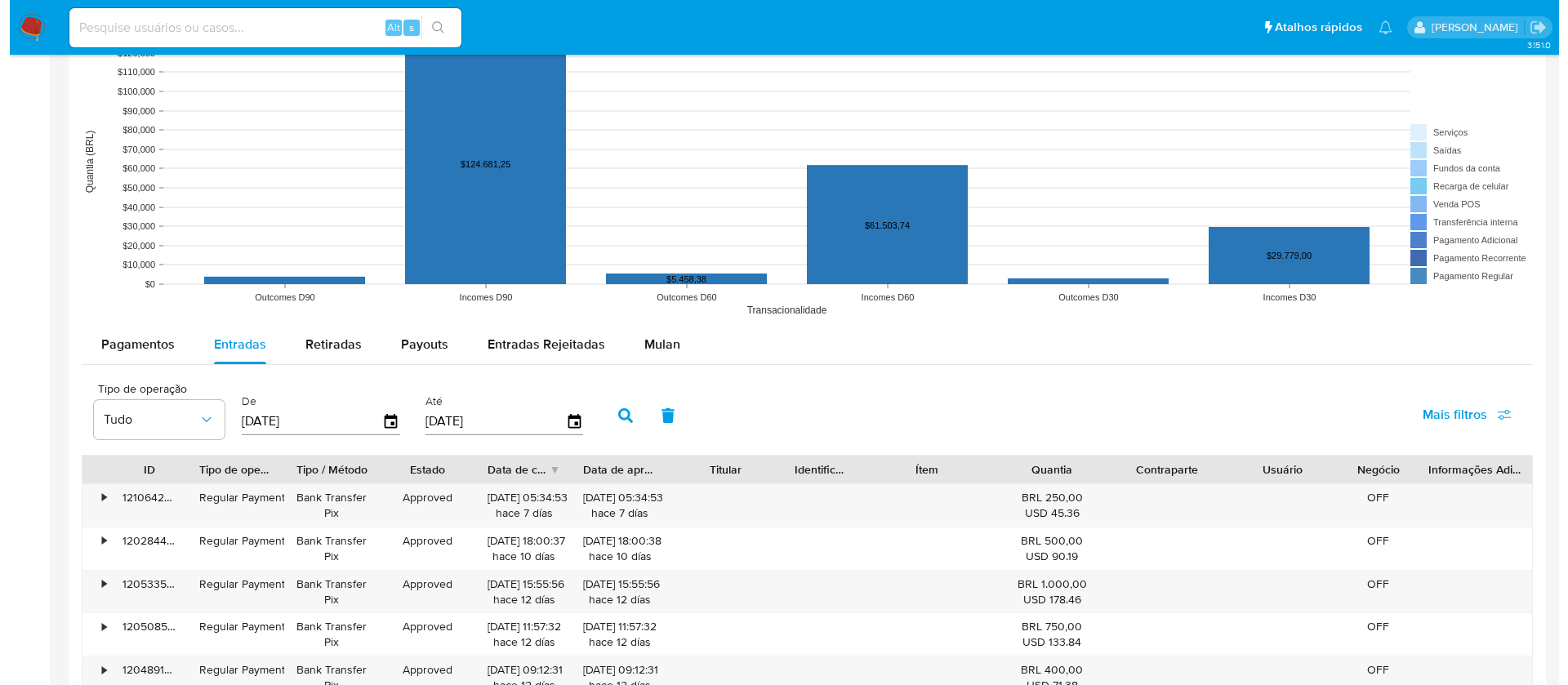
scroll to position [1267, 0]
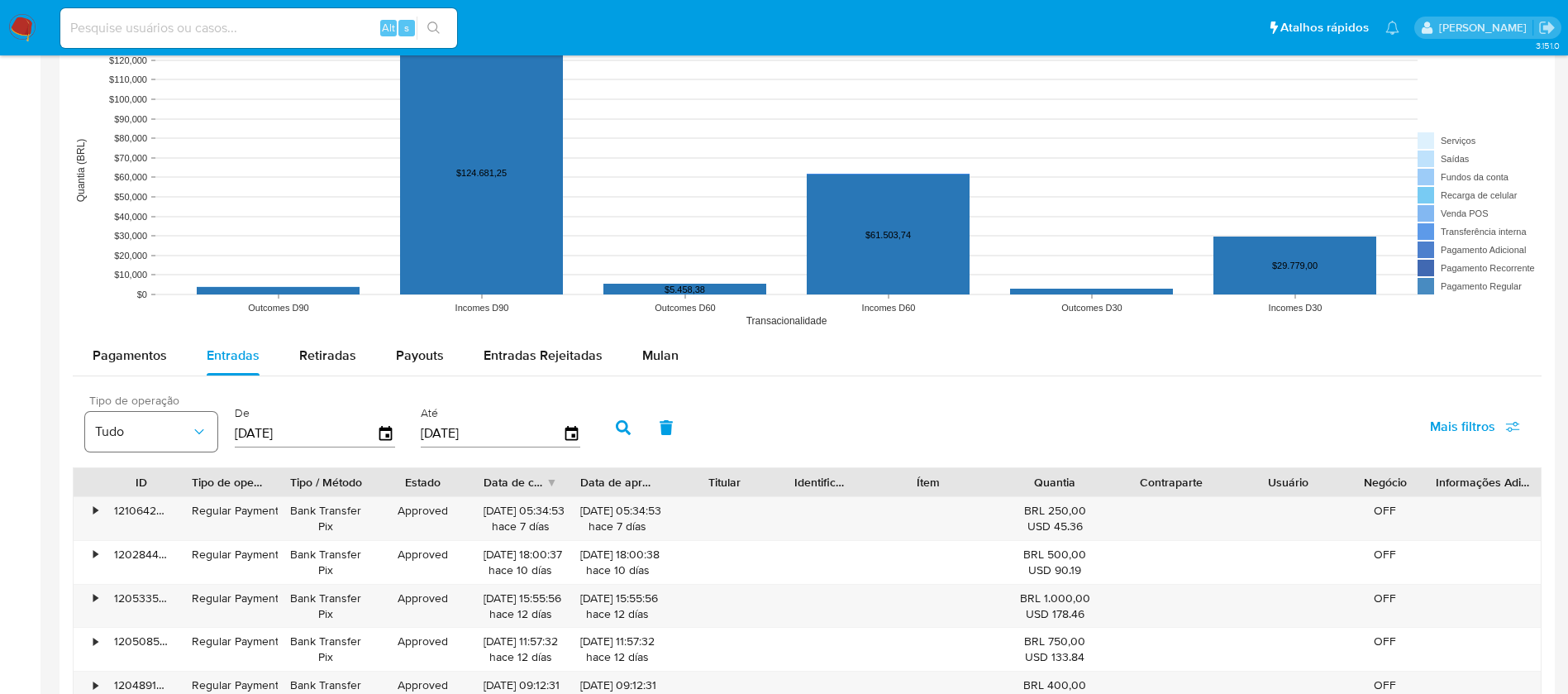
click at [202, 436] on icon "button" at bounding box center [200, 432] width 17 height 17
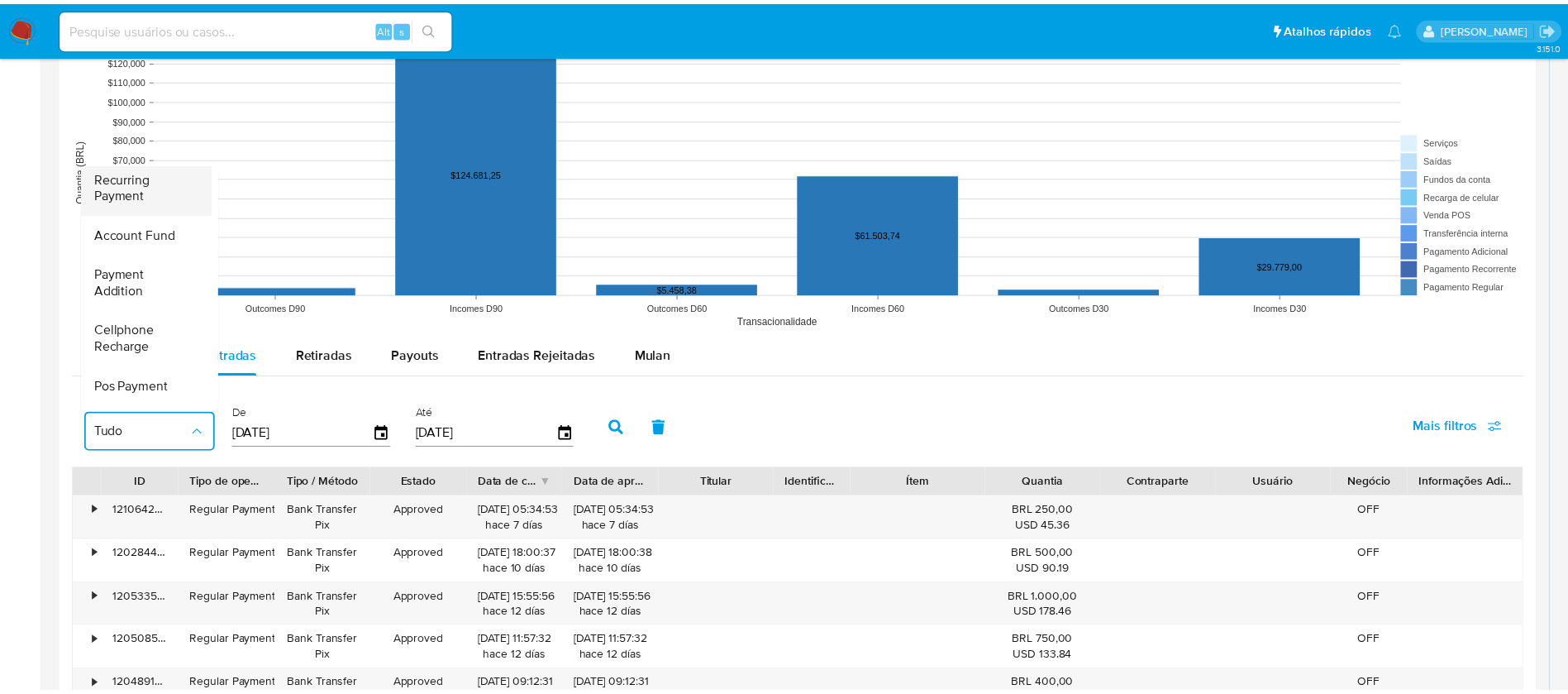
scroll to position [250, 0]
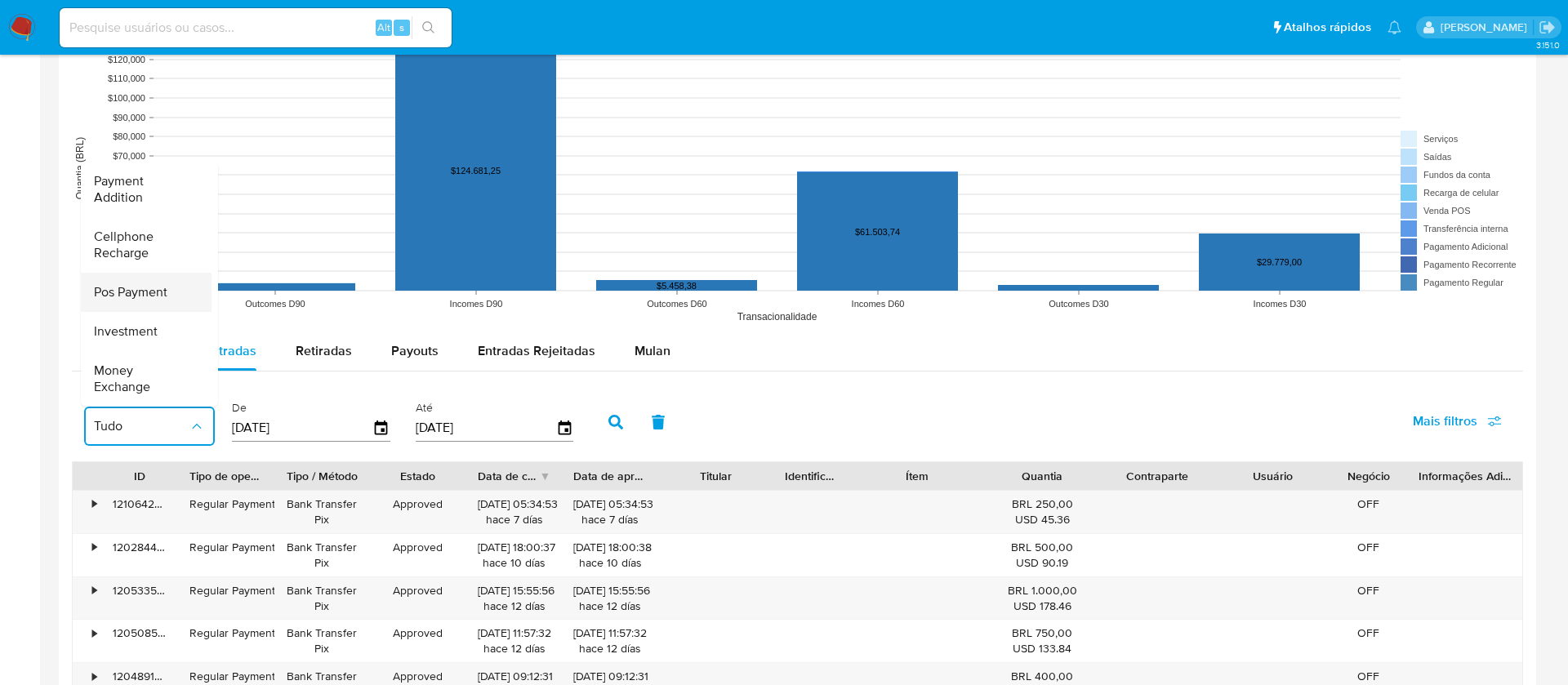
click at [115, 284] on span "Pos Payment" at bounding box center [130, 293] width 74 height 16
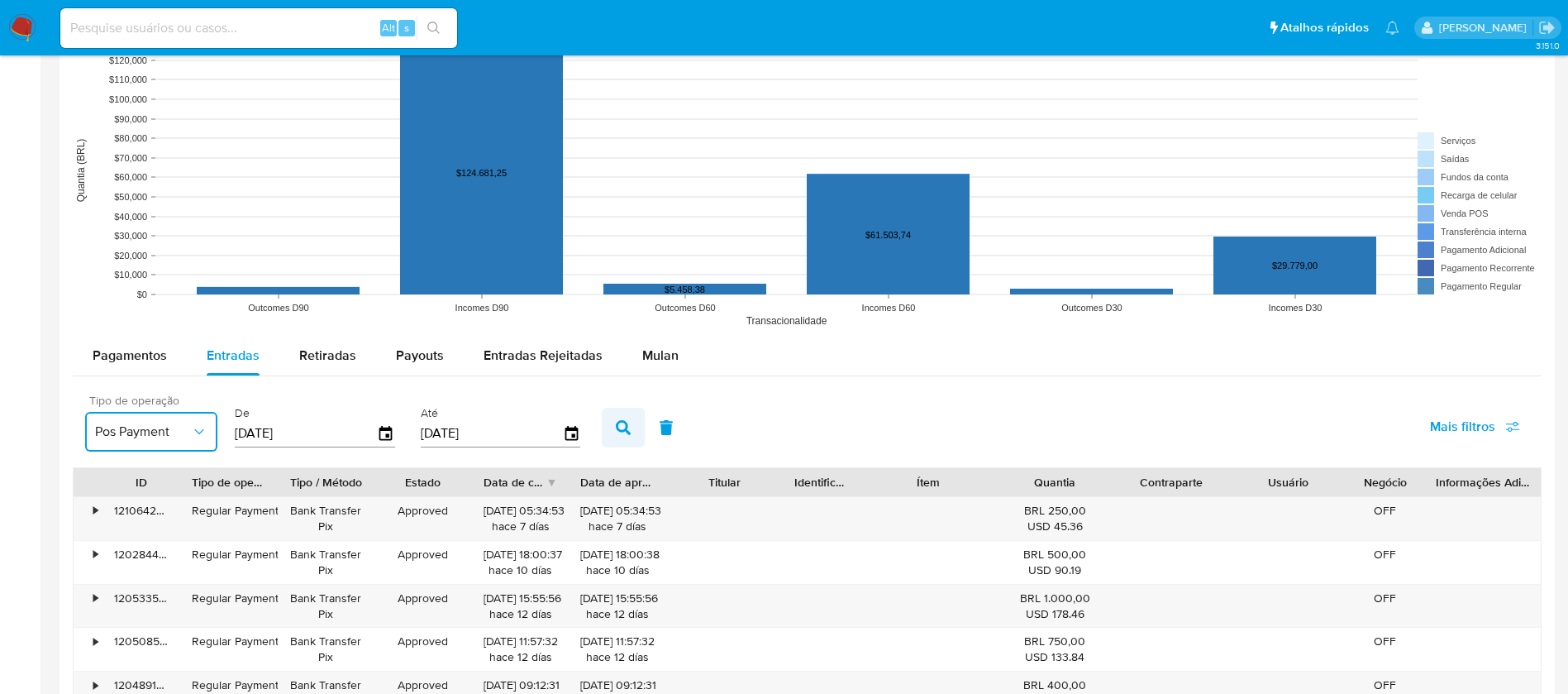
click at [628, 426] on icon "button" at bounding box center [623, 427] width 15 height 15
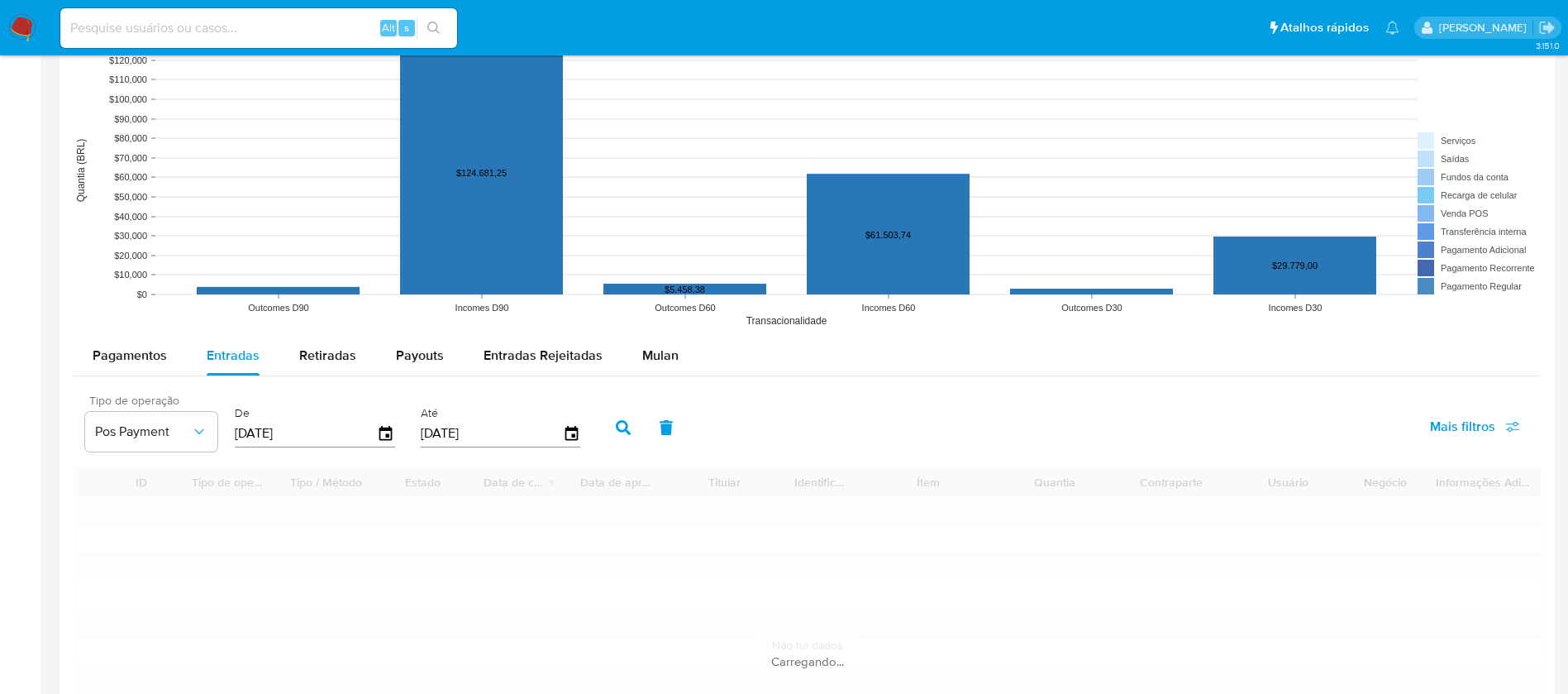
type input "1"
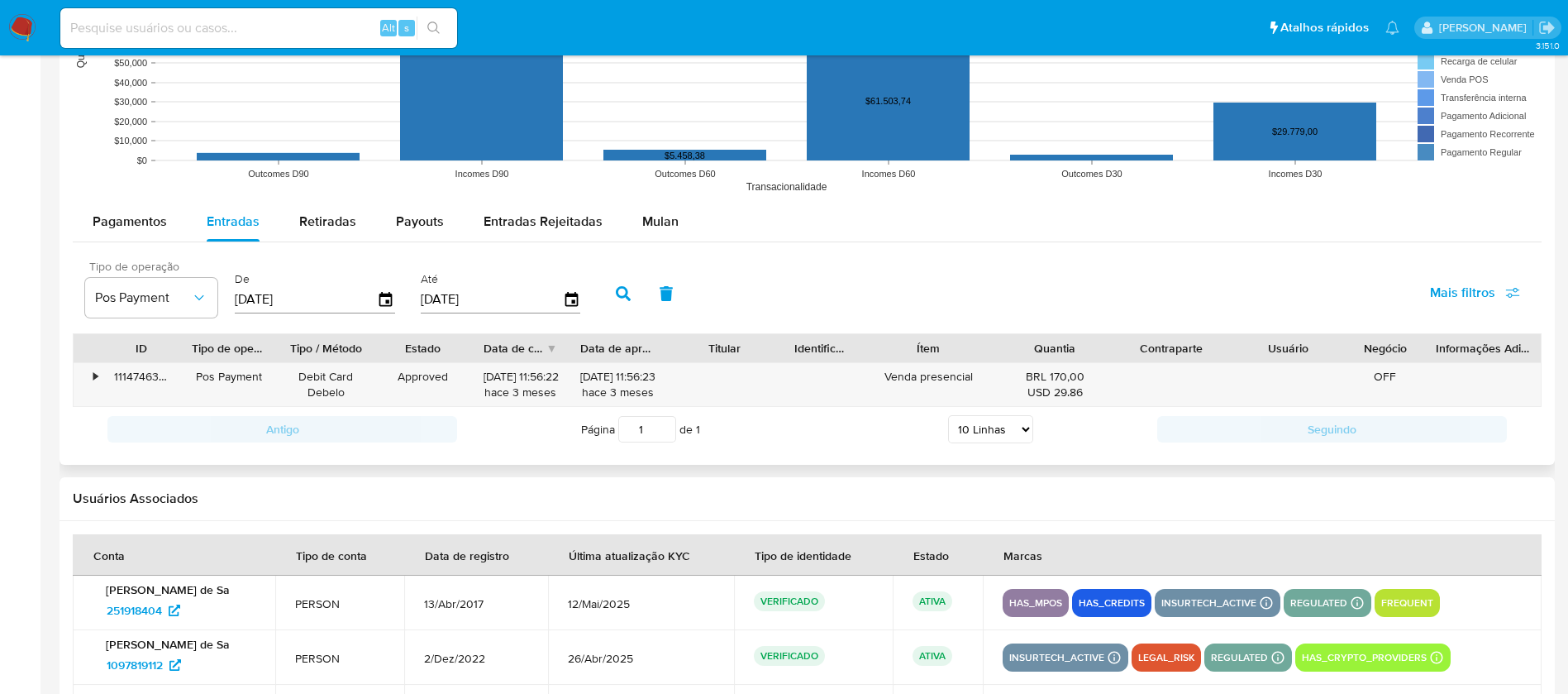
scroll to position [1450, 0]
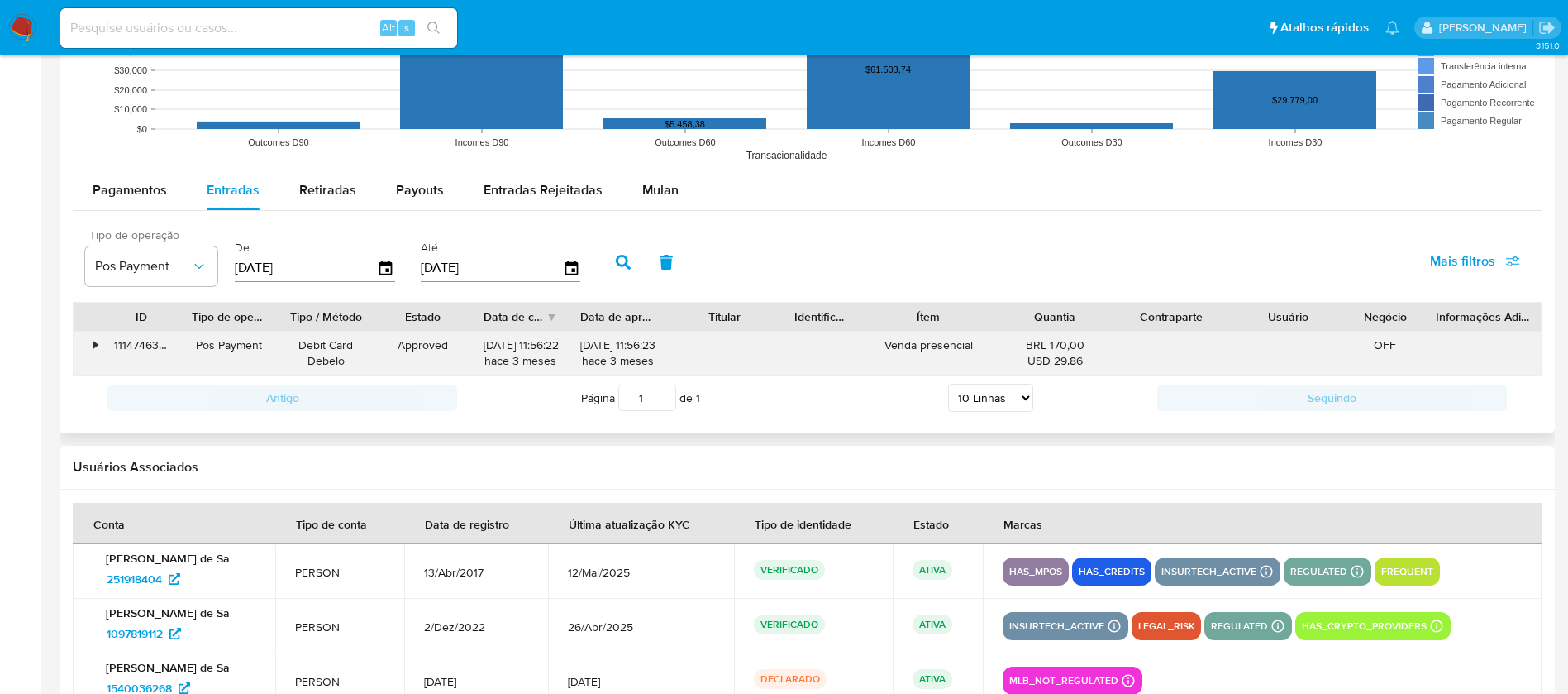
click at [93, 350] on div "•" at bounding box center [87, 353] width 29 height 43
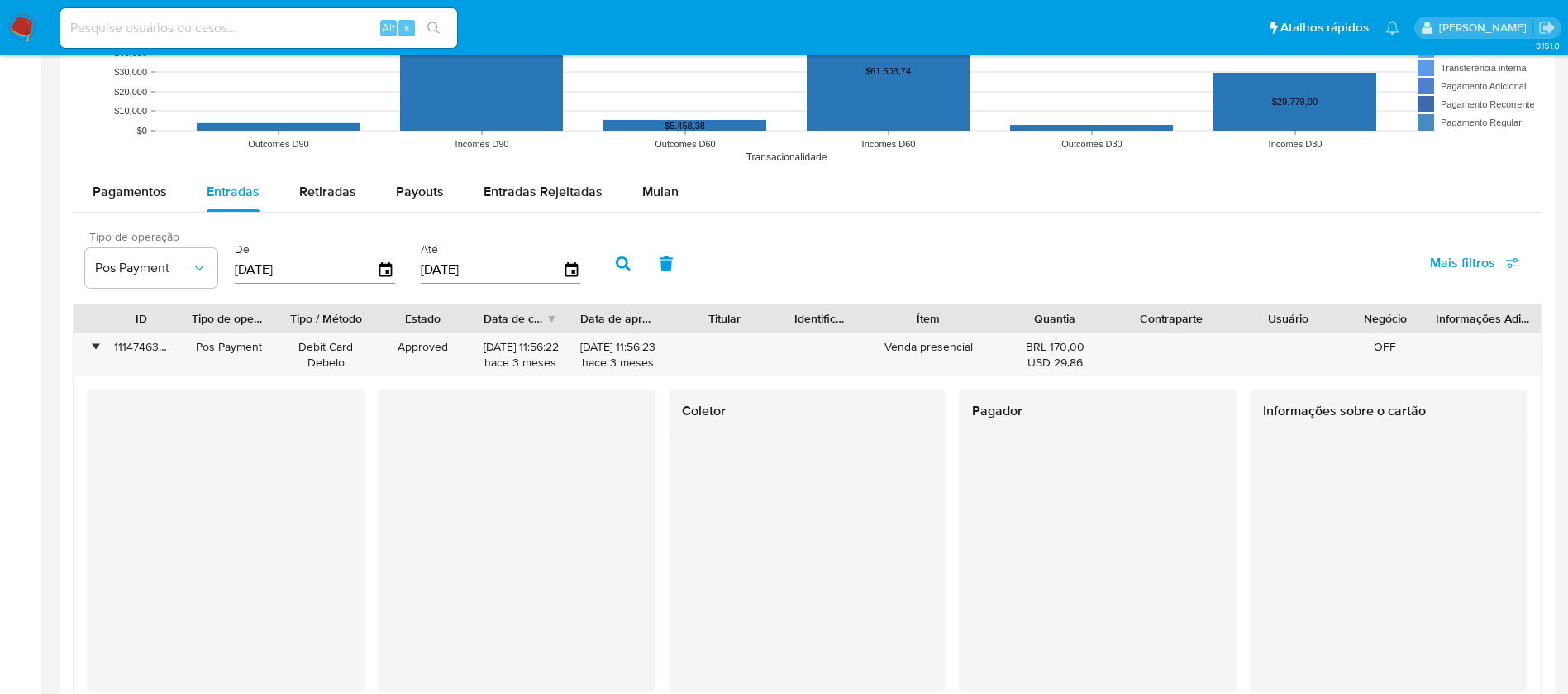
scroll to position [1488, 0]
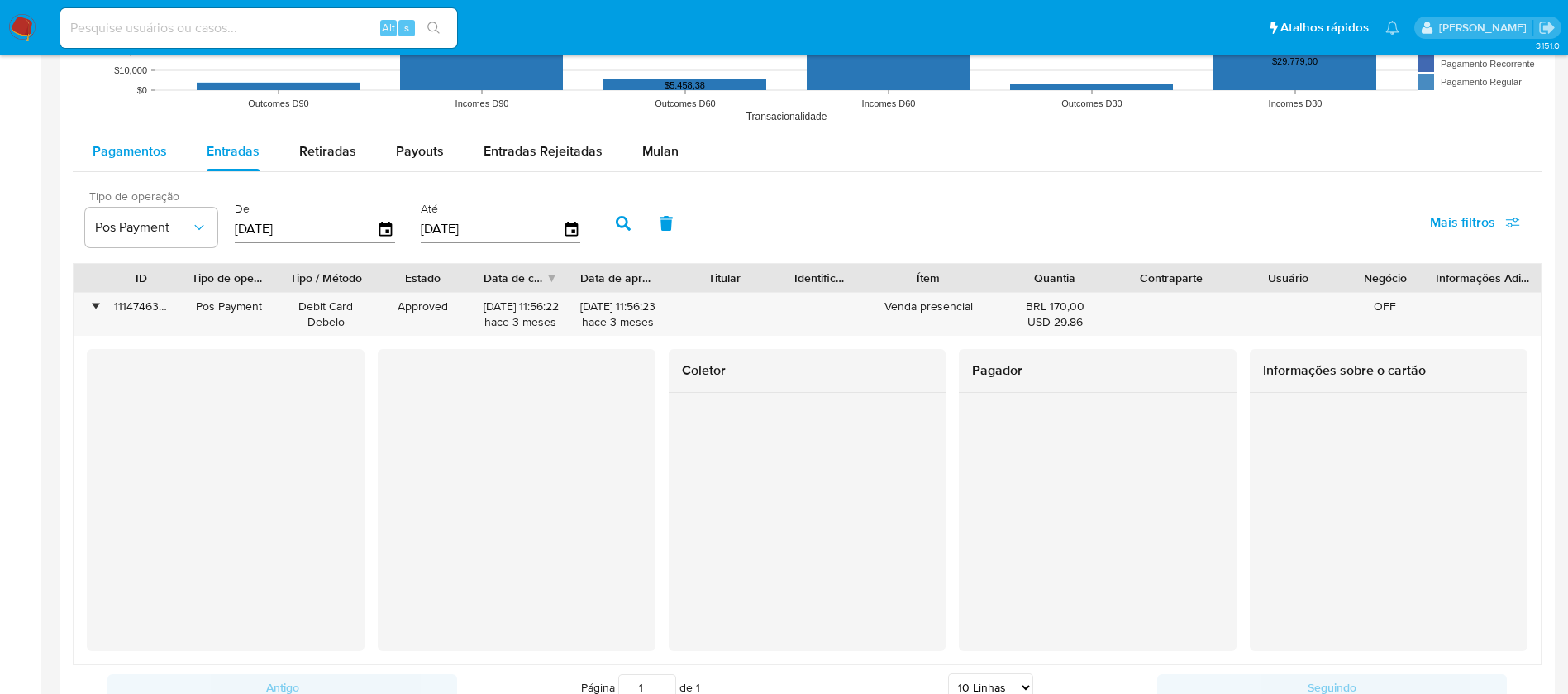
click at [146, 157] on span "Pagamentos" at bounding box center [130, 151] width 75 height 19
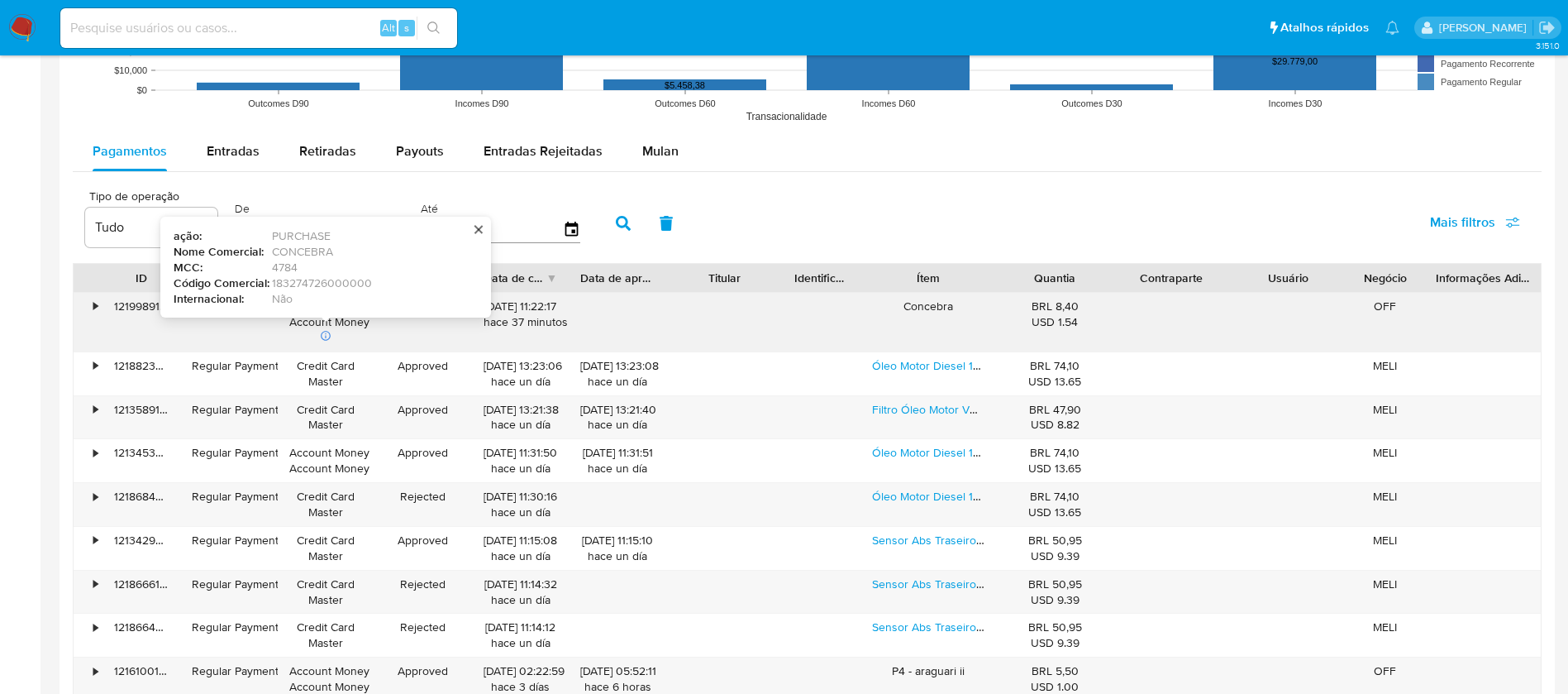
click at [92, 301] on div "•" at bounding box center [87, 322] width 29 height 59
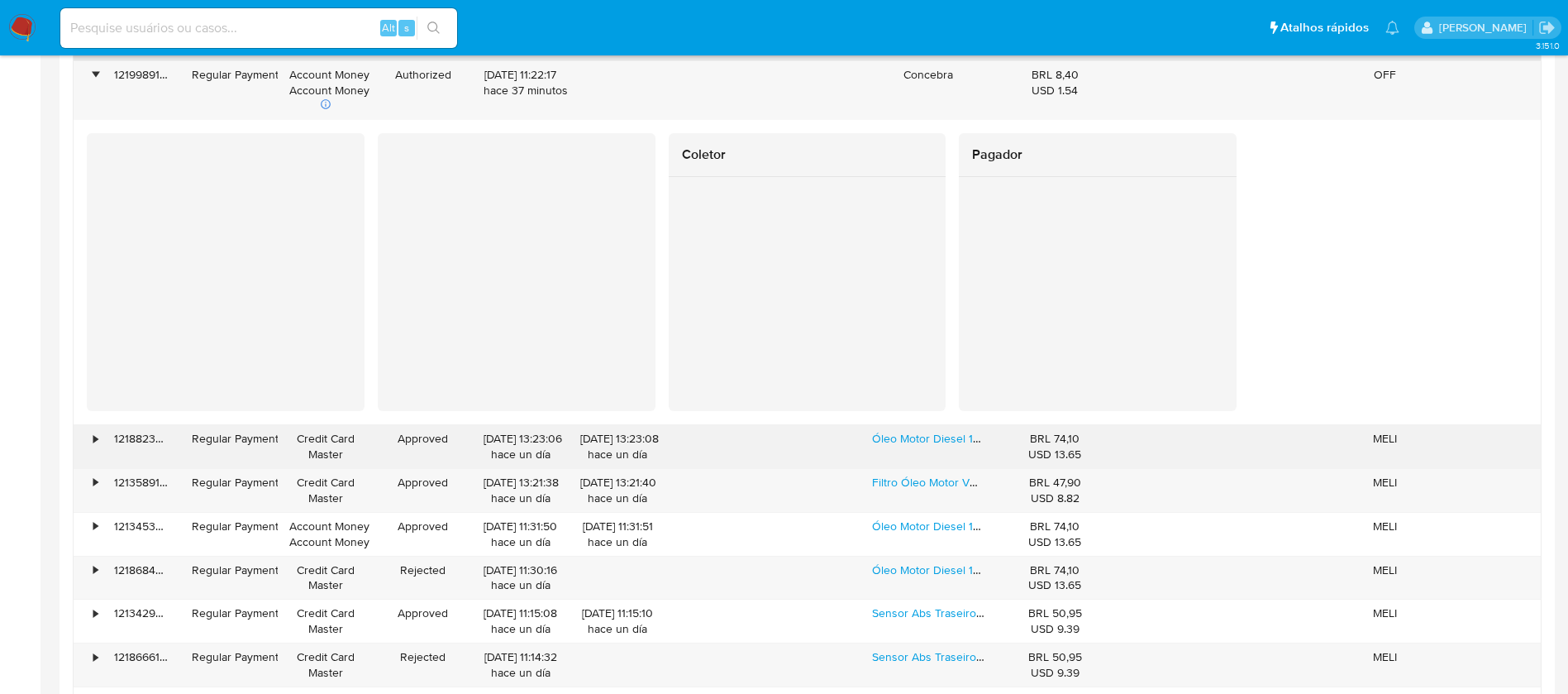
scroll to position [1819, 0]
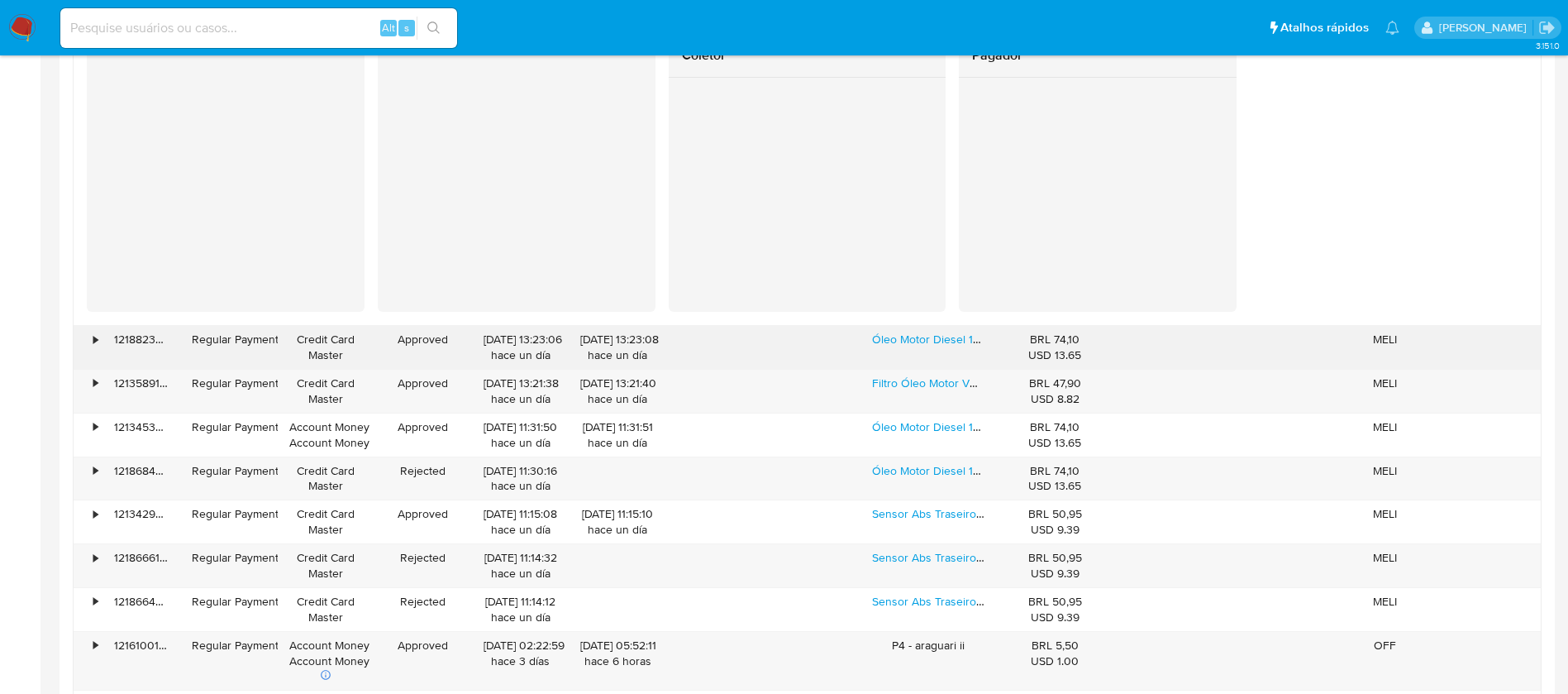
click at [86, 341] on div "•" at bounding box center [87, 347] width 29 height 43
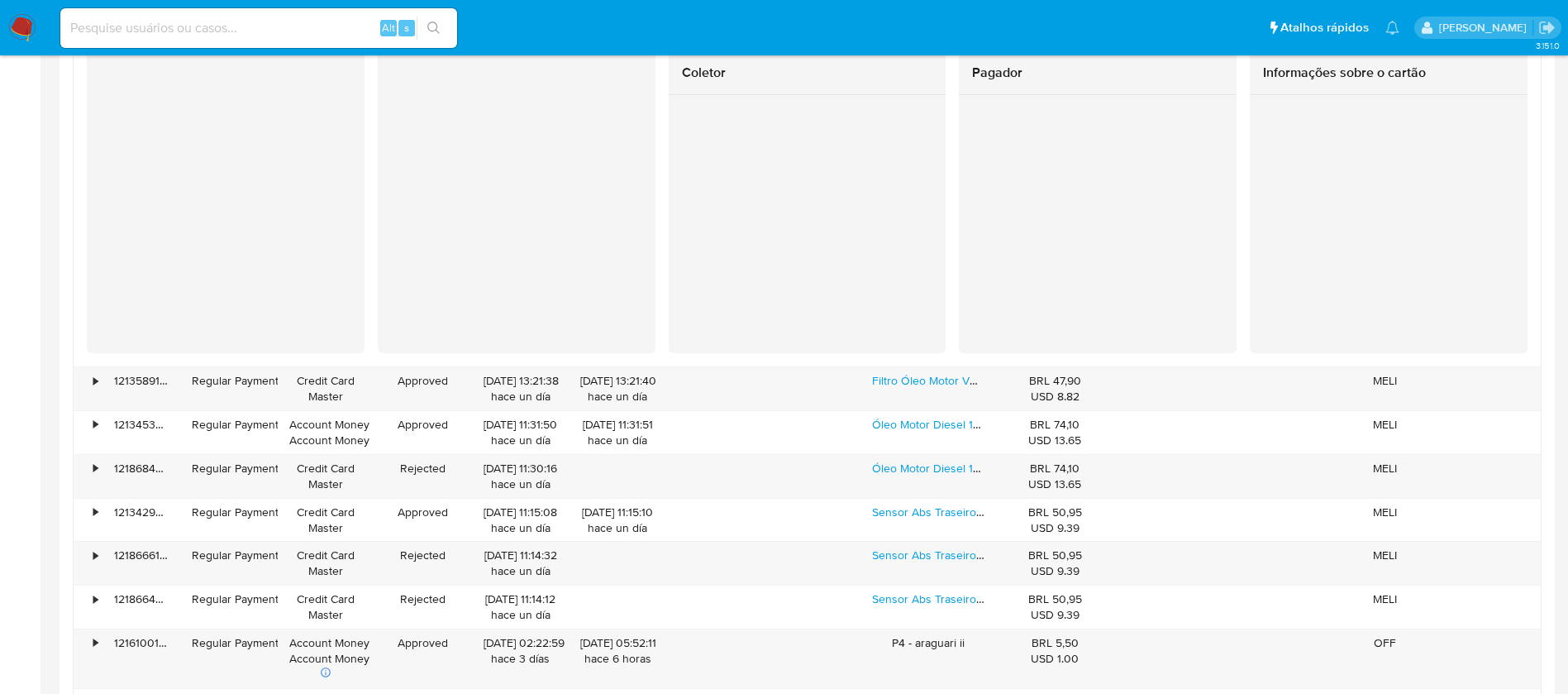
scroll to position [2315, 0]
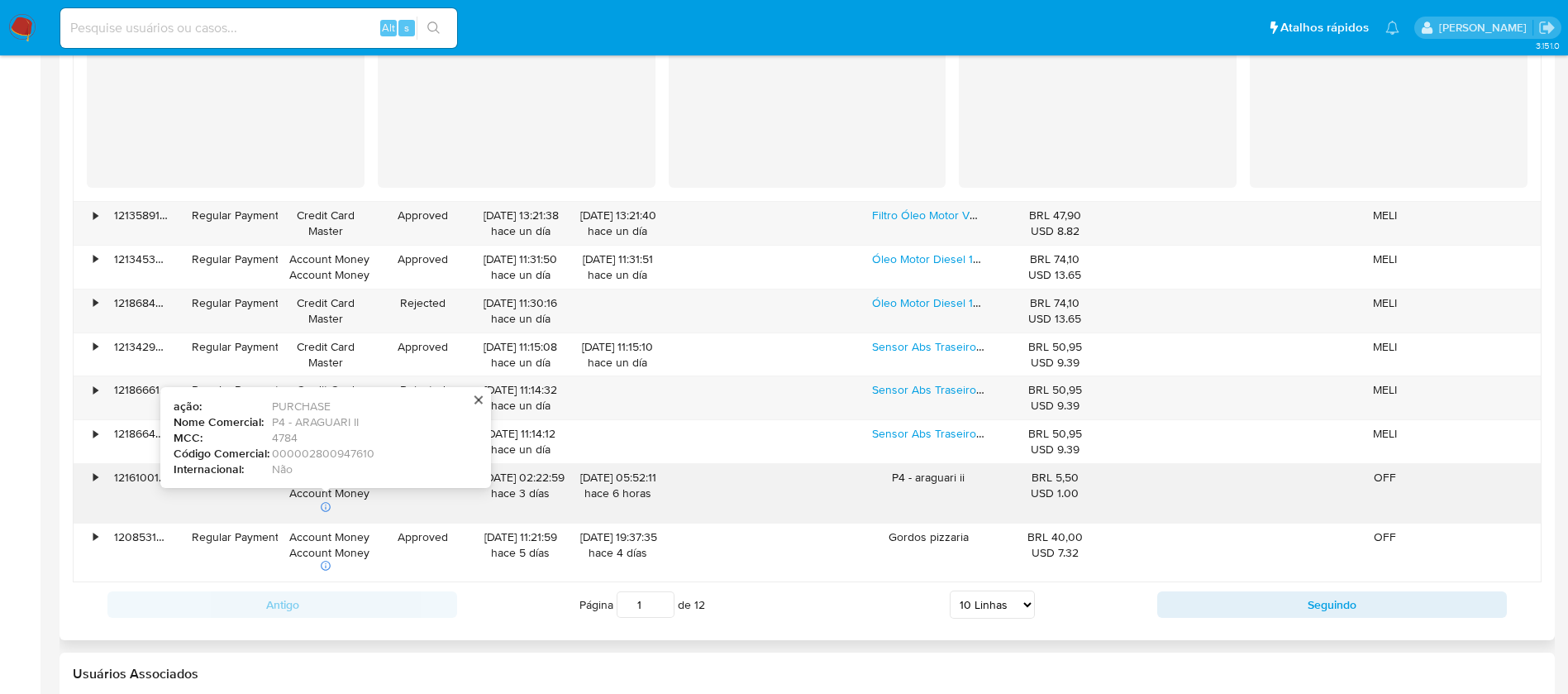
click at [94, 479] on div "•" at bounding box center [96, 477] width 4 height 16
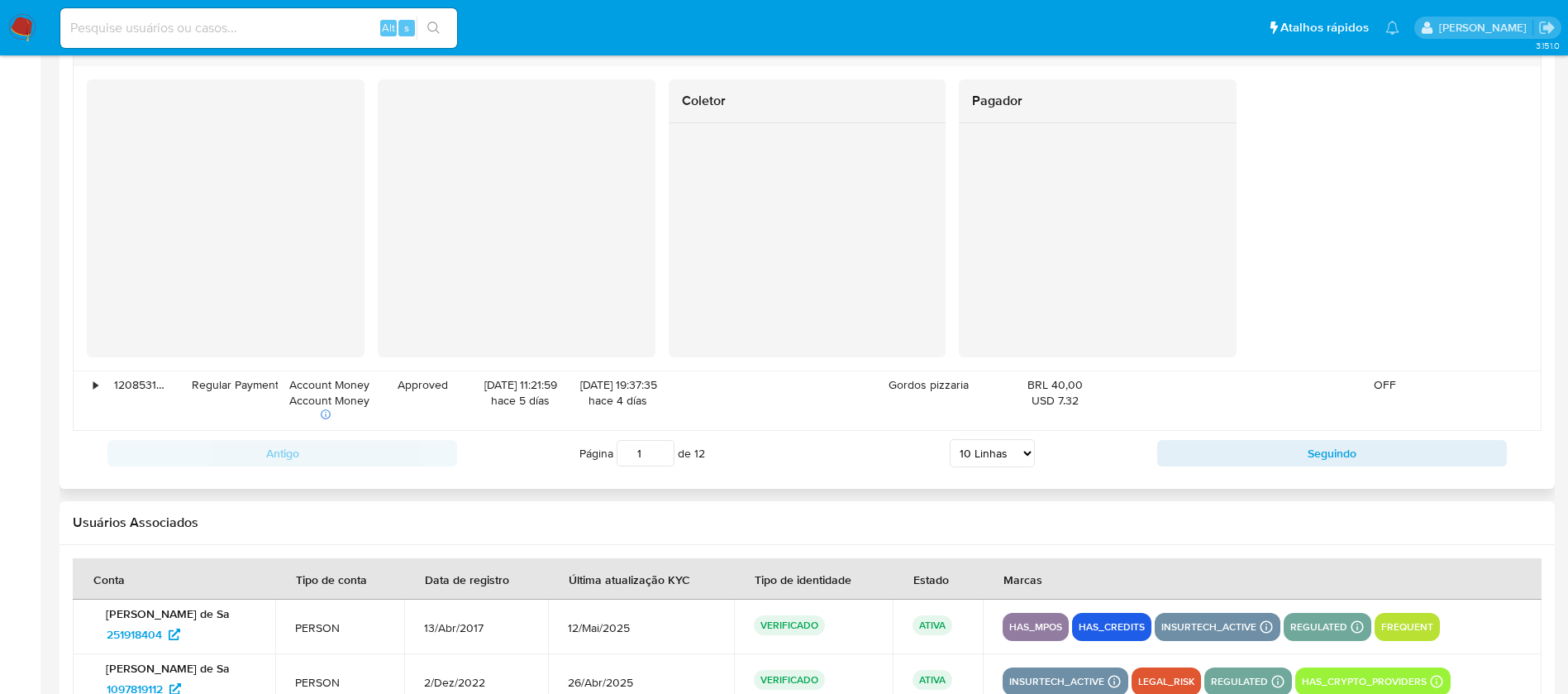
scroll to position [2811, 0]
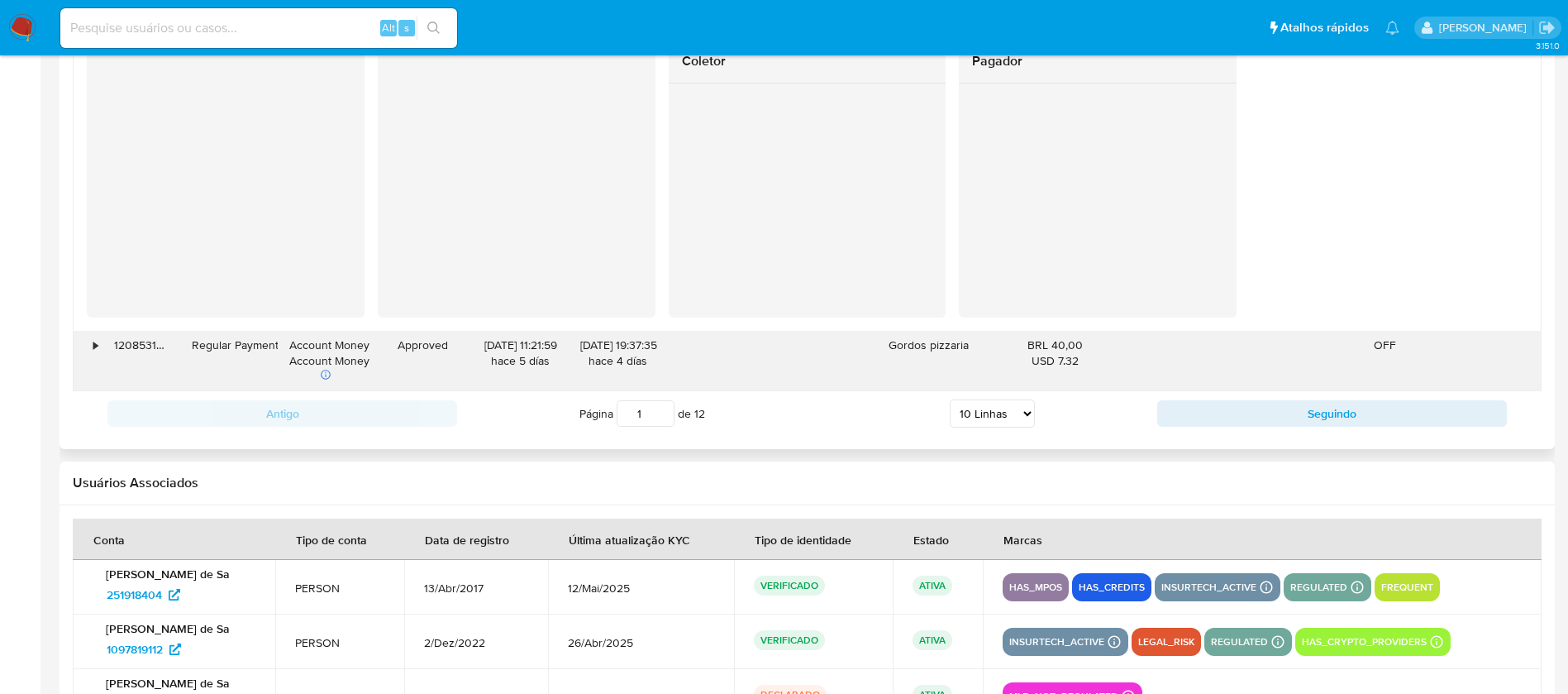
click at [94, 339] on div "•" at bounding box center [96, 345] width 4 height 16
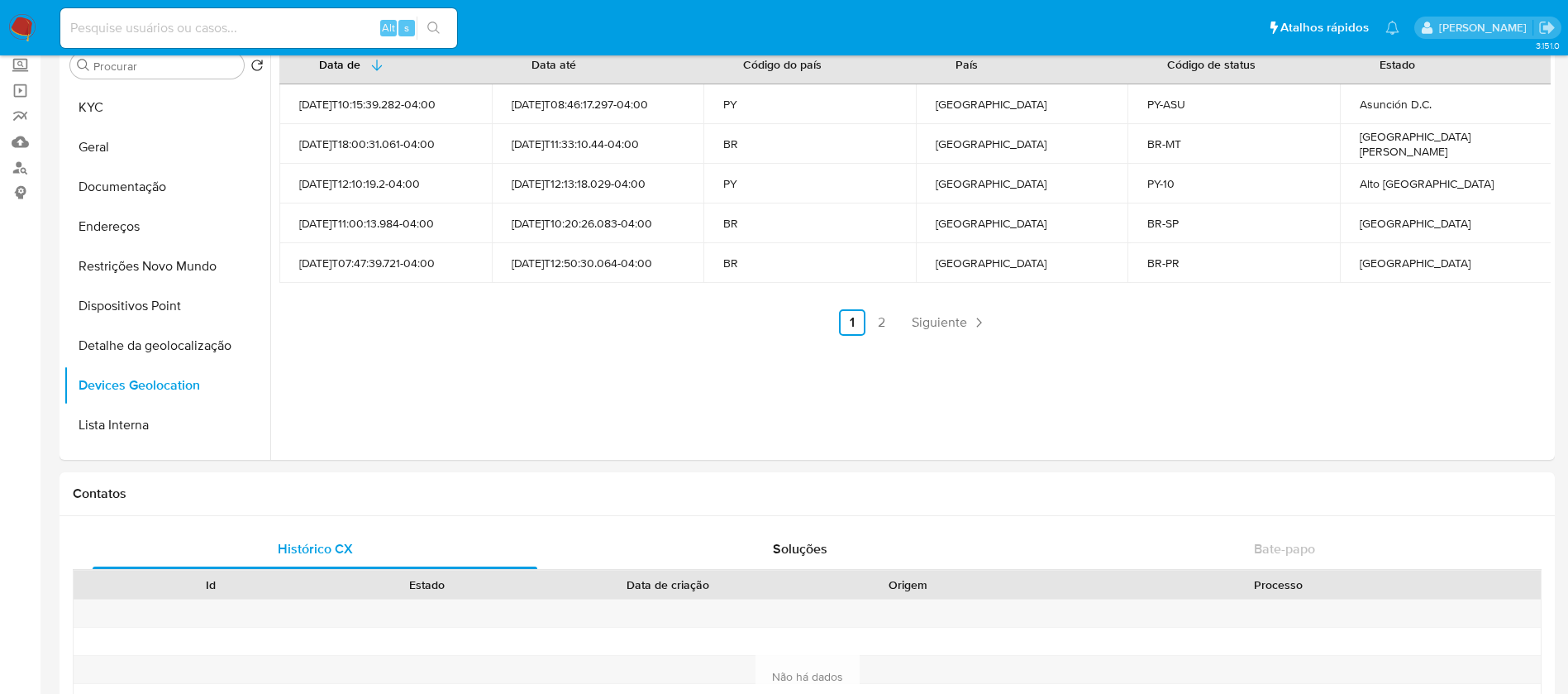
scroll to position [0, 0]
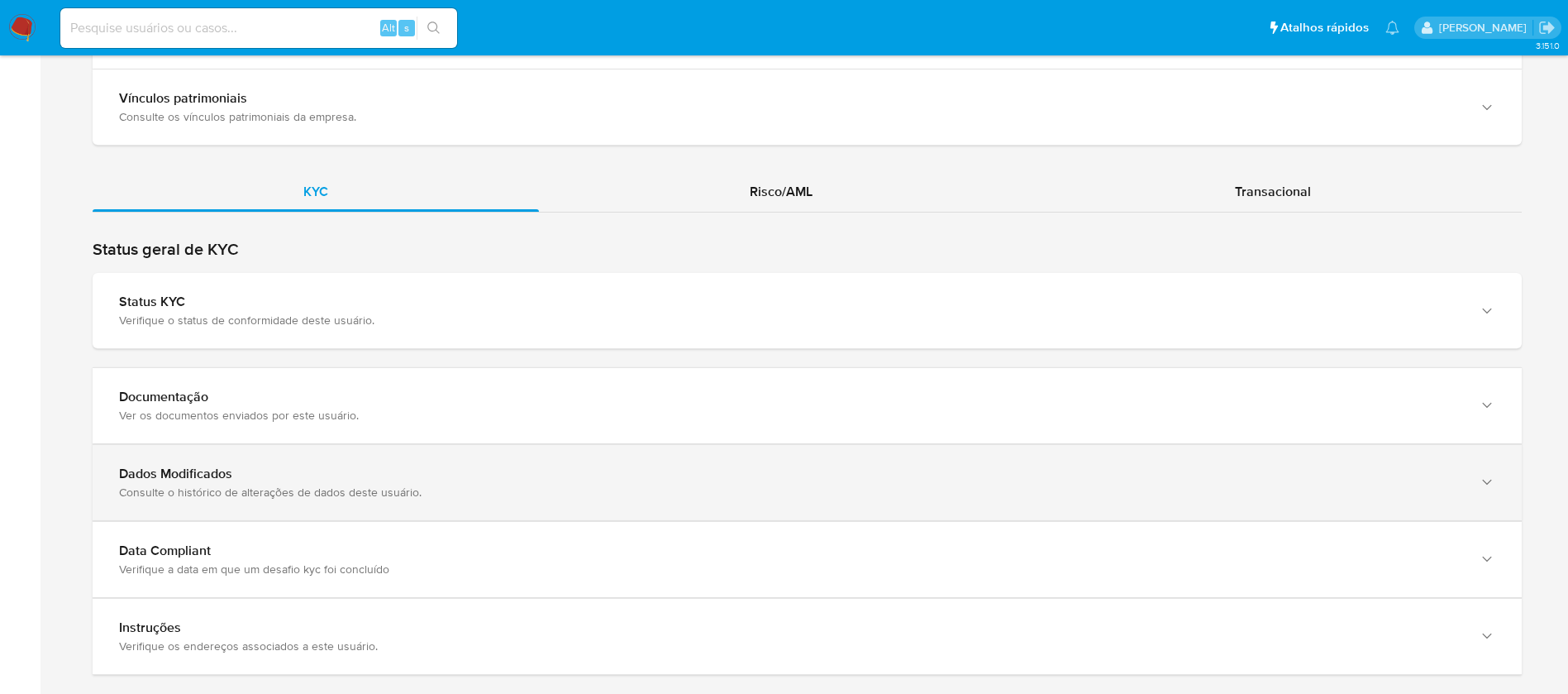
scroll to position [1417, 0]
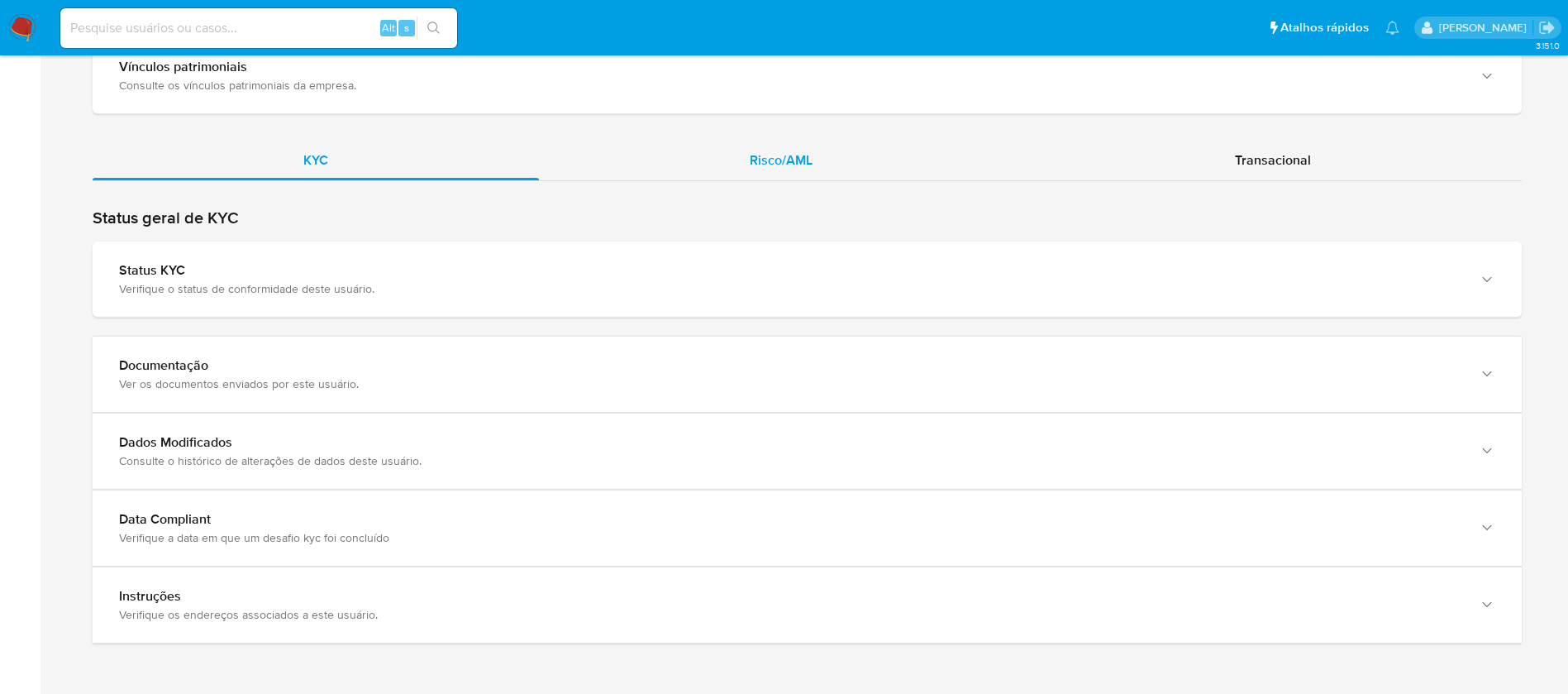
click at [668, 170] on div "Risco/AML" at bounding box center [781, 160] width 484 height 40
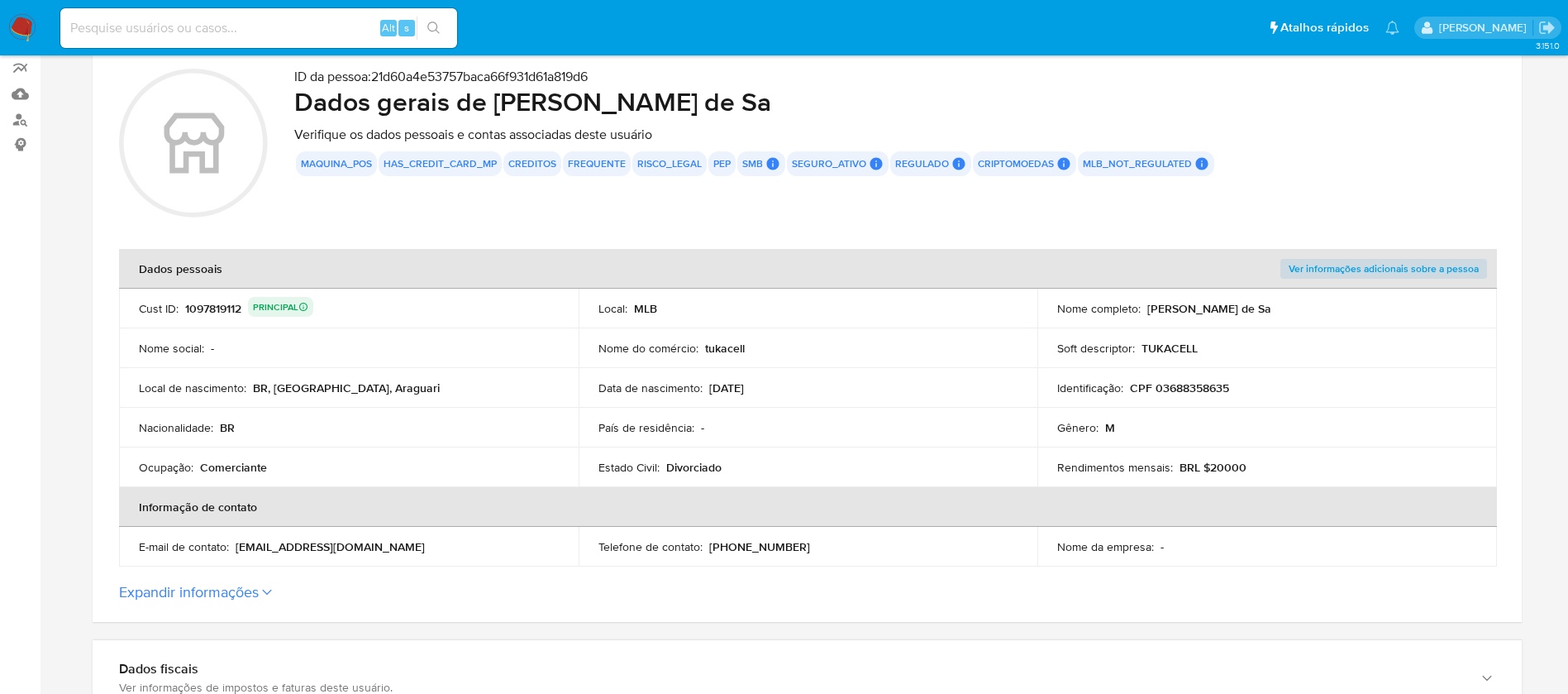
scroll to position [113, 0]
